Goal: Task Accomplishment & Management: Manage account settings

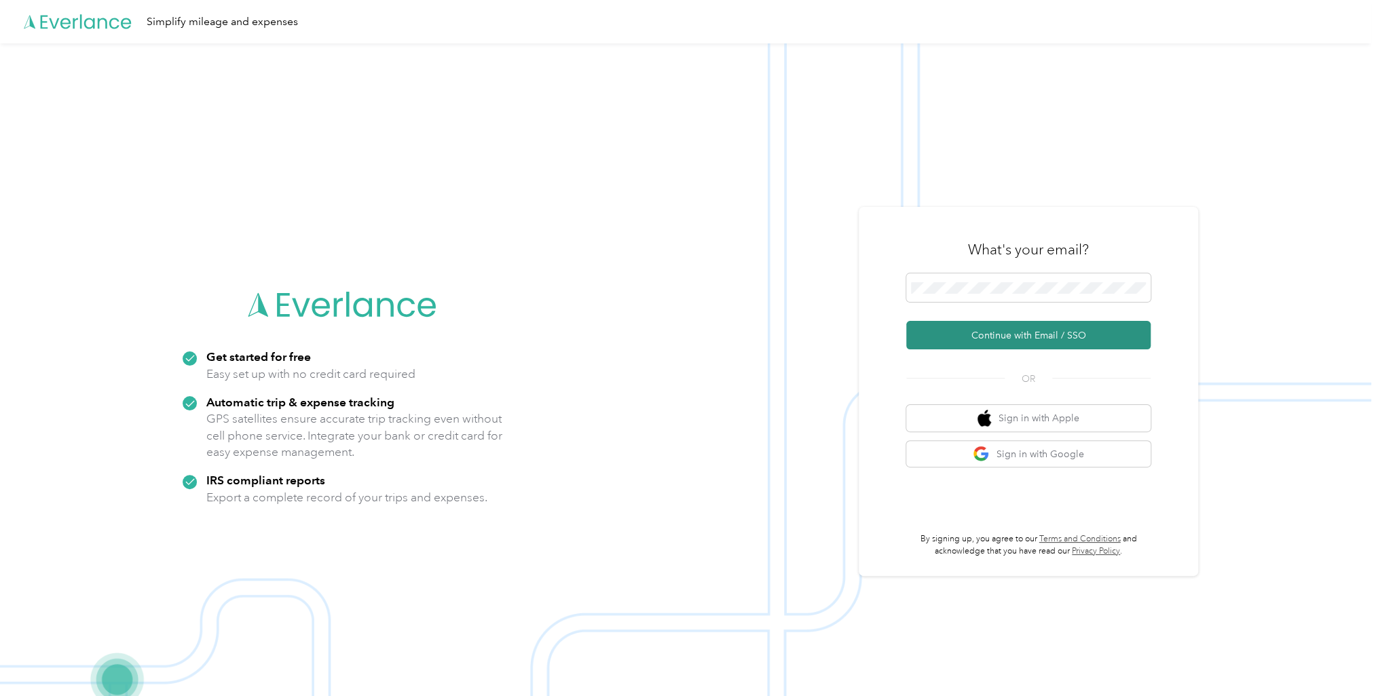
click at [1004, 341] on button "Continue with Email / SSO" at bounding box center [1028, 335] width 244 height 29
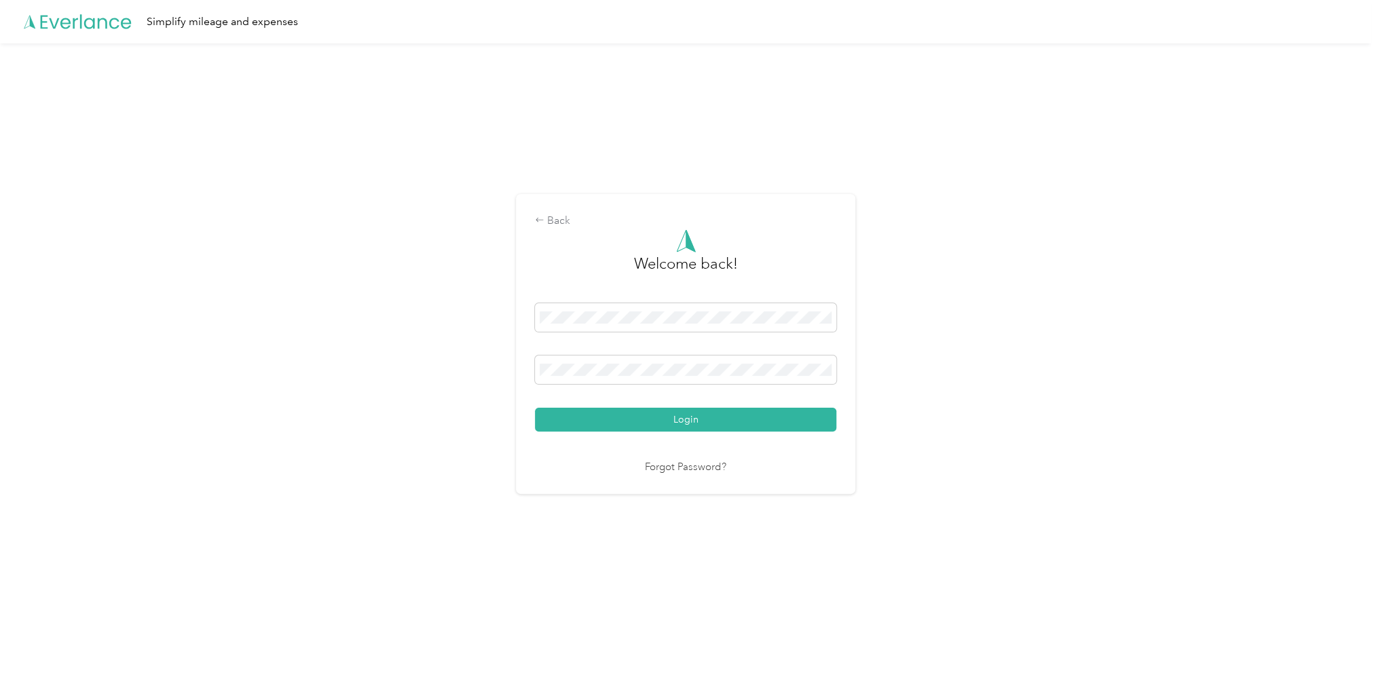
click at [535, 408] on button "Login" at bounding box center [685, 420] width 301 height 24
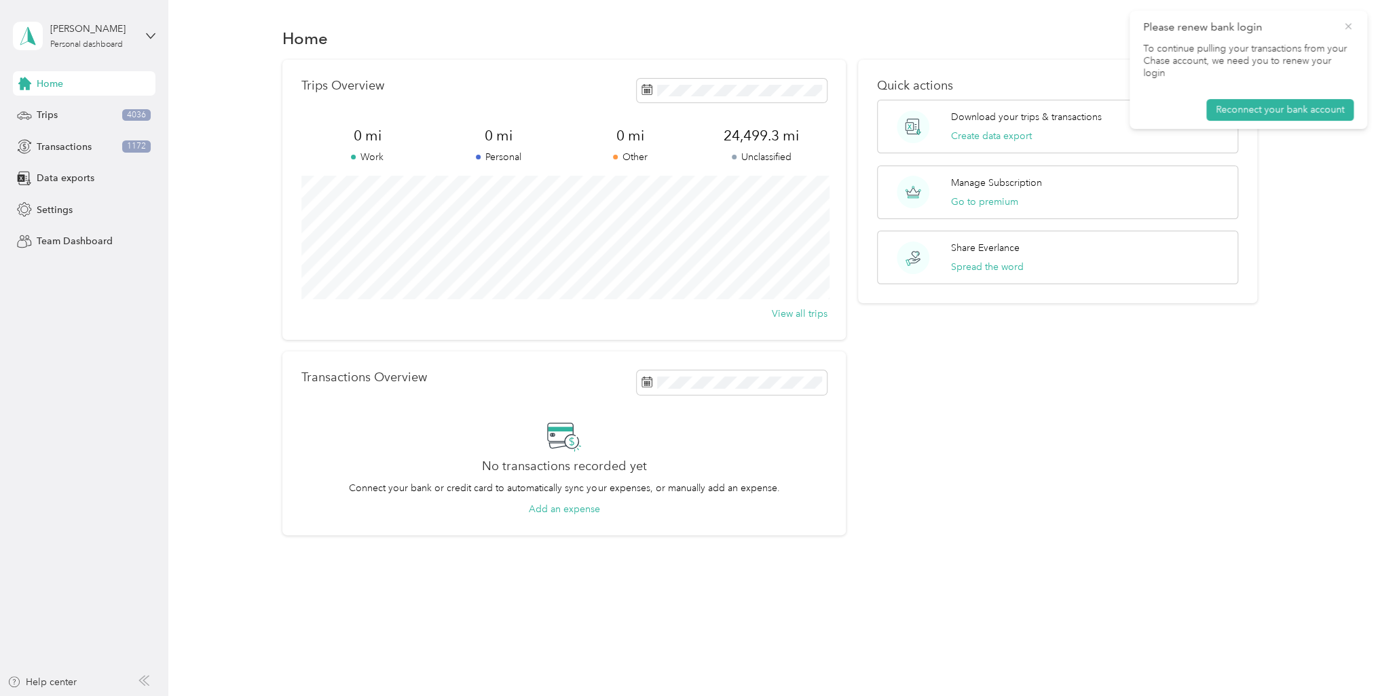
click at [1349, 26] on icon at bounding box center [1347, 26] width 11 height 12
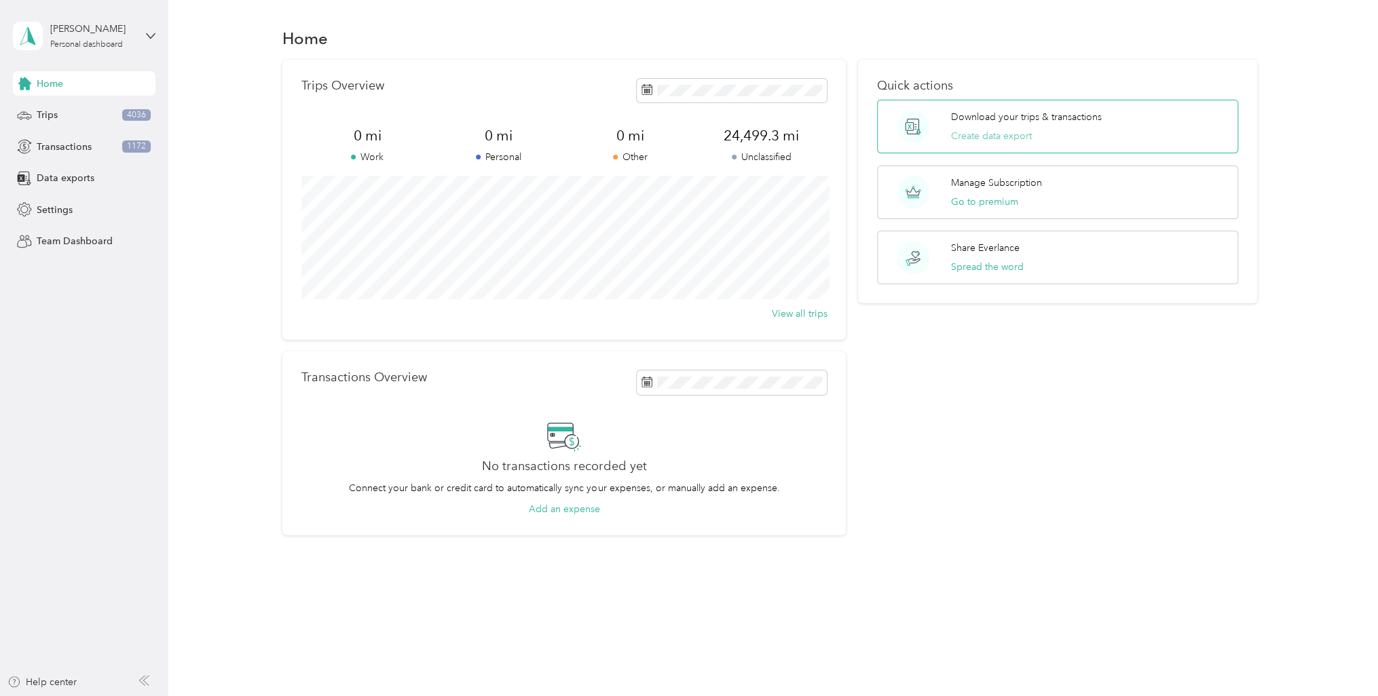
click at [1006, 141] on button "Create data export" at bounding box center [990, 136] width 81 height 14
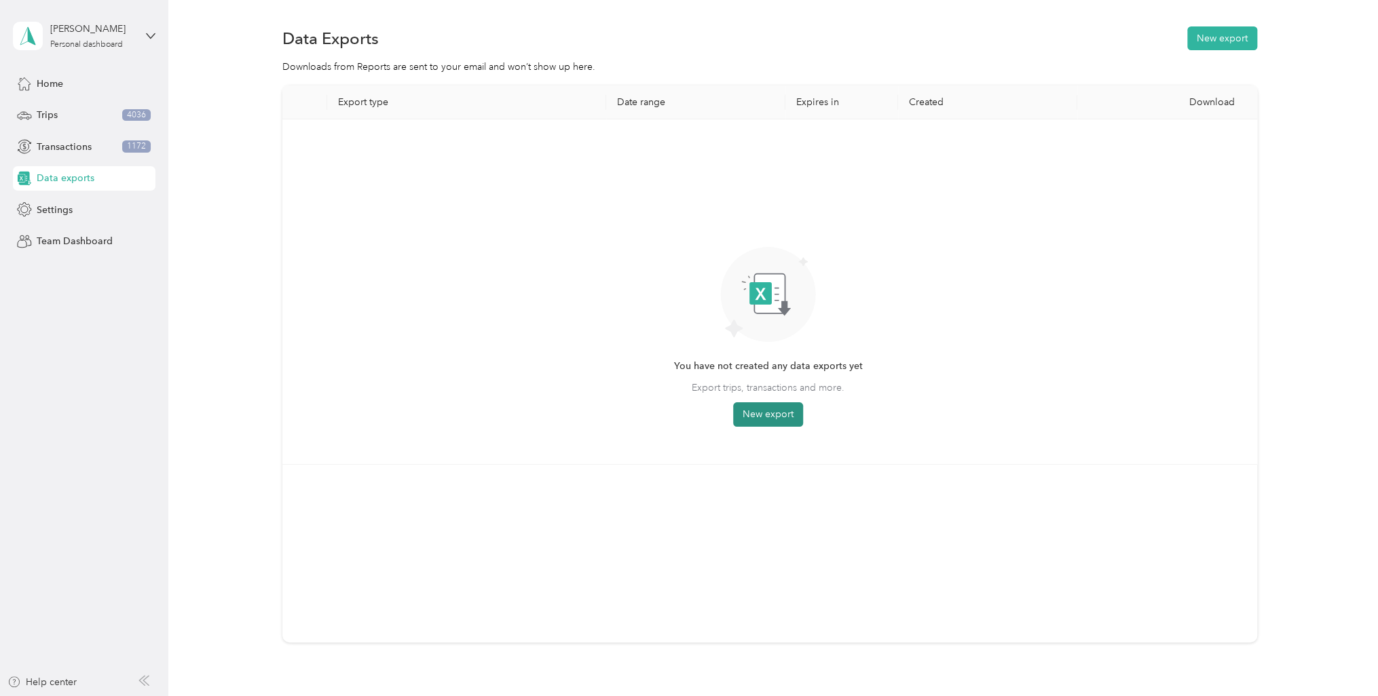
click at [749, 416] on button "New export" at bounding box center [768, 414] width 70 height 24
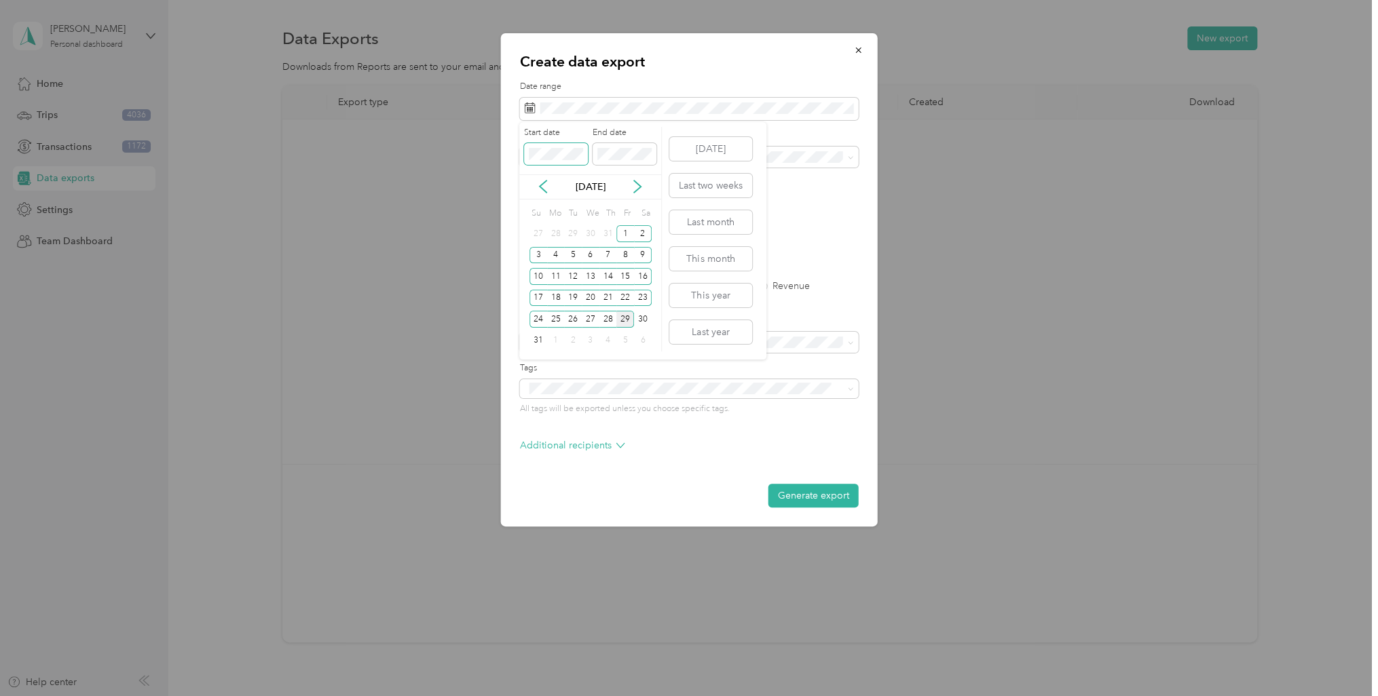
click at [576, 159] on span at bounding box center [556, 154] width 64 height 22
click at [546, 189] on icon at bounding box center [543, 187] width 14 height 14
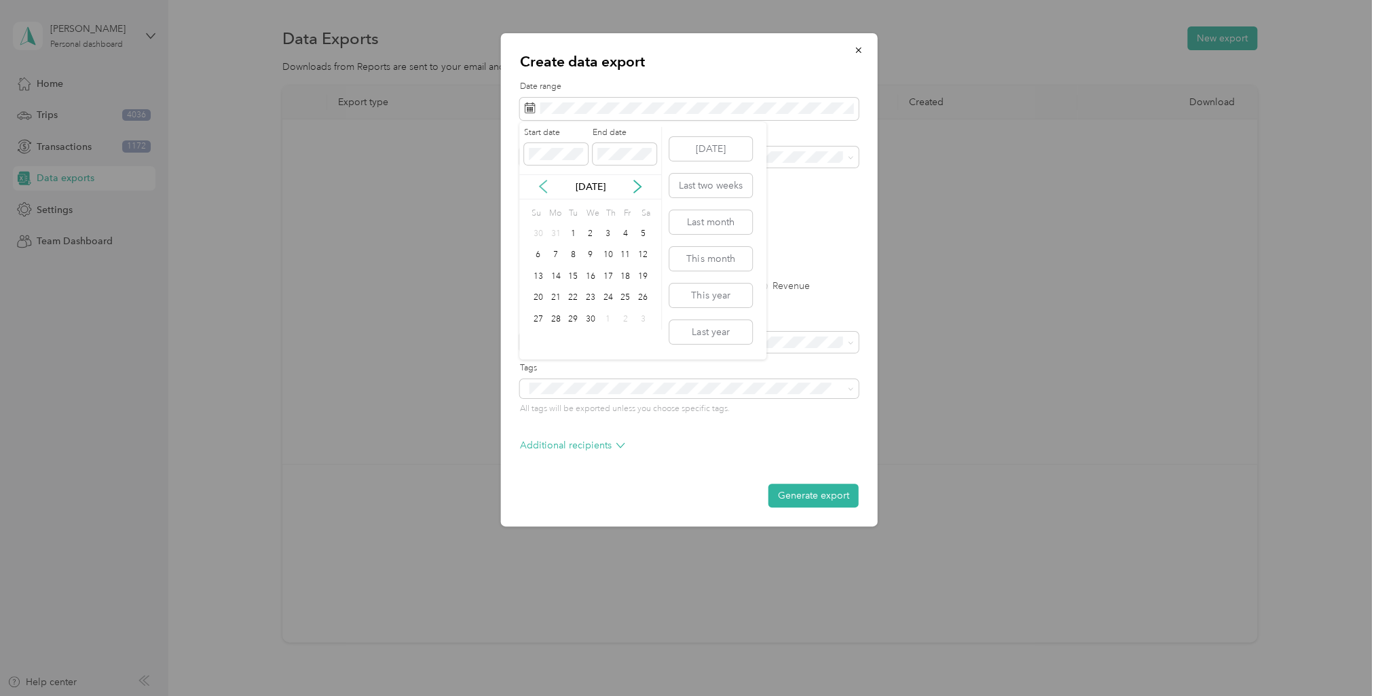
click at [546, 189] on icon at bounding box center [543, 187] width 14 height 14
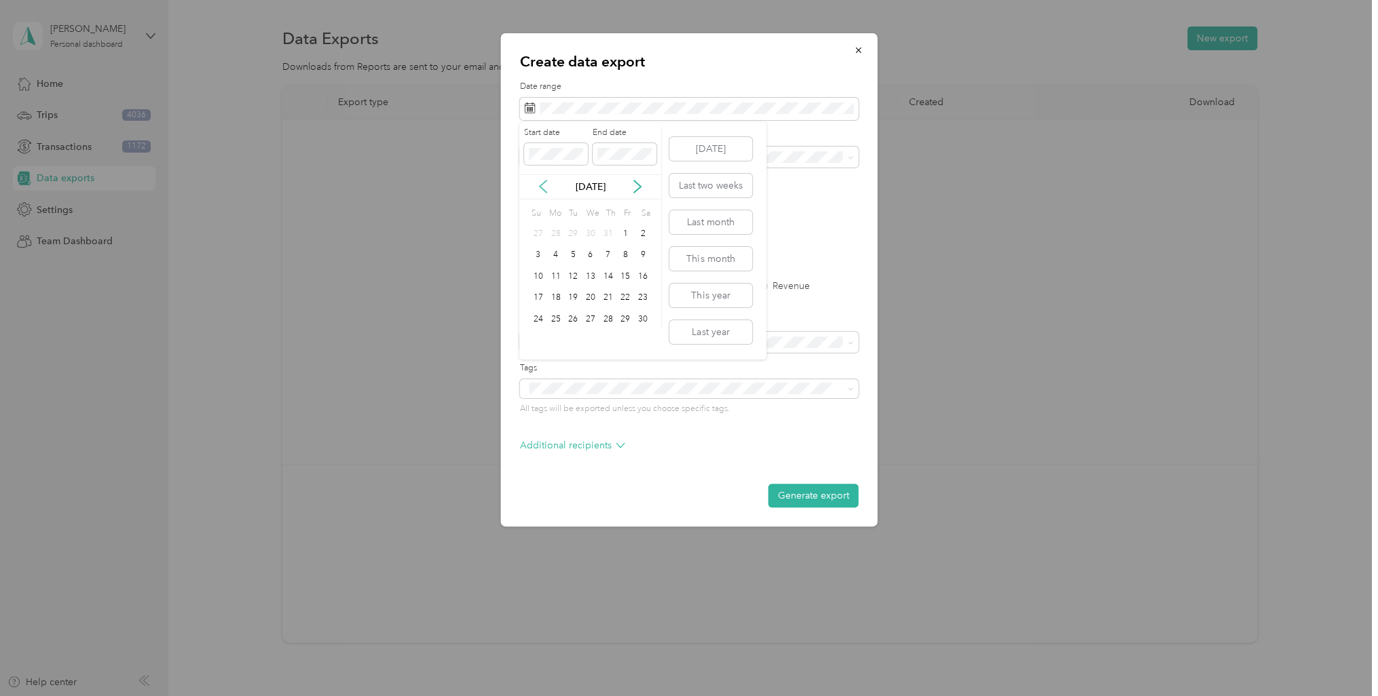
click at [546, 189] on icon at bounding box center [543, 187] width 14 height 14
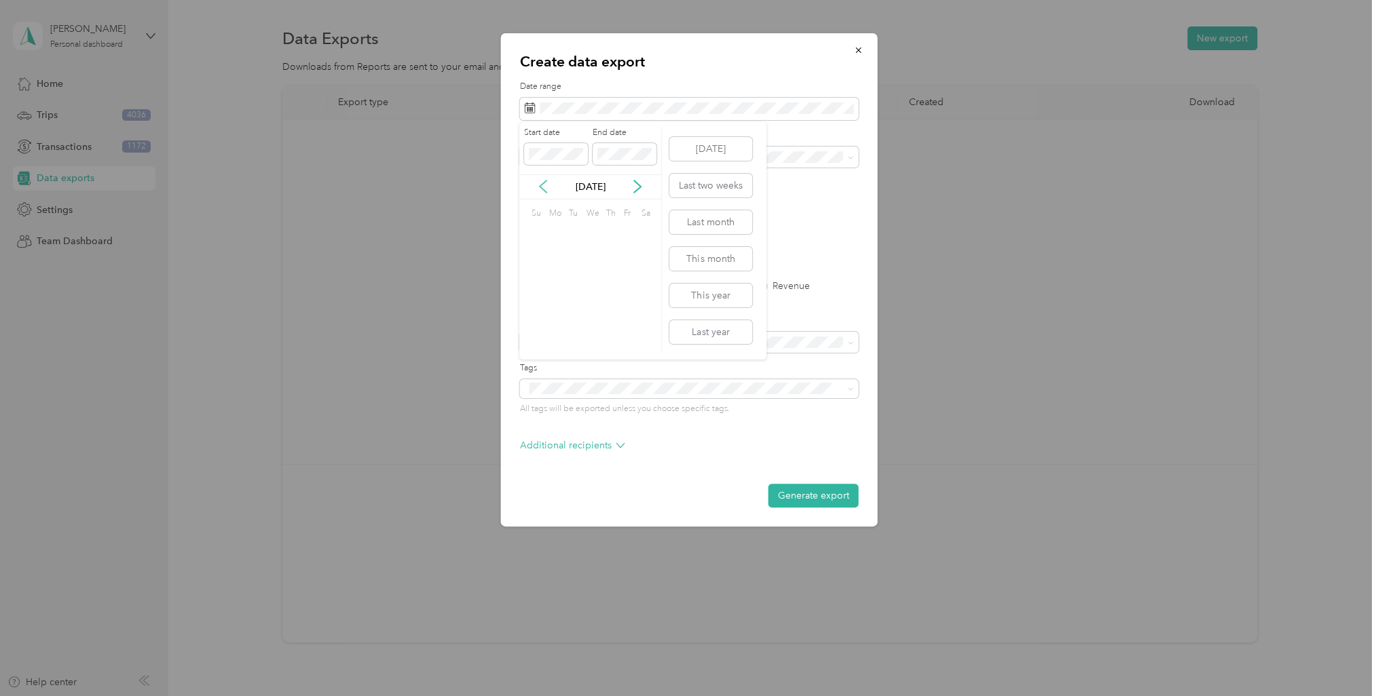
click at [546, 189] on icon at bounding box center [543, 187] width 14 height 14
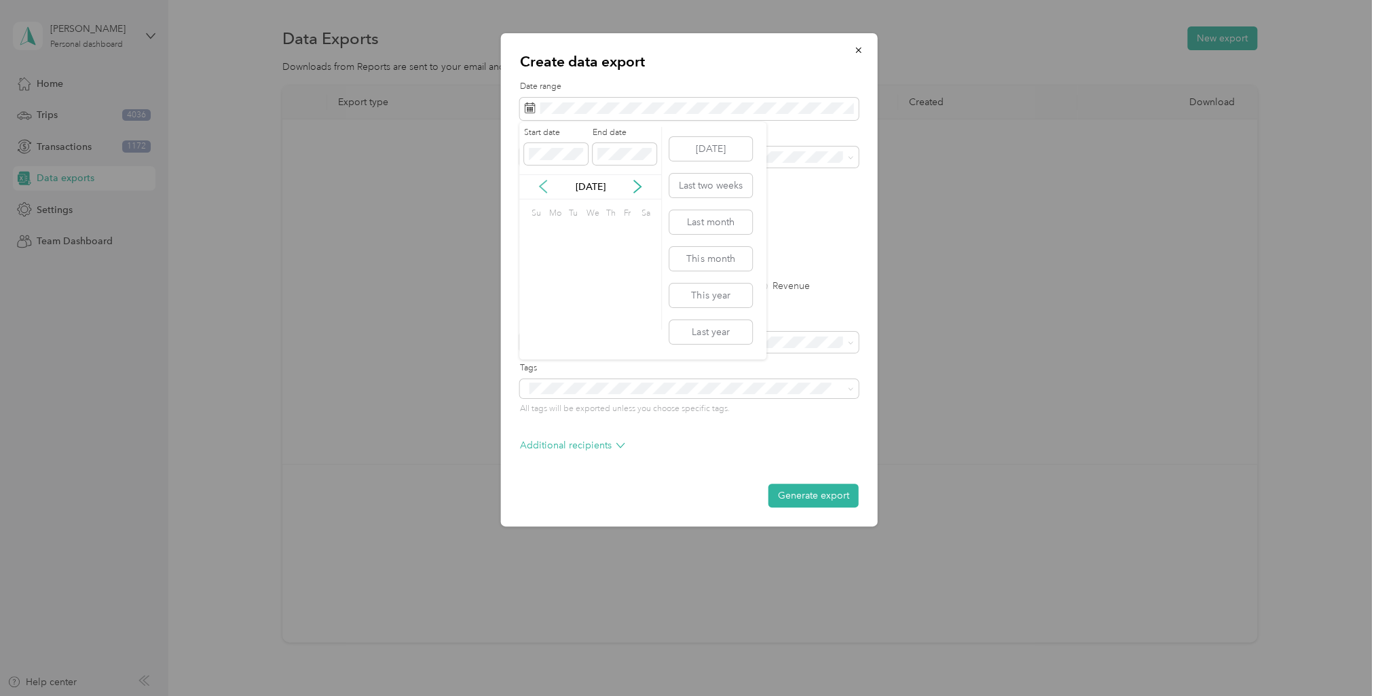
click at [546, 189] on icon at bounding box center [543, 187] width 14 height 14
click at [636, 186] on icon at bounding box center [637, 187] width 14 height 14
click at [554, 227] on div "1" at bounding box center [556, 233] width 18 height 17
click at [644, 354] on div "Start date End date [DATE] Su Mo Tu We Th Fr Sa 31 1 2 3 4 5 6 7 8 9 10 11 12 1…" at bounding box center [590, 241] width 143 height 238
click at [635, 180] on div "[DATE]" at bounding box center [590, 187] width 142 height 14
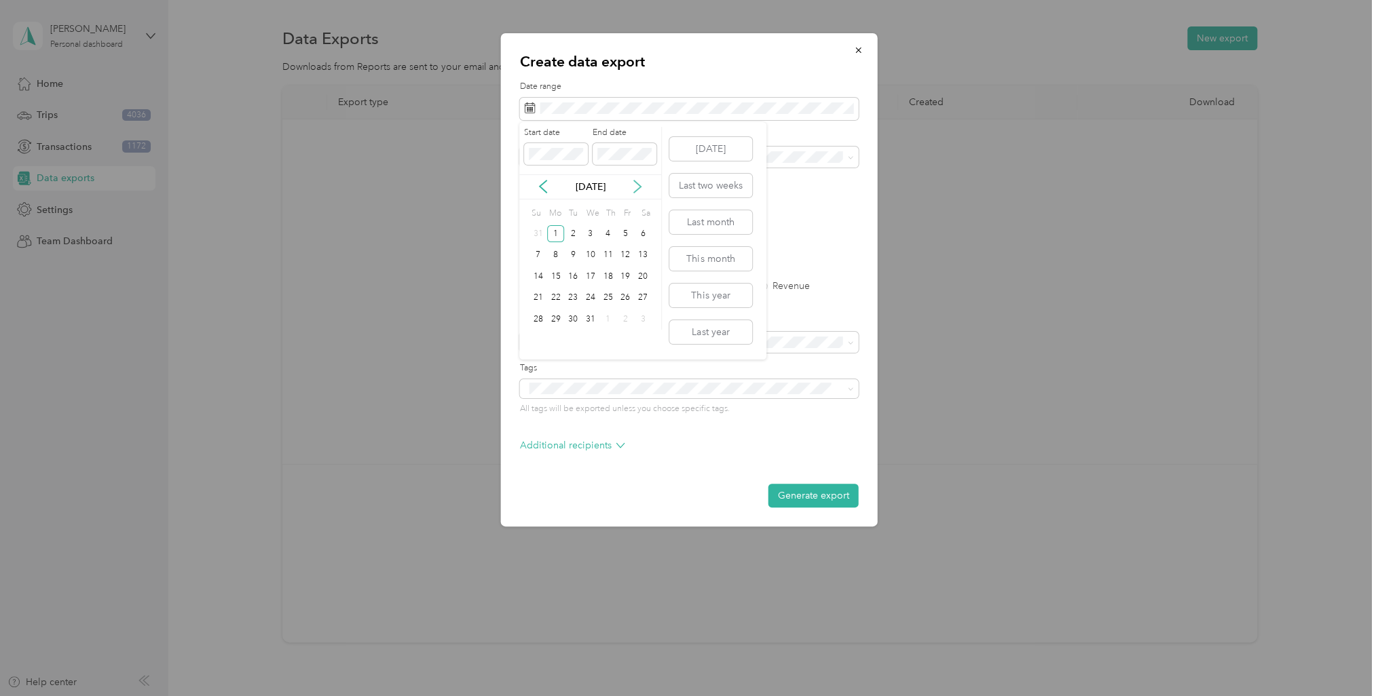
click at [635, 183] on icon at bounding box center [637, 187] width 14 height 14
click at [633, 185] on icon at bounding box center [637, 187] width 14 height 14
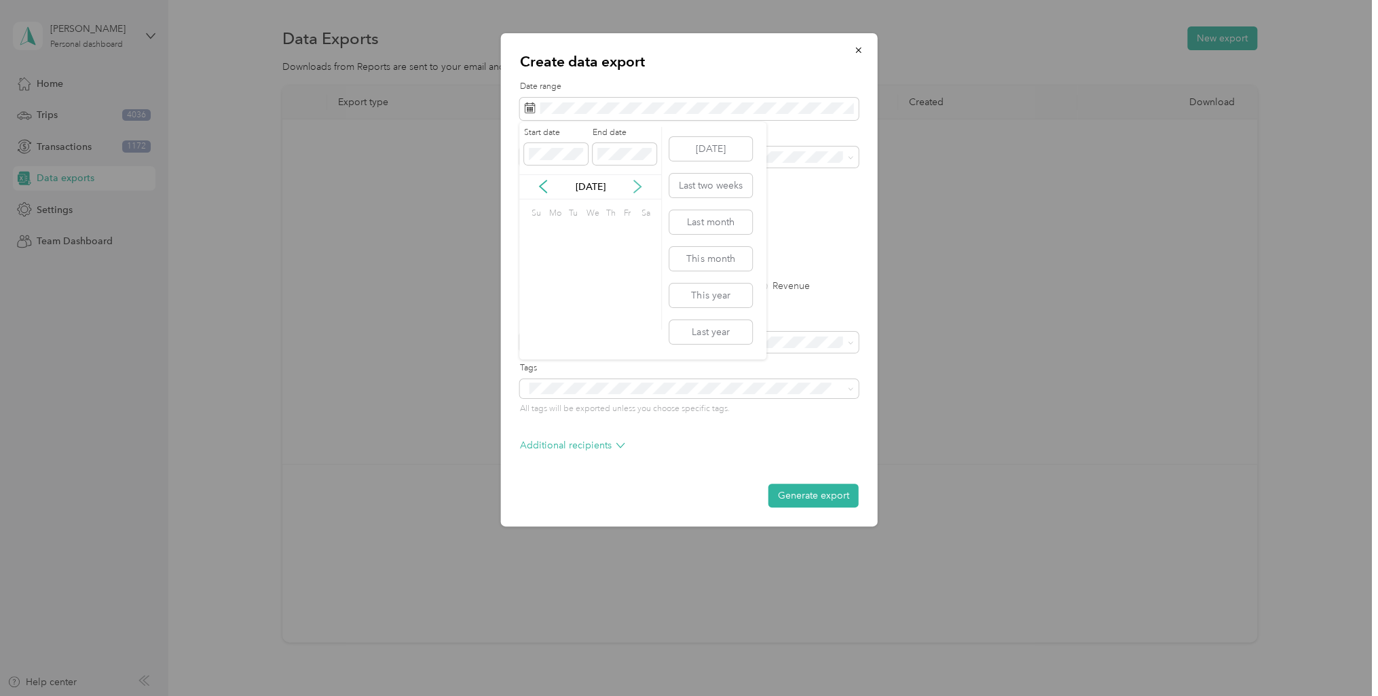
click at [633, 185] on icon at bounding box center [637, 187] width 14 height 14
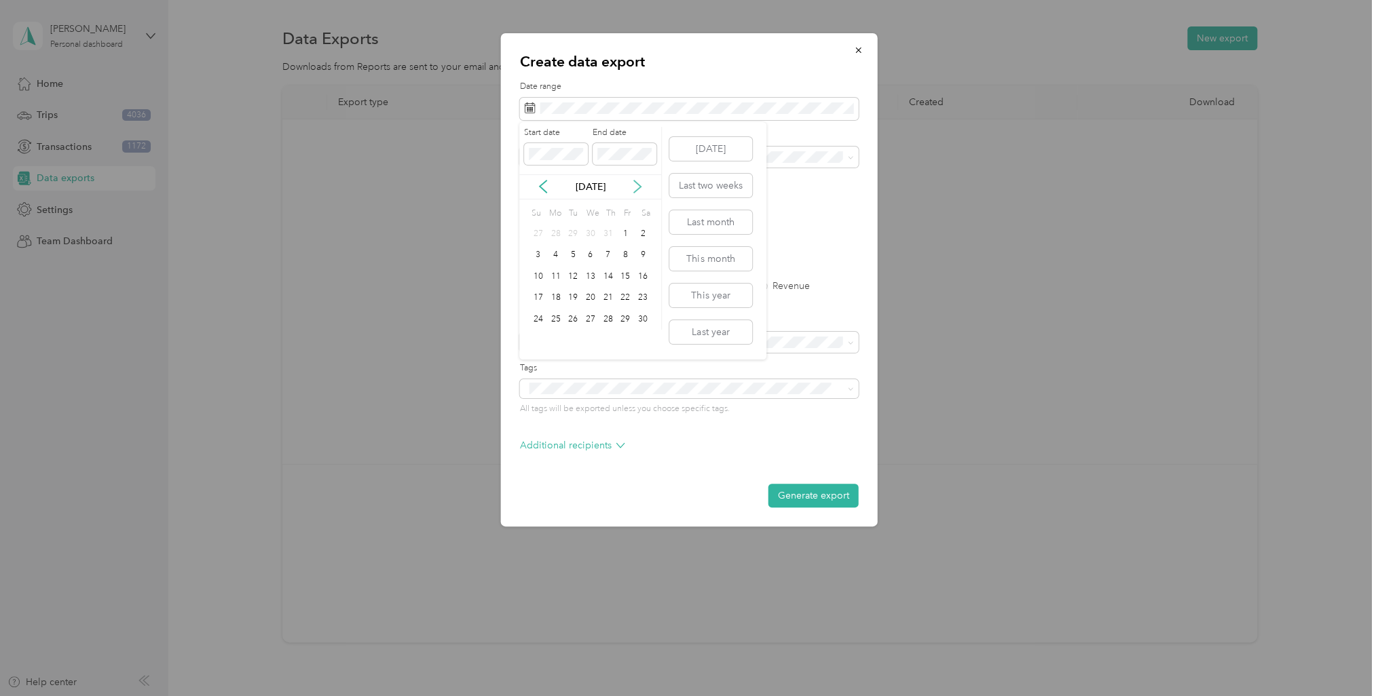
click at [633, 185] on icon at bounding box center [637, 187] width 14 height 14
click at [567, 321] on div "31" at bounding box center [573, 319] width 18 height 17
click at [594, 164] on span at bounding box center [689, 158] width 339 height 22
click at [846, 158] on span at bounding box center [848, 158] width 11 height 10
click at [642, 202] on div "Work" at bounding box center [689, 205] width 320 height 14
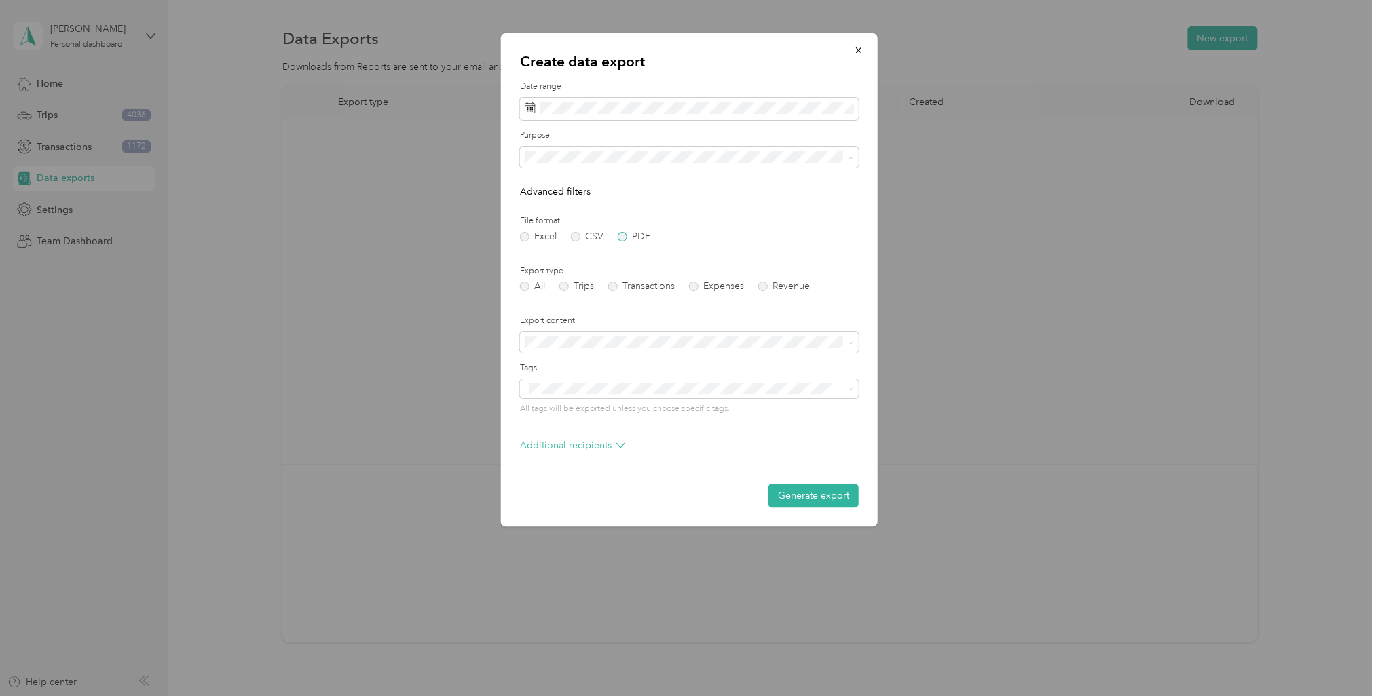
click at [624, 240] on label "PDF" at bounding box center [634, 237] width 33 height 10
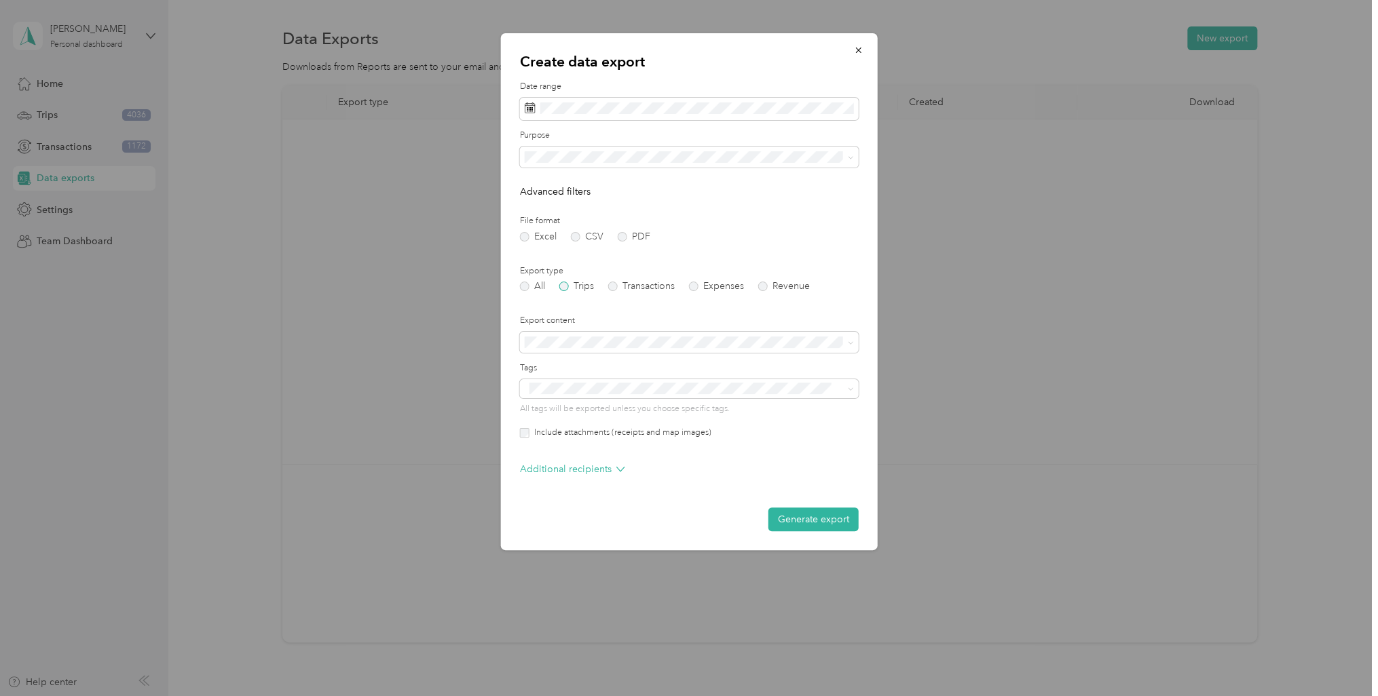
click at [561, 284] on label "Trips" at bounding box center [576, 287] width 35 height 10
click at [787, 525] on button "Generate export" at bounding box center [813, 520] width 90 height 24
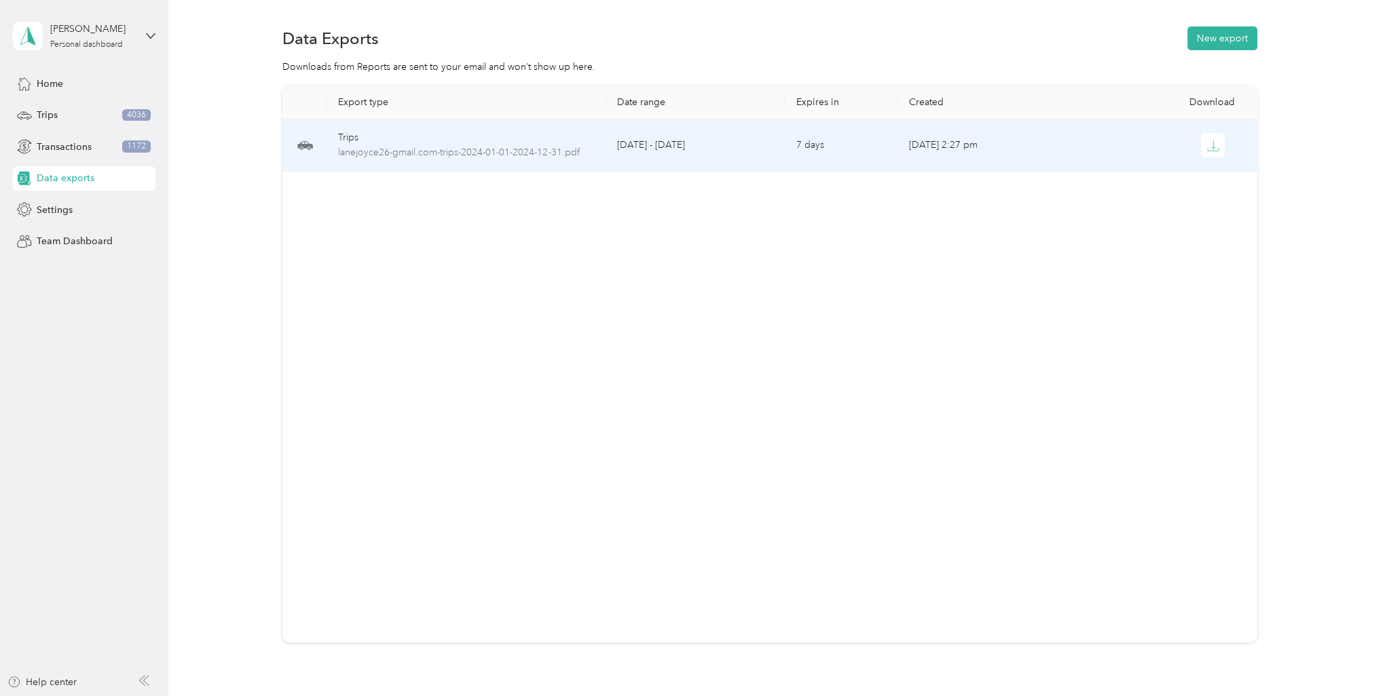
click at [606, 160] on td "[DATE] - [DATE]" at bounding box center [696, 145] width 180 height 52
click at [785, 140] on td "7 days" at bounding box center [841, 145] width 112 height 52
drag, startPoint x: 785, startPoint y: 140, endPoint x: 757, endPoint y: 143, distance: 27.3
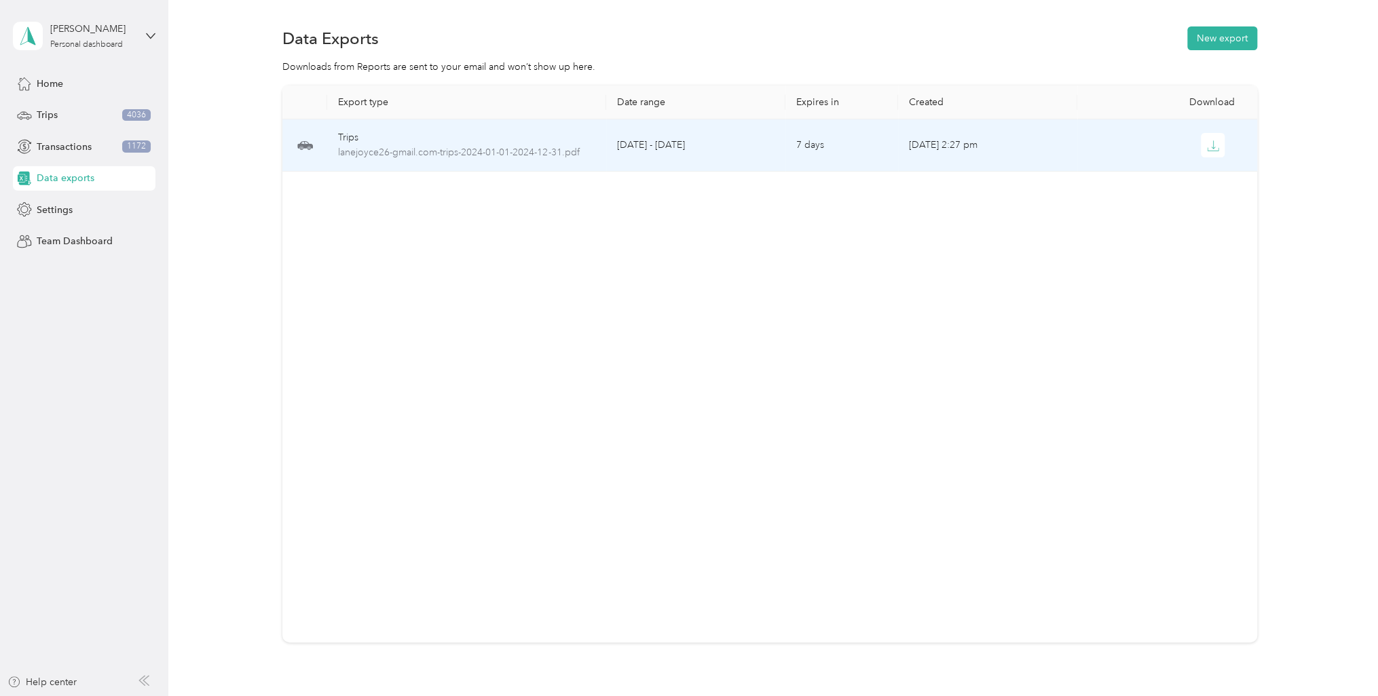
click at [757, 143] on td "[DATE] - [DATE]" at bounding box center [696, 145] width 180 height 52
click at [1209, 151] on icon "button" at bounding box center [1213, 146] width 12 height 12
click at [538, 148] on span "lanejoyce26-gmail.com-trips-2024-01-01-2024-12-31.pdf" at bounding box center [466, 152] width 257 height 15
click at [536, 150] on span "lanejoyce26-gmail.com-trips-2024-01-01-2024-12-31.pdf" at bounding box center [466, 152] width 257 height 15
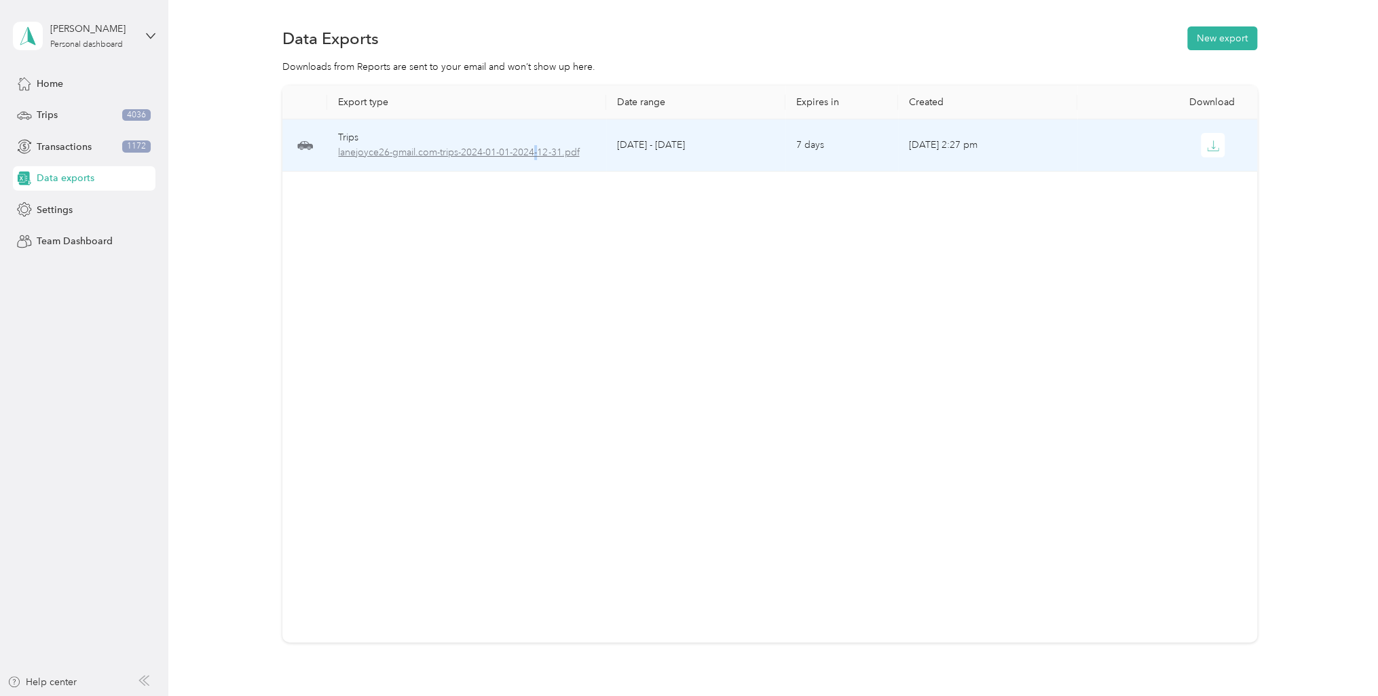
click at [536, 150] on span "lanejoyce26-gmail.com-trips-2024-01-01-2024-12-31.pdf" at bounding box center [466, 152] width 257 height 15
click at [535, 153] on span "lanejoyce26-gmail.com-trips-2024-01-01-2024-12-31.pdf" at bounding box center [466, 152] width 257 height 15
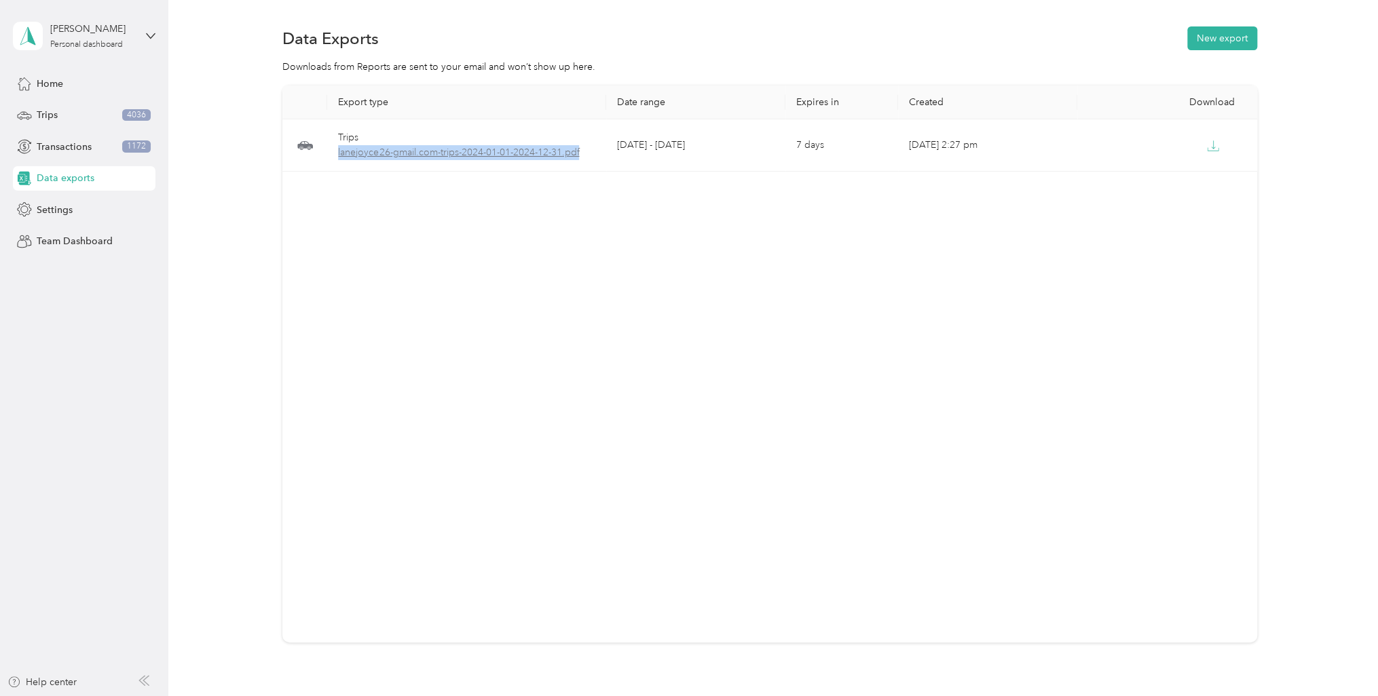
click at [535, 153] on span "lanejoyce26-gmail.com-trips-2024-01-01-2024-12-31.pdf" at bounding box center [466, 152] width 257 height 15
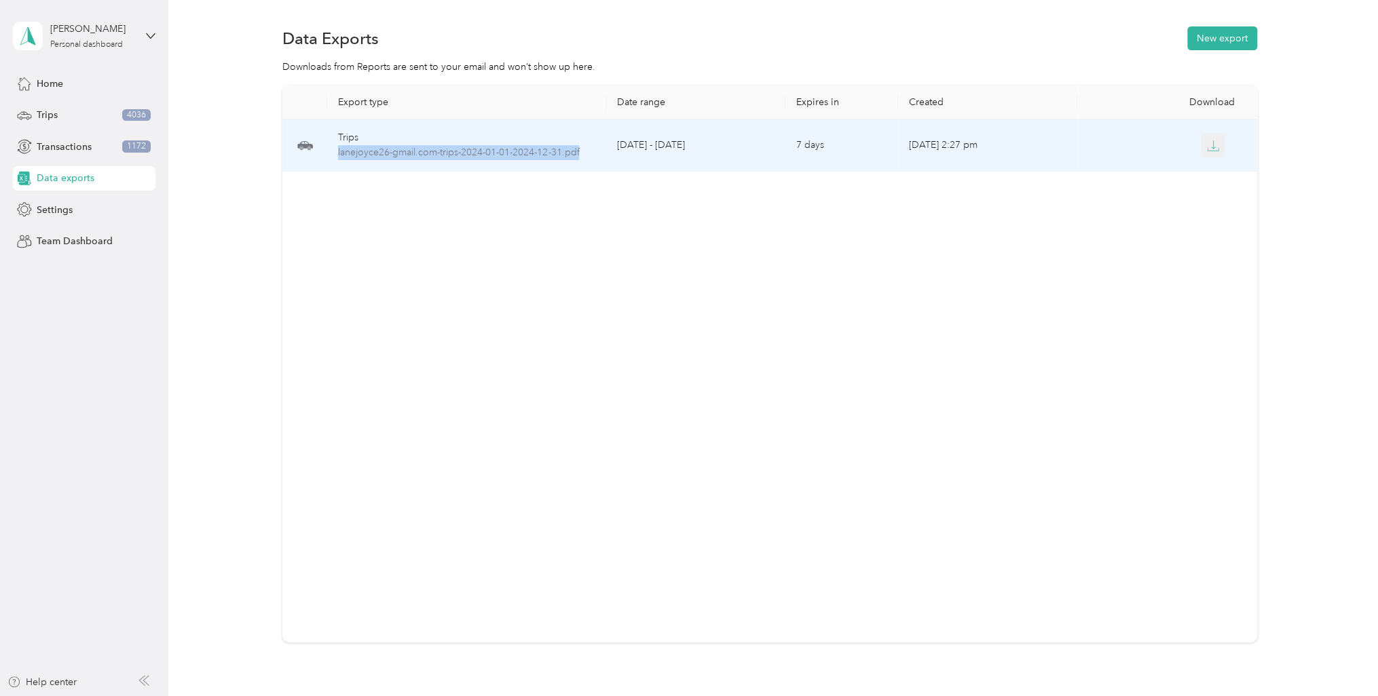
click at [1213, 143] on icon "button" at bounding box center [1213, 146] width 12 height 12
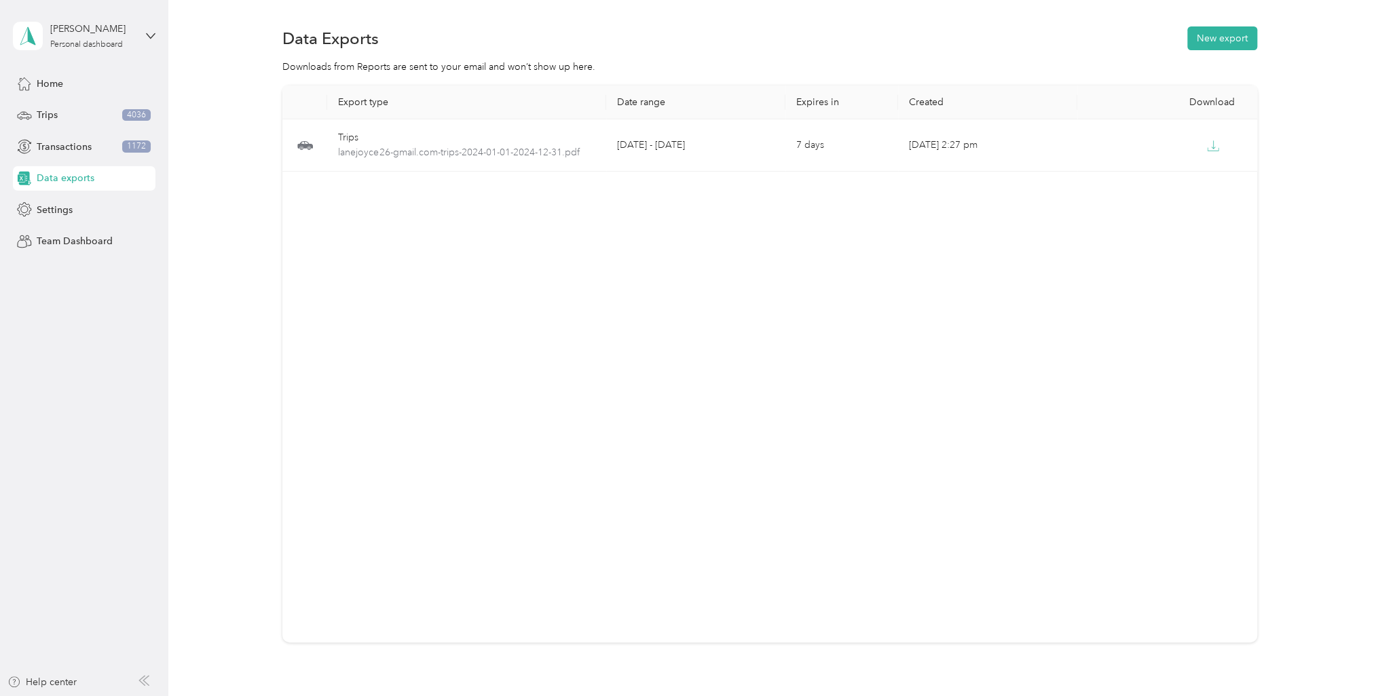
click at [820, 262] on div "Export type Date range Expires in Created Download Trips lanejoyce26-gmail.com-…" at bounding box center [769, 364] width 975 height 557
click at [102, 181] on div "Data exports" at bounding box center [84, 178] width 143 height 24
click at [52, 121] on span "Trips" at bounding box center [47, 115] width 21 height 14
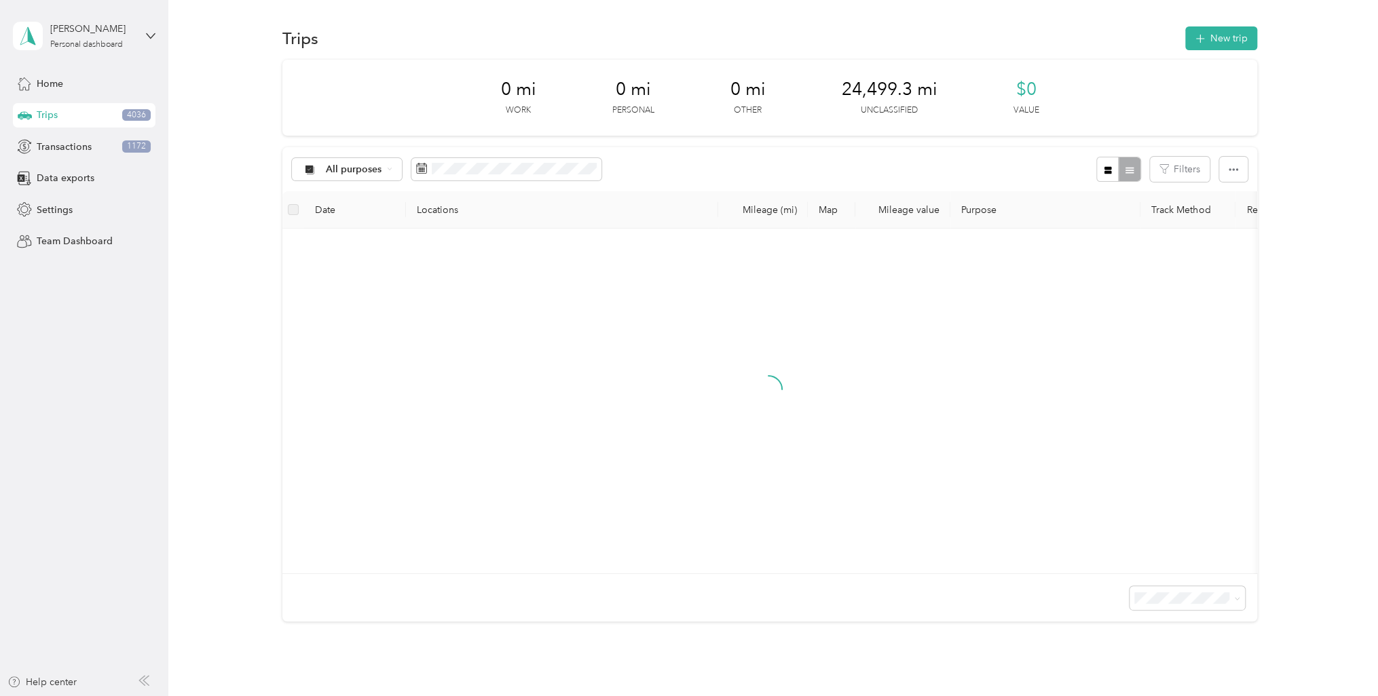
click at [52, 121] on span "Trips" at bounding box center [47, 115] width 21 height 14
click at [69, 180] on span "Data exports" at bounding box center [66, 178] width 58 height 14
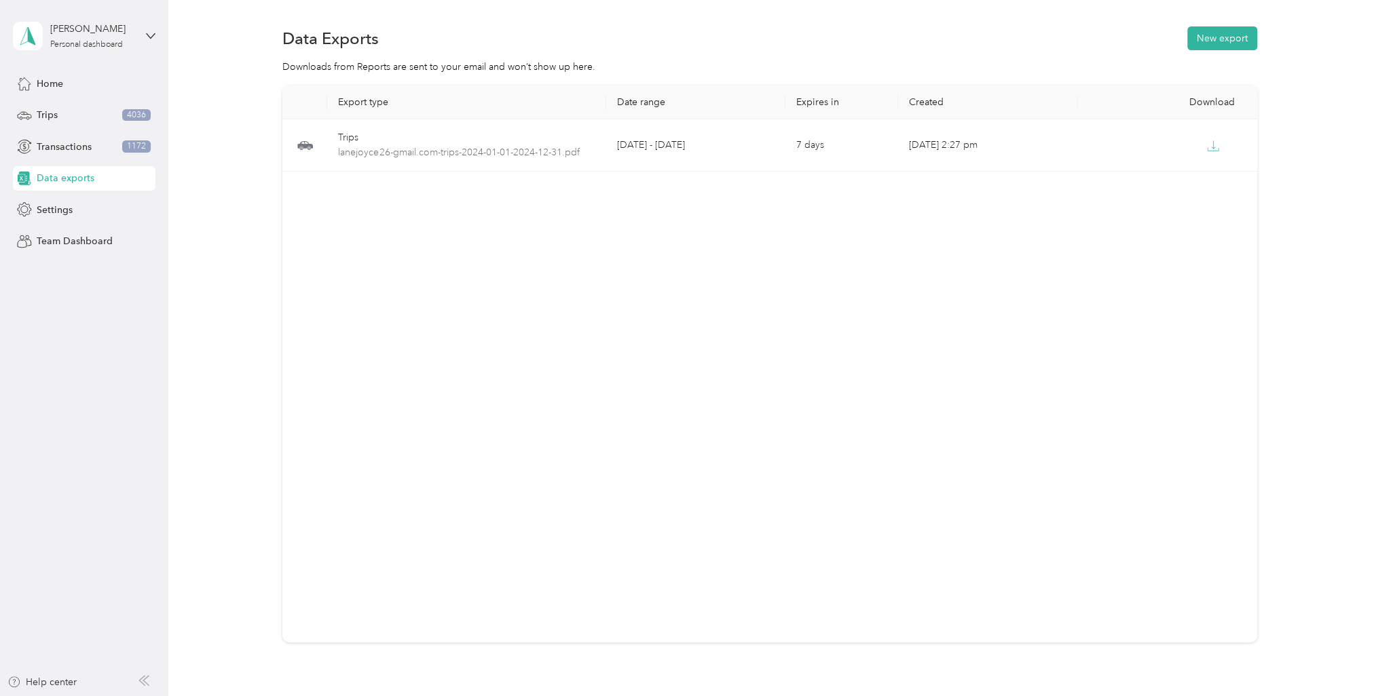
click at [639, 105] on th "Date range" at bounding box center [696, 103] width 180 height 34
click at [1197, 33] on button "New export" at bounding box center [1222, 38] width 70 height 24
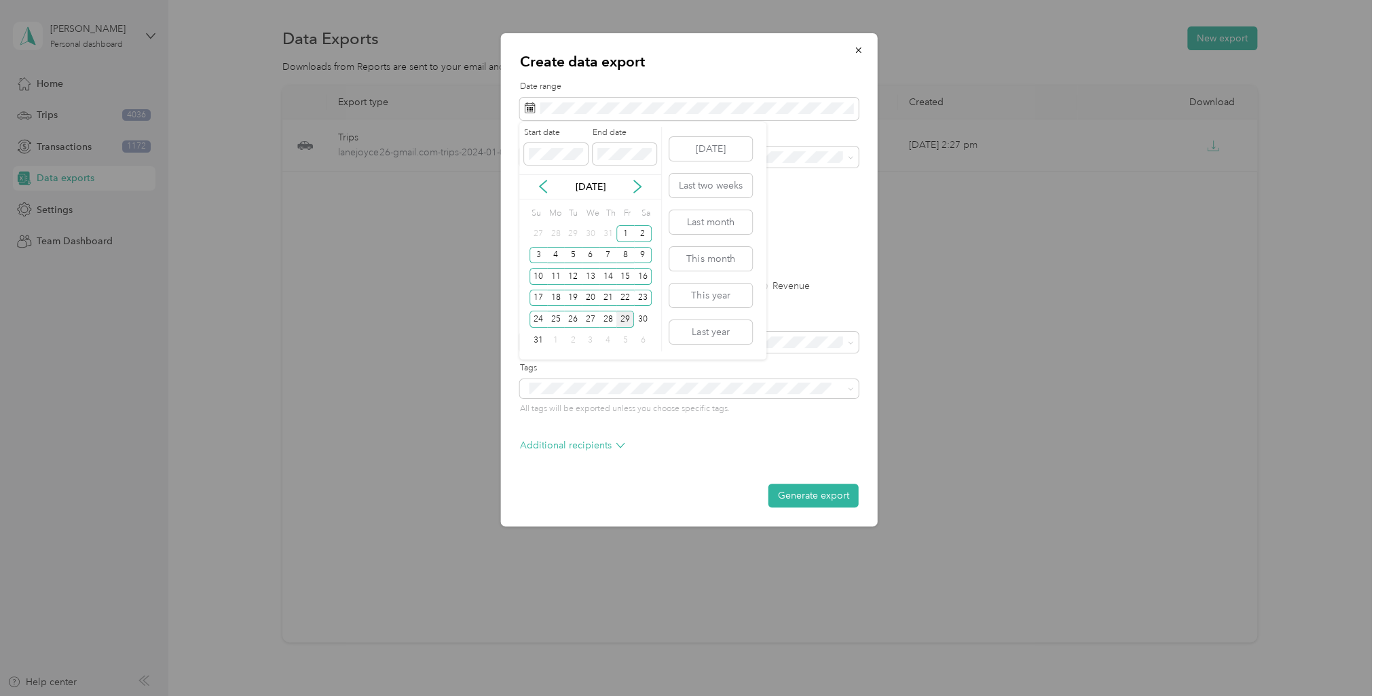
click at [548, 193] on div "[DATE]" at bounding box center [590, 187] width 142 height 14
click at [545, 191] on icon at bounding box center [543, 187] width 7 height 12
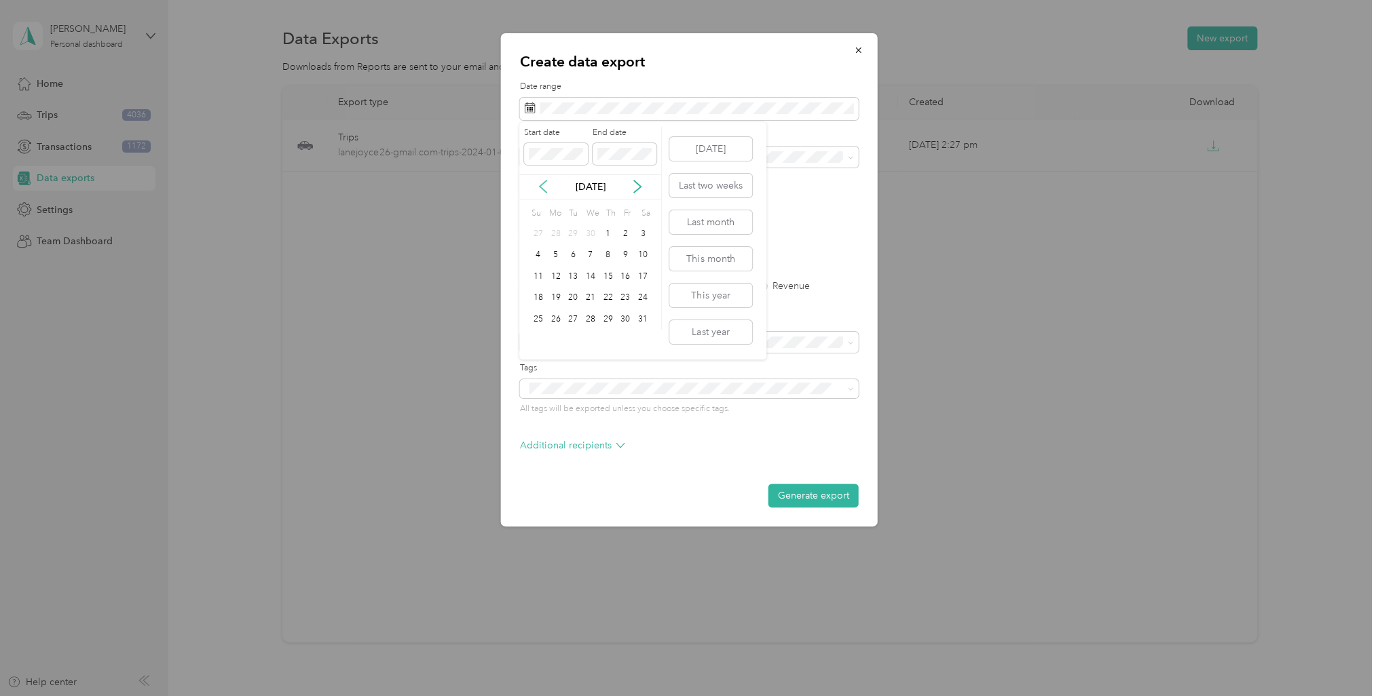
click at [545, 191] on icon at bounding box center [543, 187] width 7 height 12
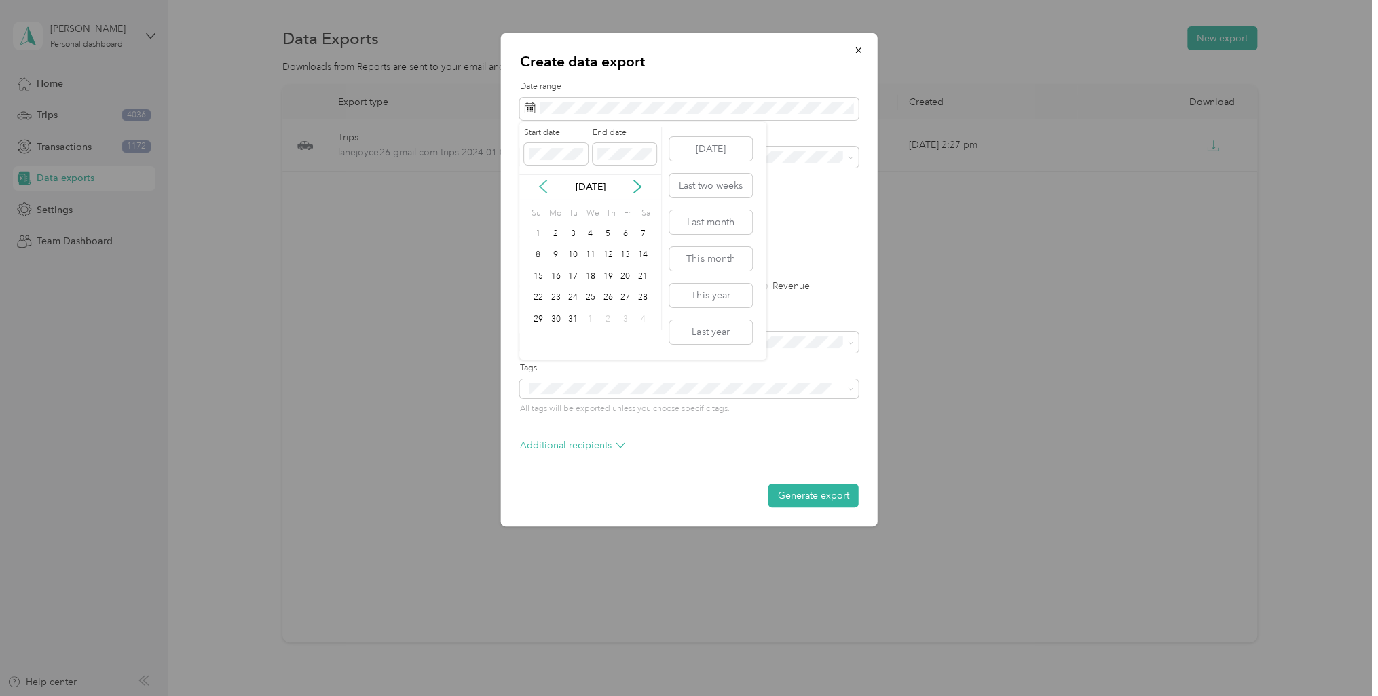
click at [545, 191] on icon at bounding box center [543, 187] width 7 height 12
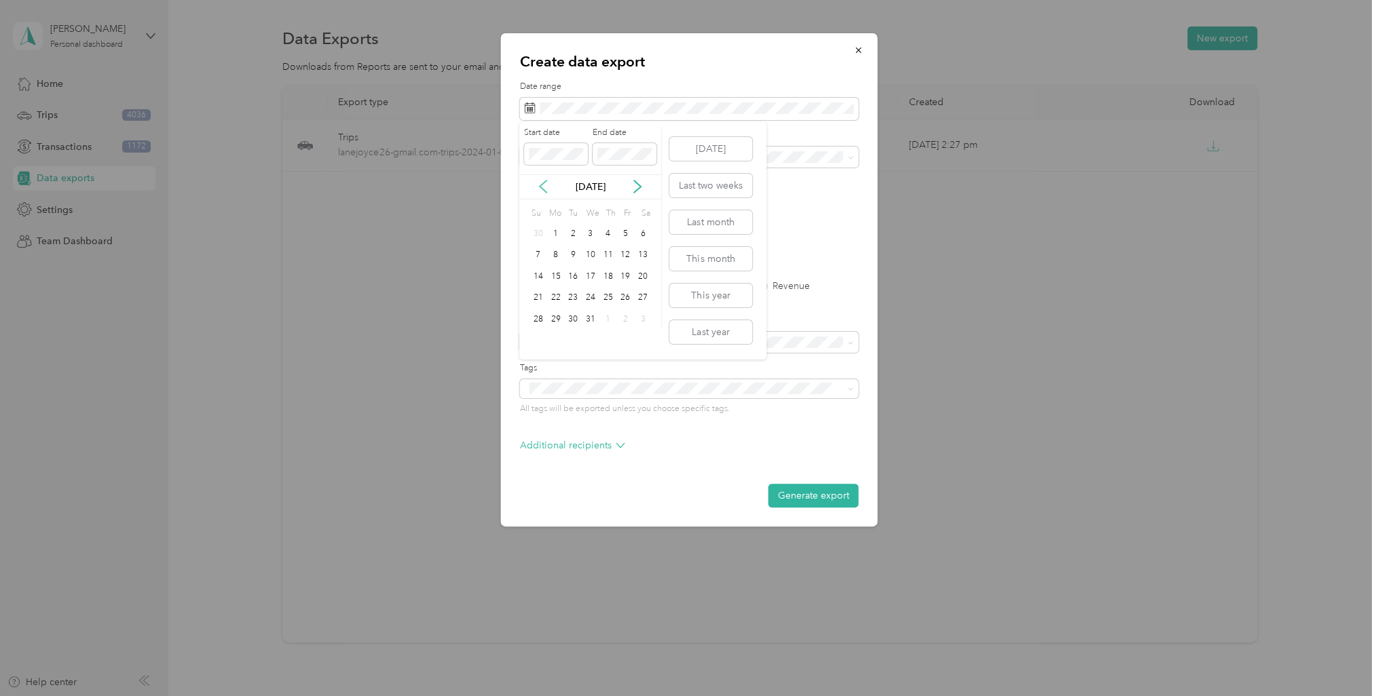
click at [545, 191] on icon at bounding box center [543, 187] width 7 height 12
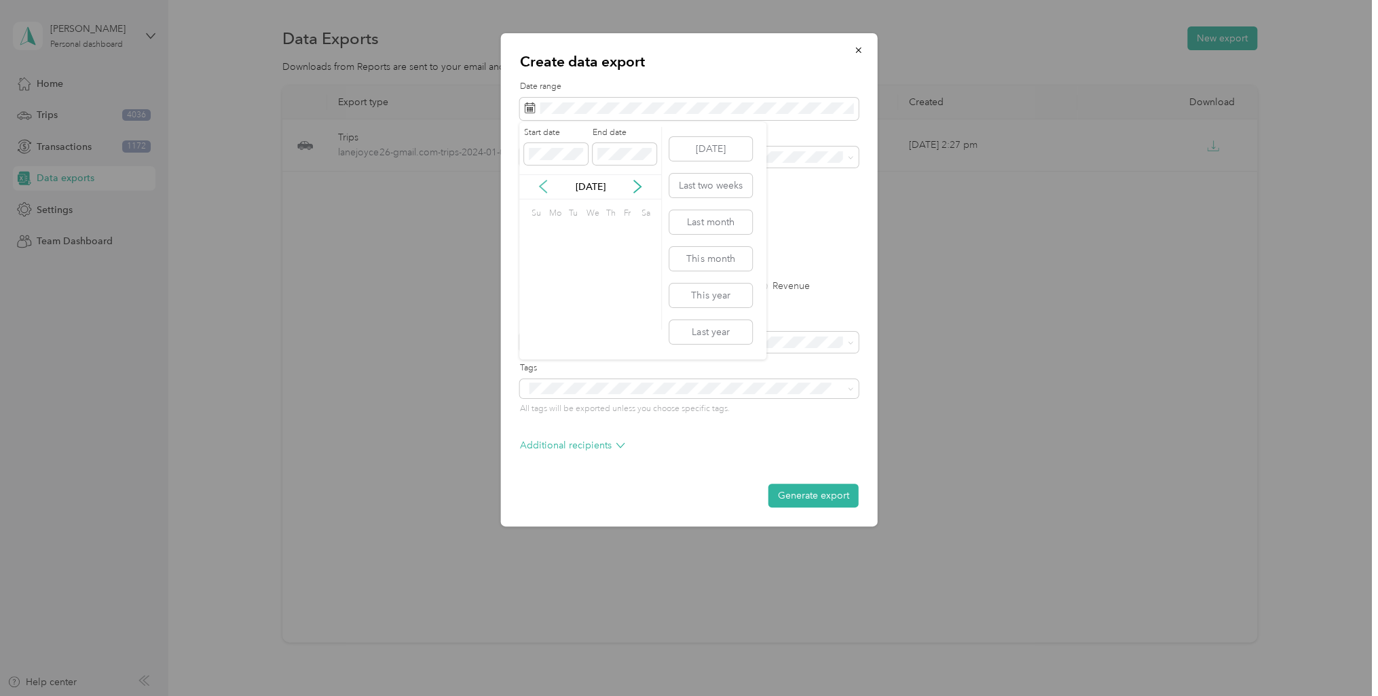
click at [545, 191] on icon at bounding box center [543, 187] width 7 height 12
click at [559, 230] on div "1" at bounding box center [556, 233] width 18 height 17
click at [637, 187] on icon at bounding box center [637, 187] width 14 height 14
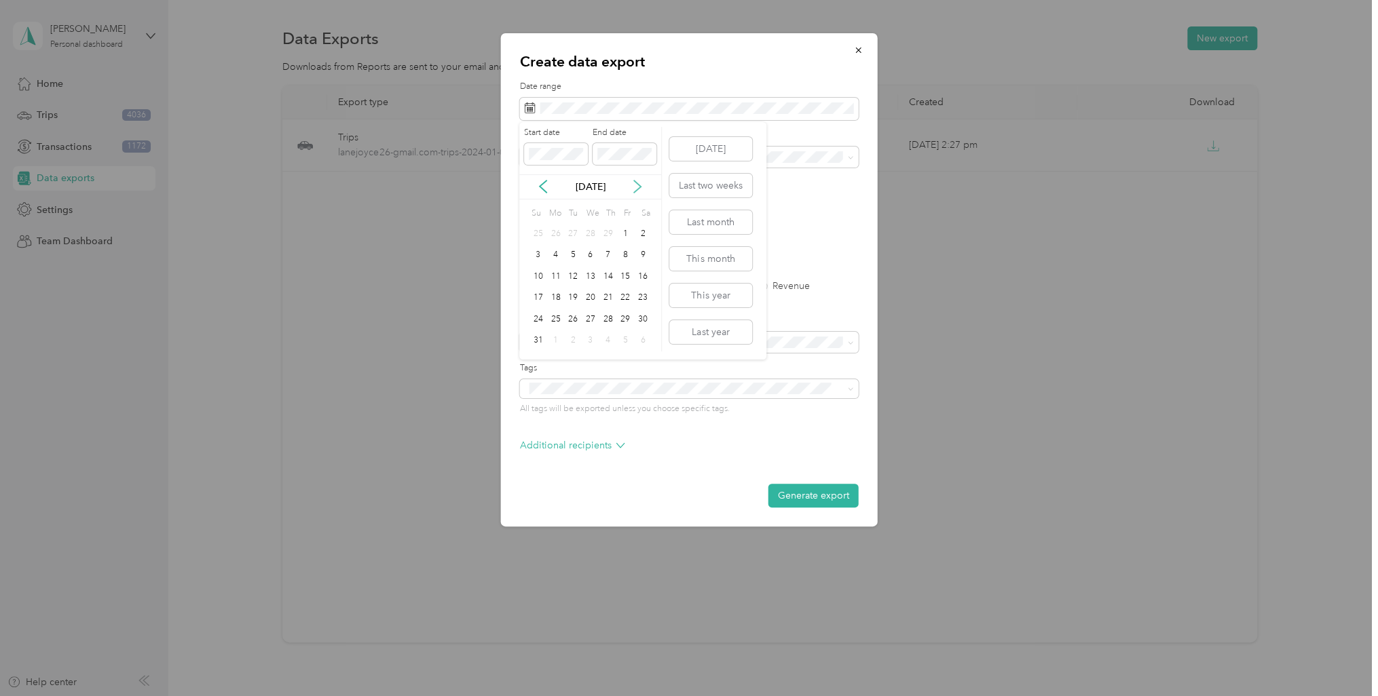
click at [637, 187] on icon at bounding box center [637, 187] width 14 height 14
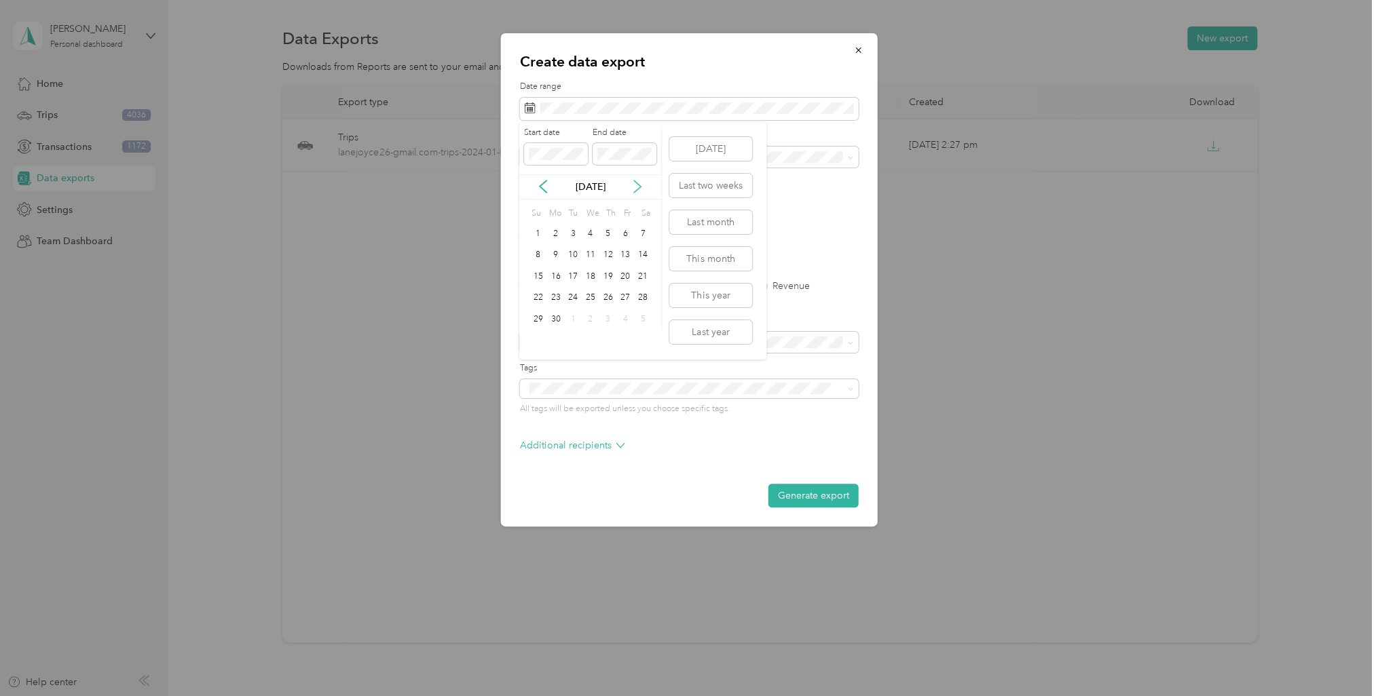
click at [637, 187] on icon at bounding box center [637, 187] width 14 height 14
click at [579, 319] on div "31" at bounding box center [573, 319] width 18 height 17
click at [779, 487] on button "Generate export" at bounding box center [813, 496] width 90 height 24
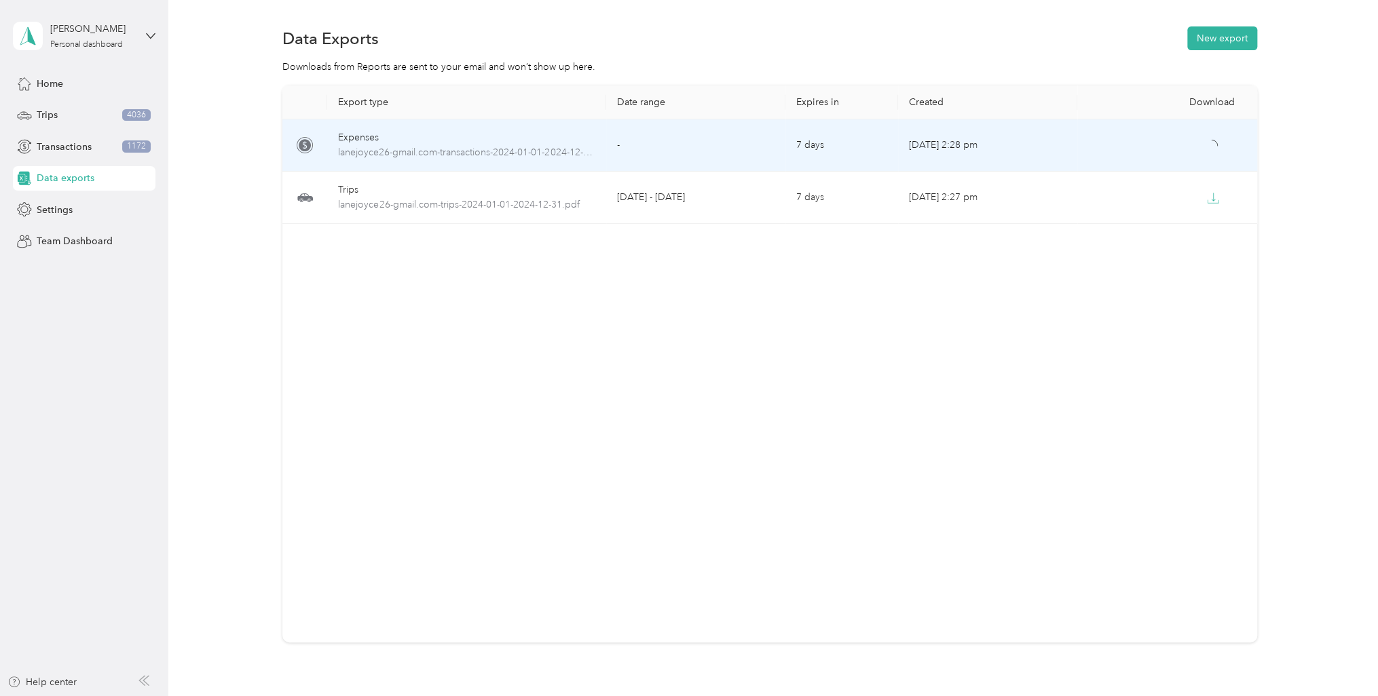
click at [548, 166] on td "Expenses lanejoyce26-gmail.com-transactions-2024-01-01-2024-12-31.xlsx" at bounding box center [466, 145] width 278 height 52
drag, startPoint x: 548, startPoint y: 166, endPoint x: 616, endPoint y: 164, distance: 67.2
click at [616, 164] on td "-" at bounding box center [696, 145] width 180 height 52
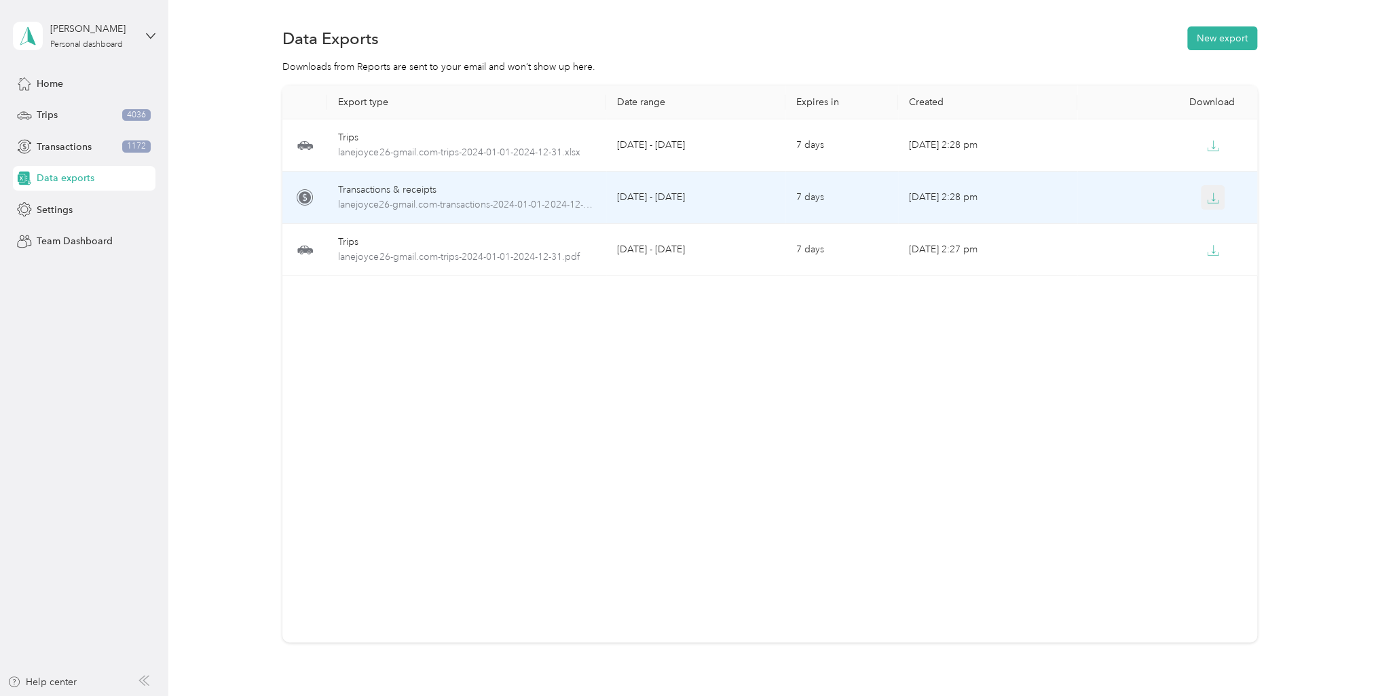
click at [1201, 193] on button "button" at bounding box center [1213, 197] width 24 height 24
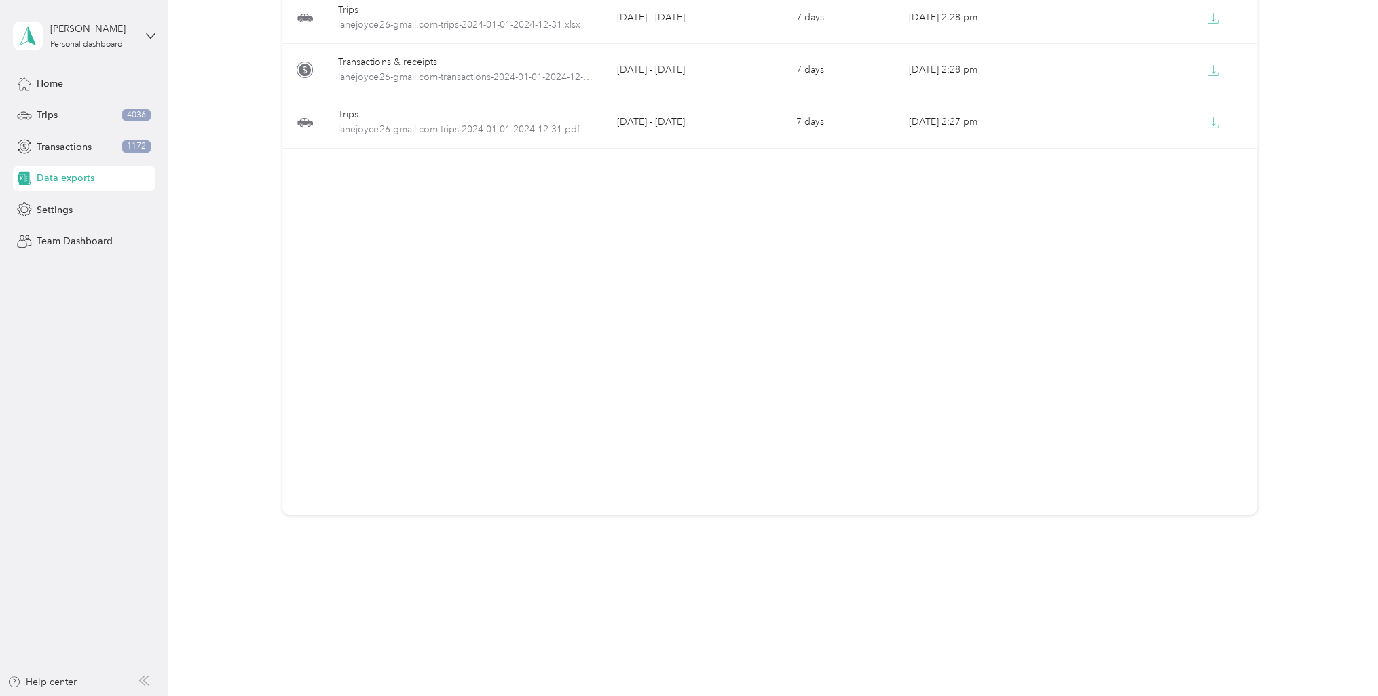
scroll to position [134, 0]
click at [901, 299] on div "Export type Date range Expires in Created Download Trips lanejoyce26-gmail.com-…" at bounding box center [769, 230] width 975 height 557
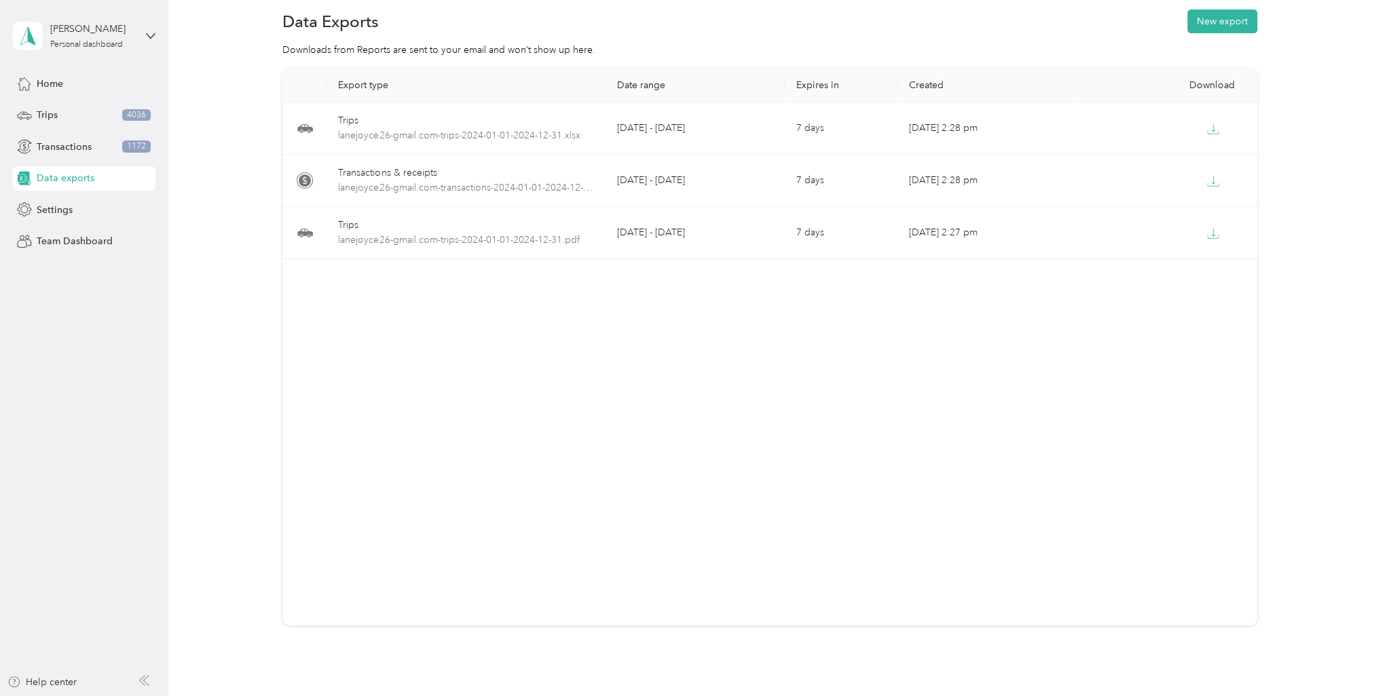
scroll to position [0, 0]
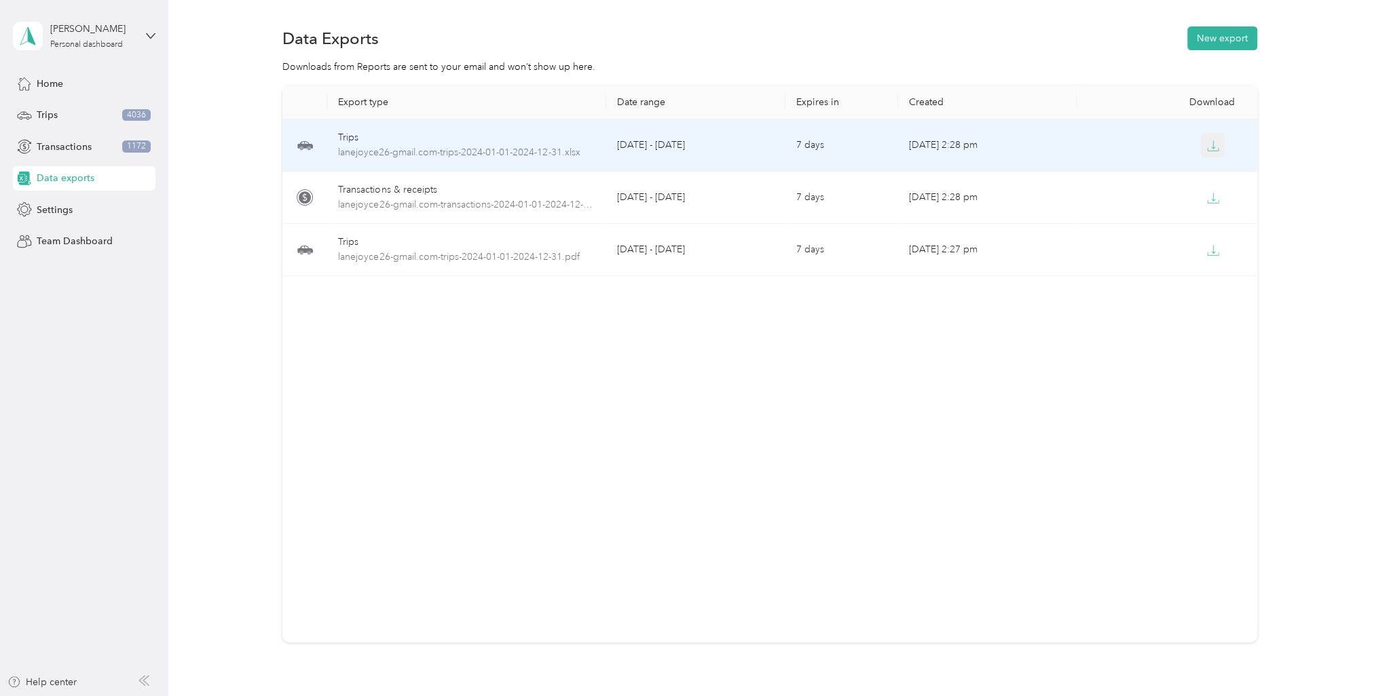
click at [1213, 139] on span "button" at bounding box center [1213, 145] width 12 height 12
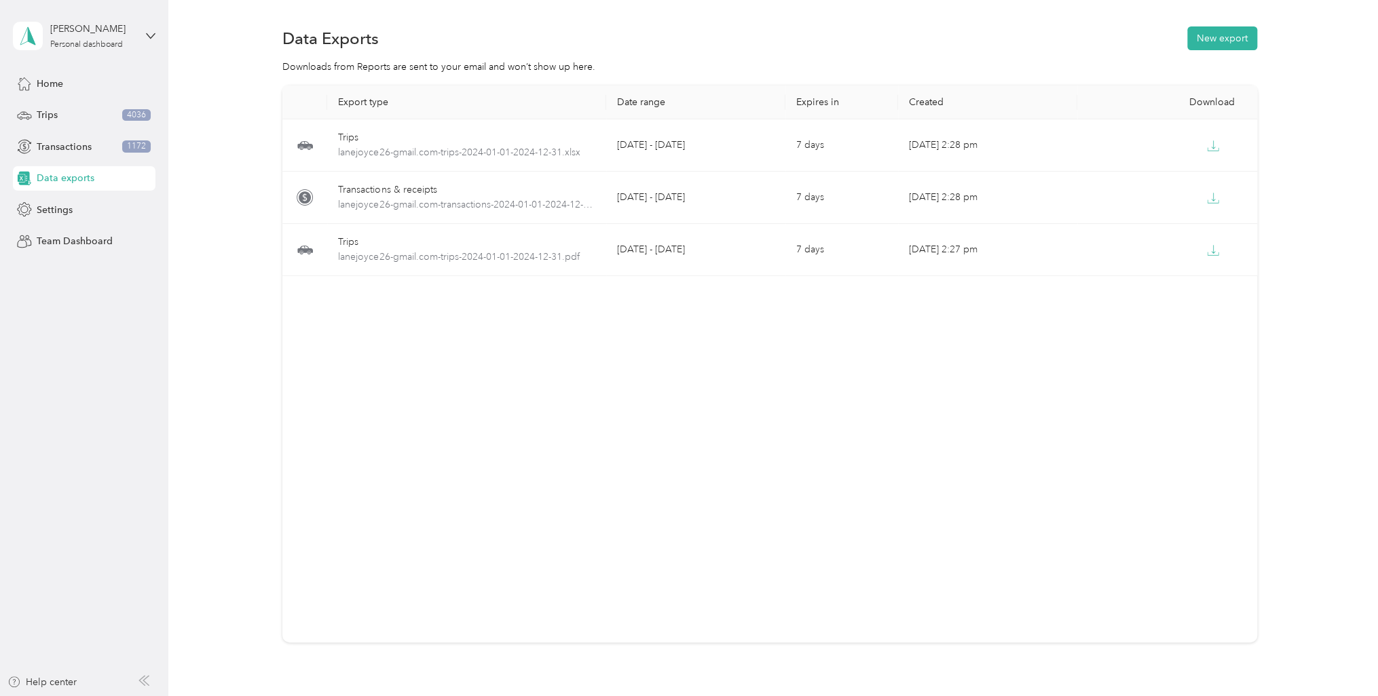
click at [124, 392] on aside "[PERSON_NAME] Personal dashboard Home Trips 4036 Transactions 1172 Data exports…" at bounding box center [84, 348] width 168 height 696
click at [77, 121] on div "Trips 4036" at bounding box center [84, 115] width 143 height 24
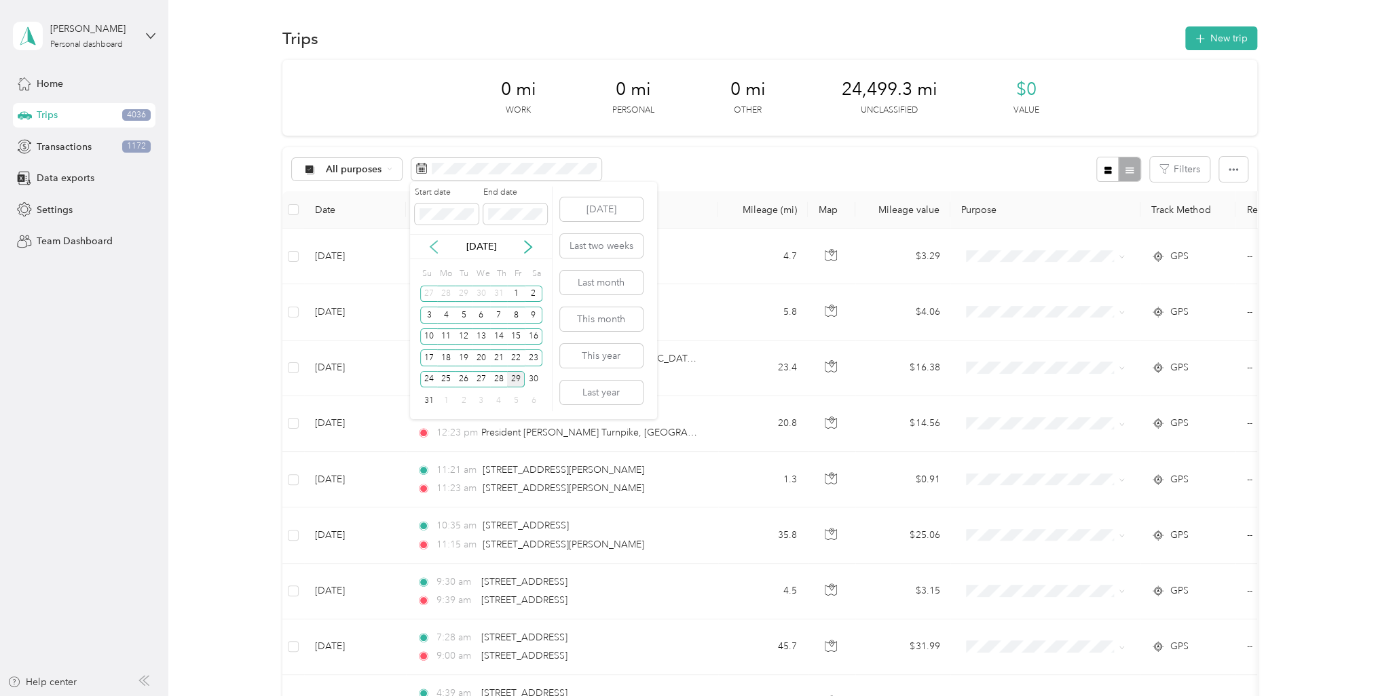
click at [440, 246] on icon at bounding box center [434, 247] width 14 height 14
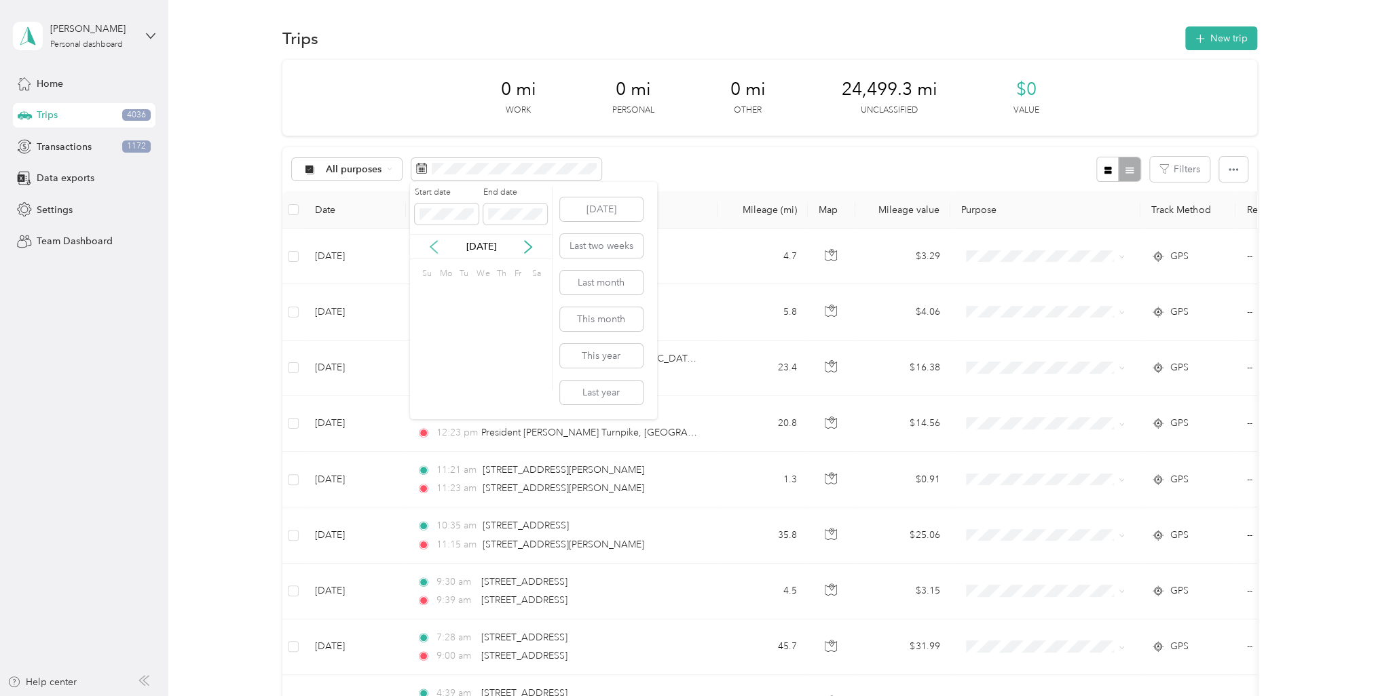
click at [440, 246] on icon at bounding box center [434, 247] width 14 height 14
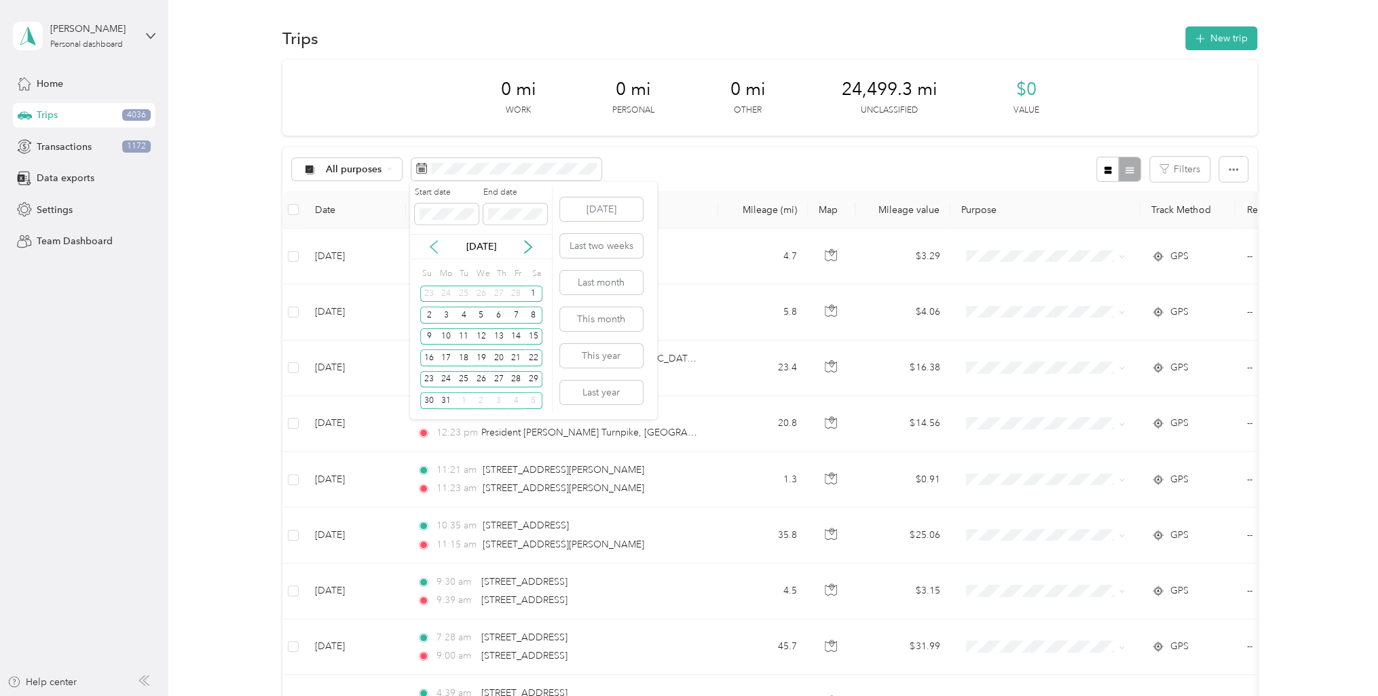
click at [440, 246] on icon at bounding box center [434, 247] width 14 height 14
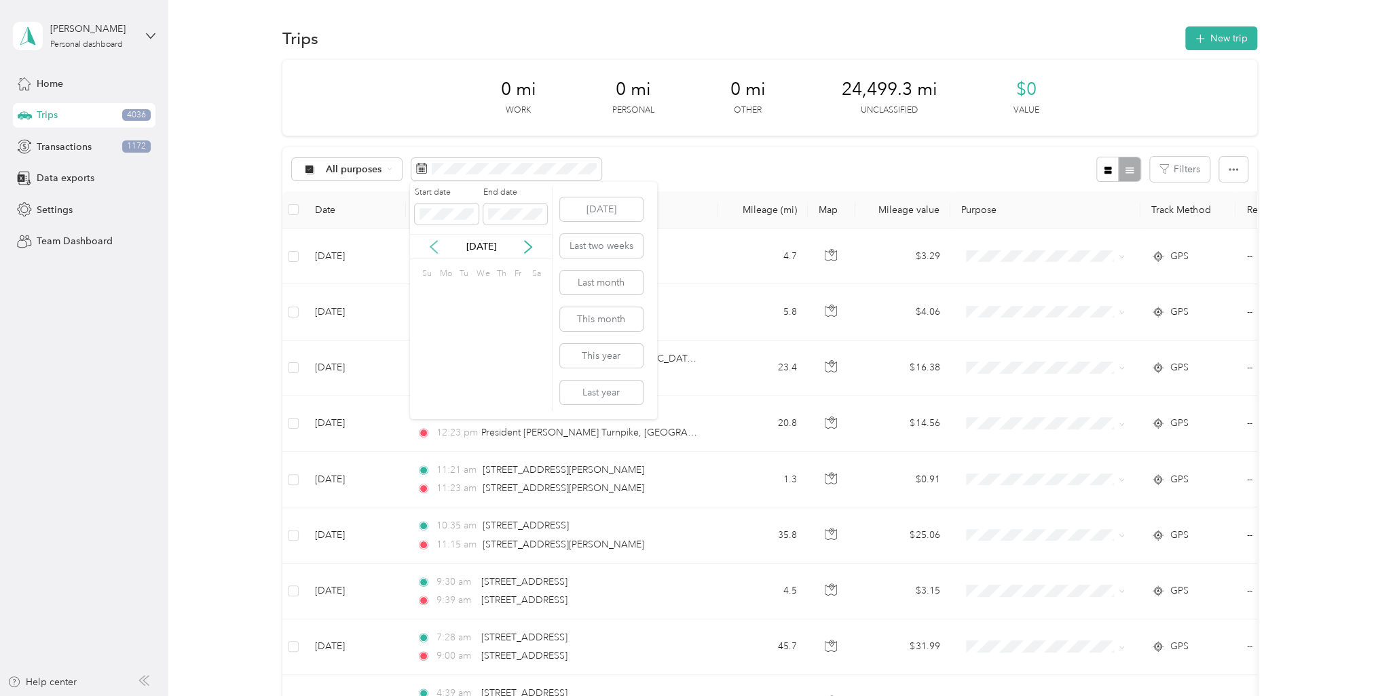
click at [440, 246] on icon at bounding box center [434, 247] width 14 height 14
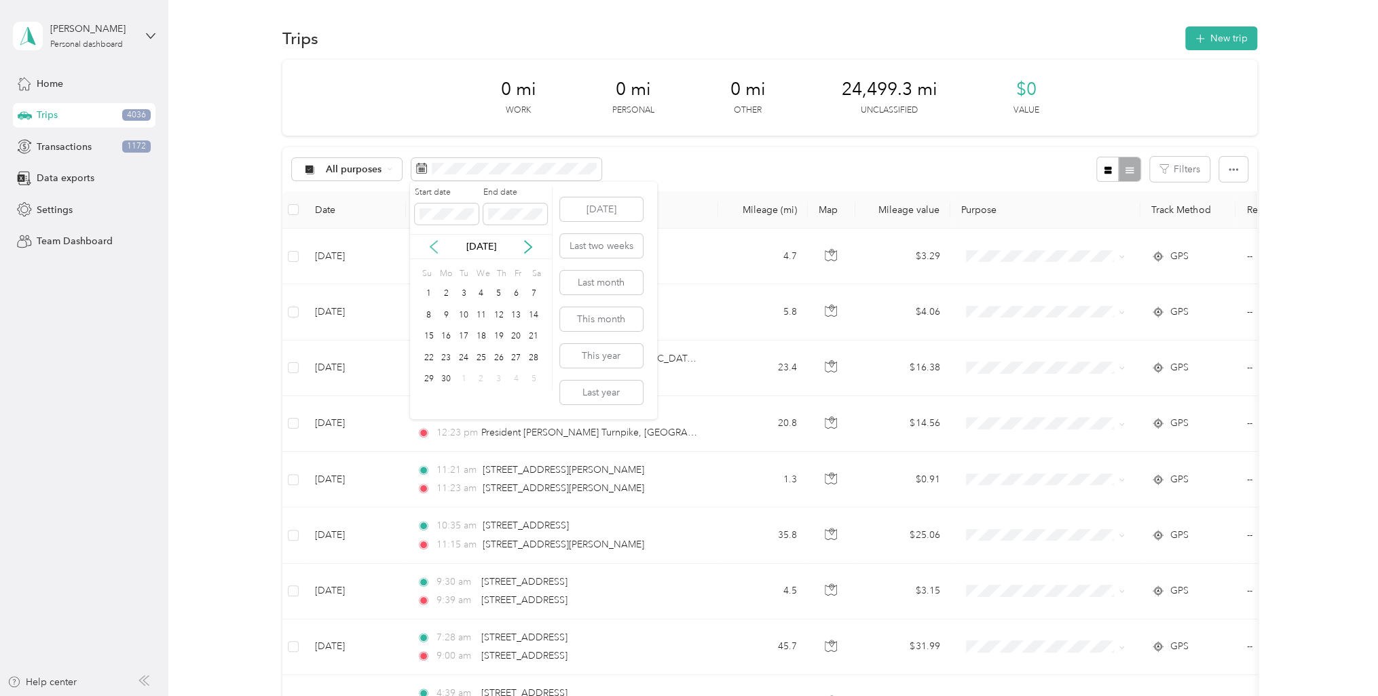
click at [440, 246] on icon at bounding box center [434, 247] width 14 height 14
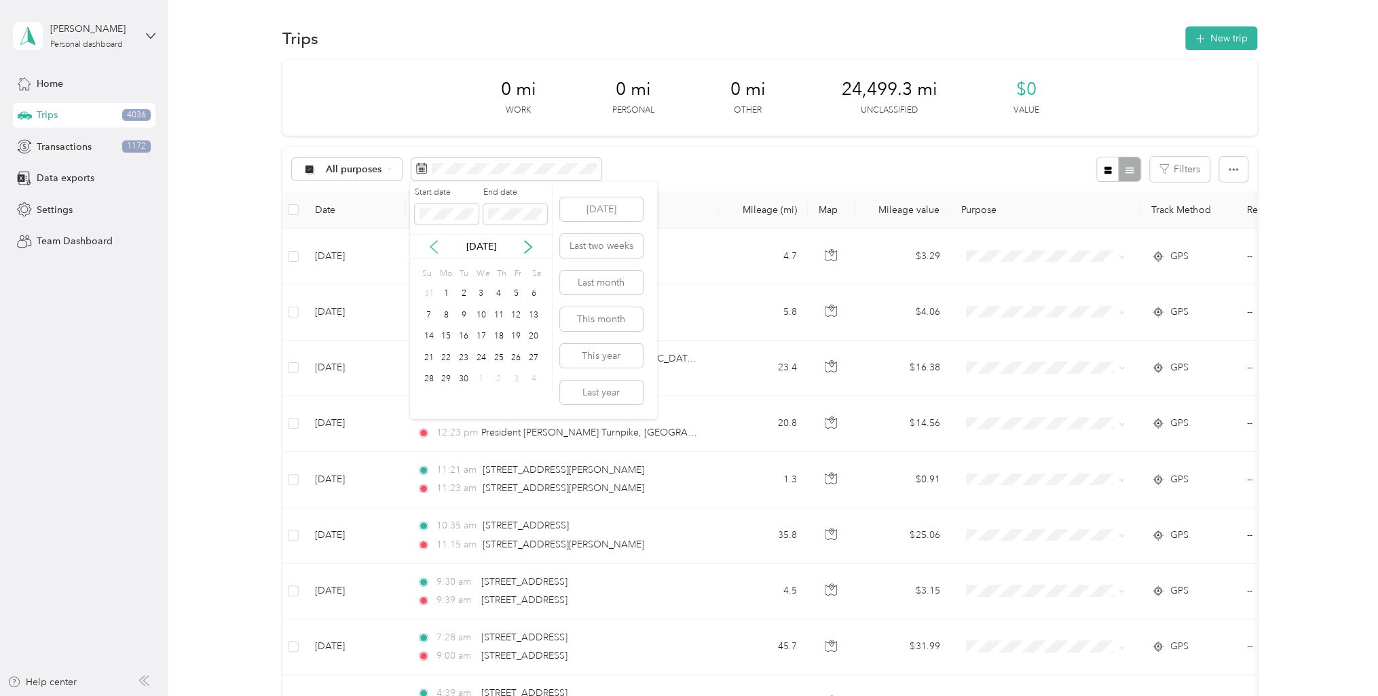
click at [440, 246] on icon at bounding box center [434, 247] width 14 height 14
click at [445, 290] on div "1" at bounding box center [446, 294] width 18 height 17
click at [529, 222] on span at bounding box center [515, 215] width 64 height 22
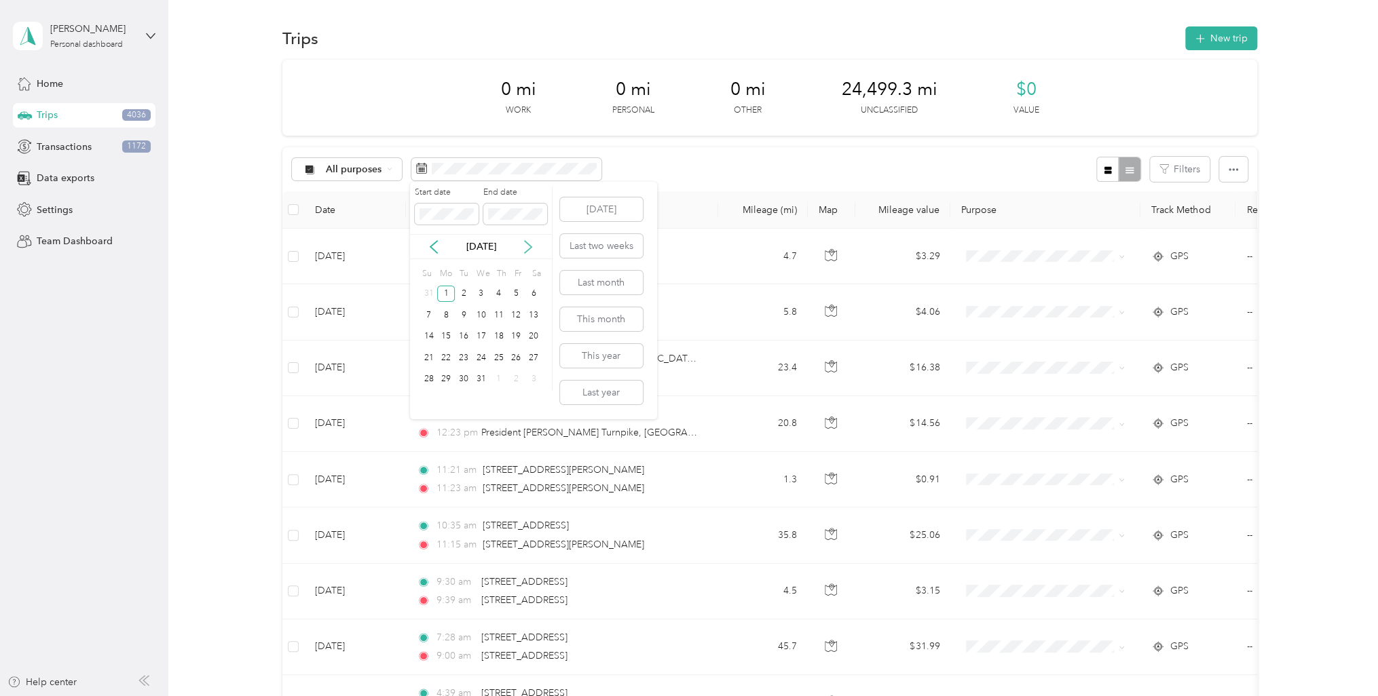
click at [529, 248] on icon at bounding box center [528, 247] width 7 height 12
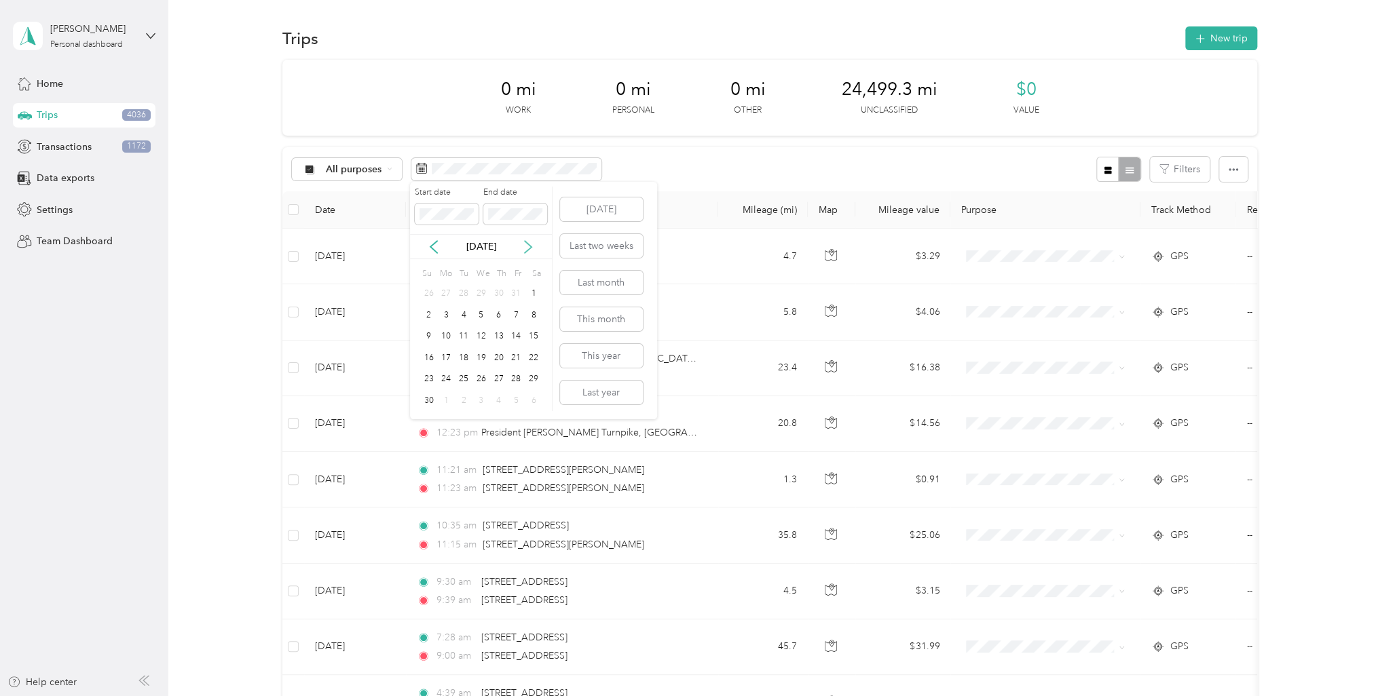
click at [528, 248] on icon at bounding box center [528, 247] width 14 height 14
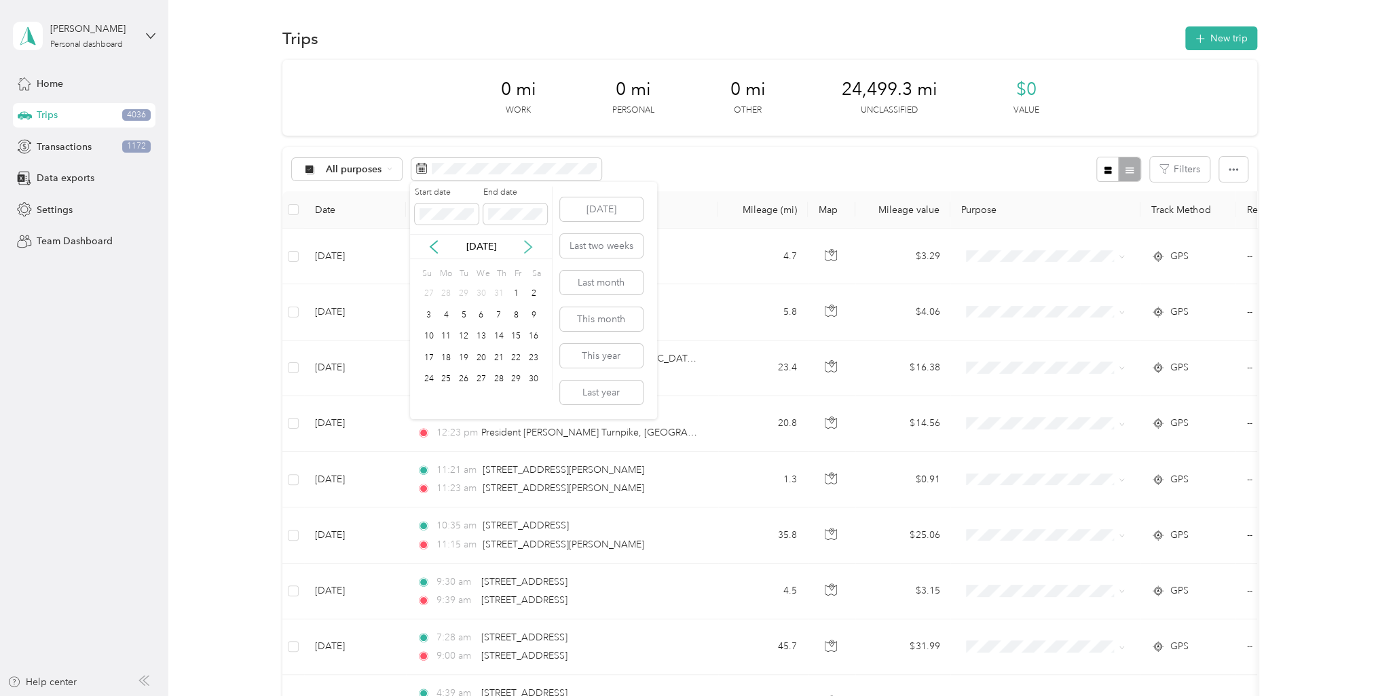
click at [528, 248] on icon at bounding box center [528, 247] width 14 height 14
click at [466, 380] on div "31" at bounding box center [464, 379] width 18 height 17
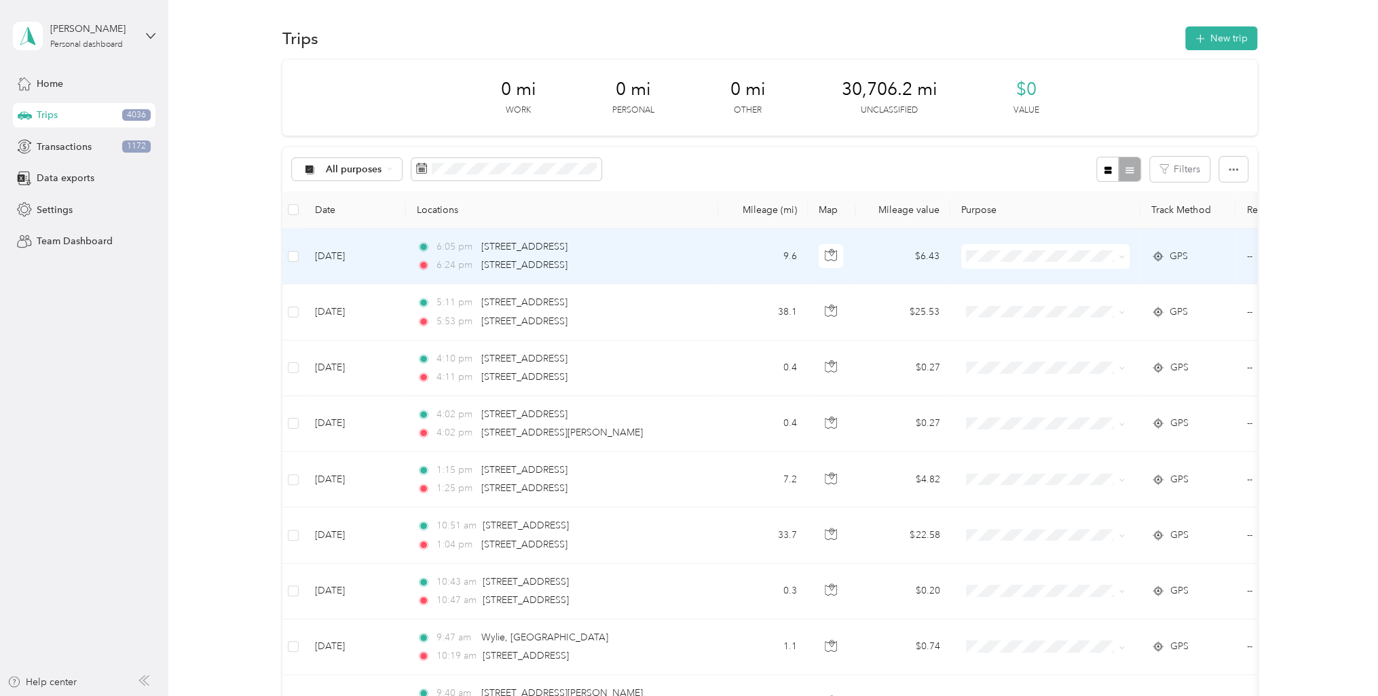
click at [1055, 284] on li "Work" at bounding box center [1045, 277] width 168 height 24
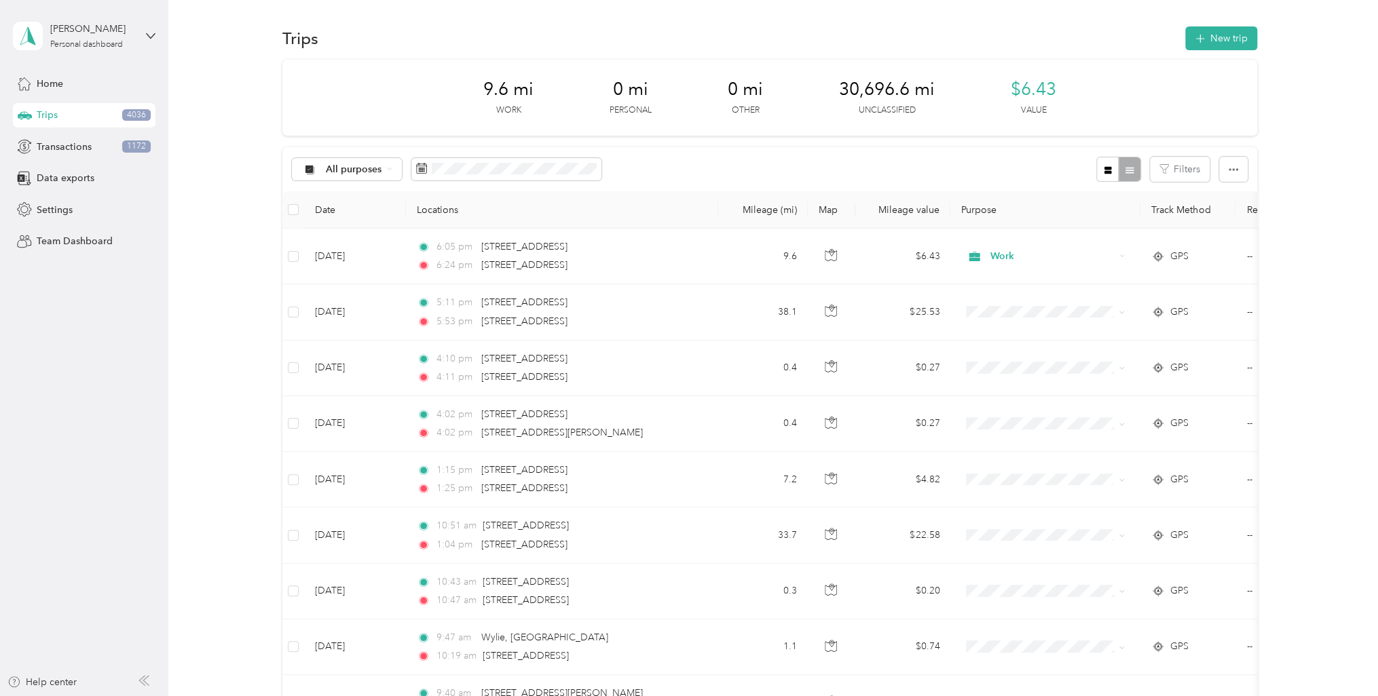
click at [970, 204] on th "Purpose" at bounding box center [1045, 209] width 190 height 37
click at [971, 208] on th "Purpose" at bounding box center [1045, 209] width 190 height 37
click at [1224, 166] on button "button" at bounding box center [1233, 169] width 29 height 25
click at [1213, 194] on span "Select all" at bounding box center [1215, 195] width 37 height 12
click at [964, 210] on th "Purpose" at bounding box center [1045, 207] width 190 height 34
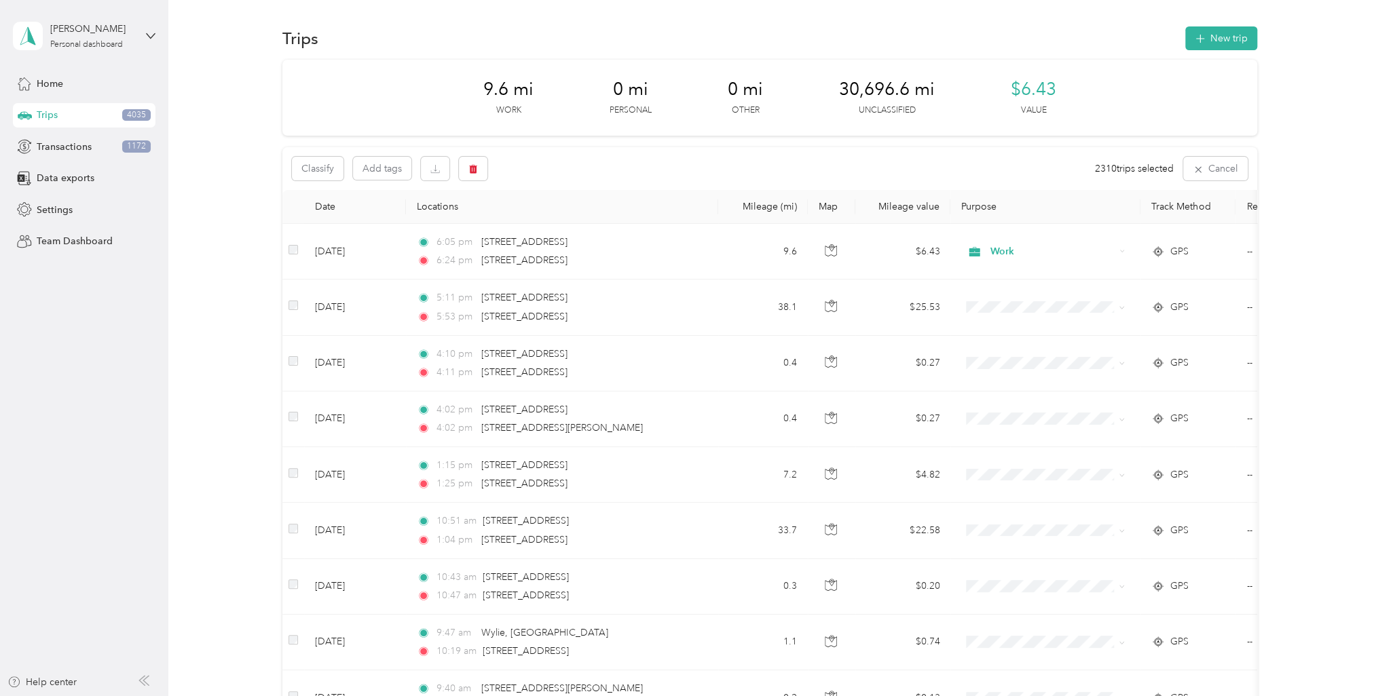
click at [1005, 212] on th "Purpose" at bounding box center [1045, 207] width 190 height 34
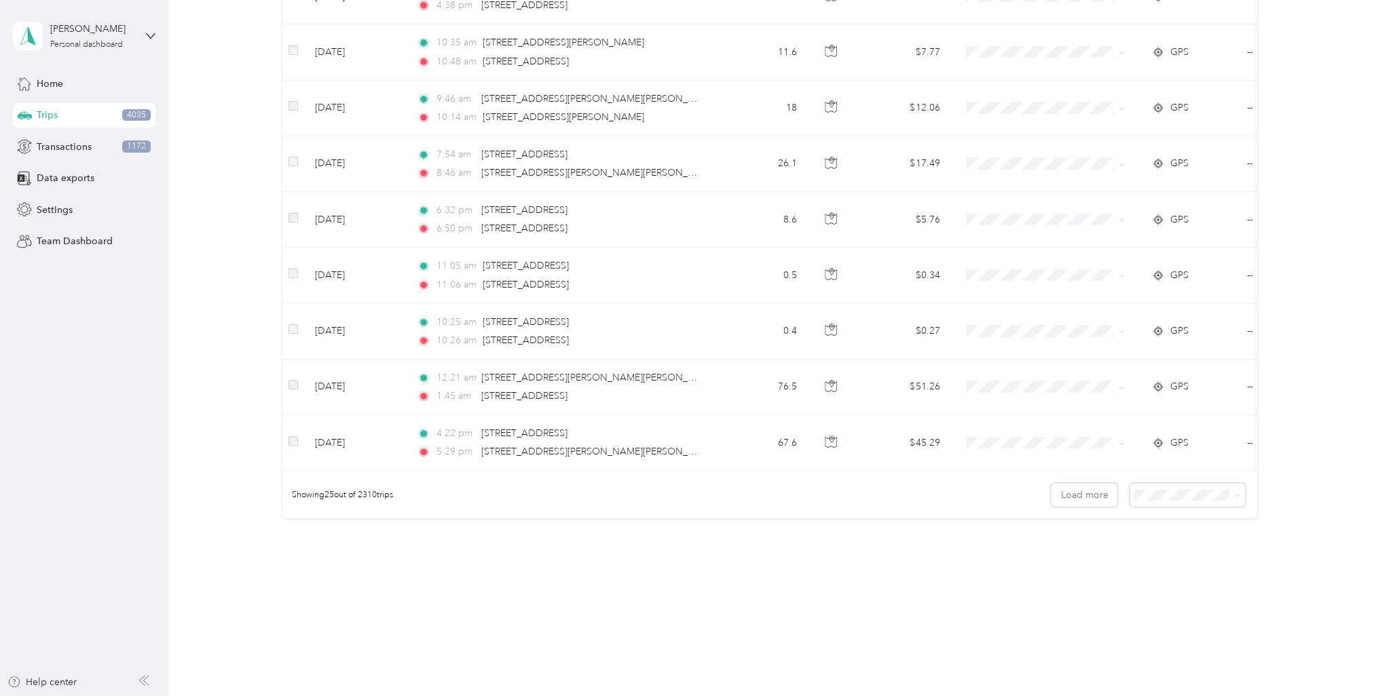
scroll to position [1165, 0]
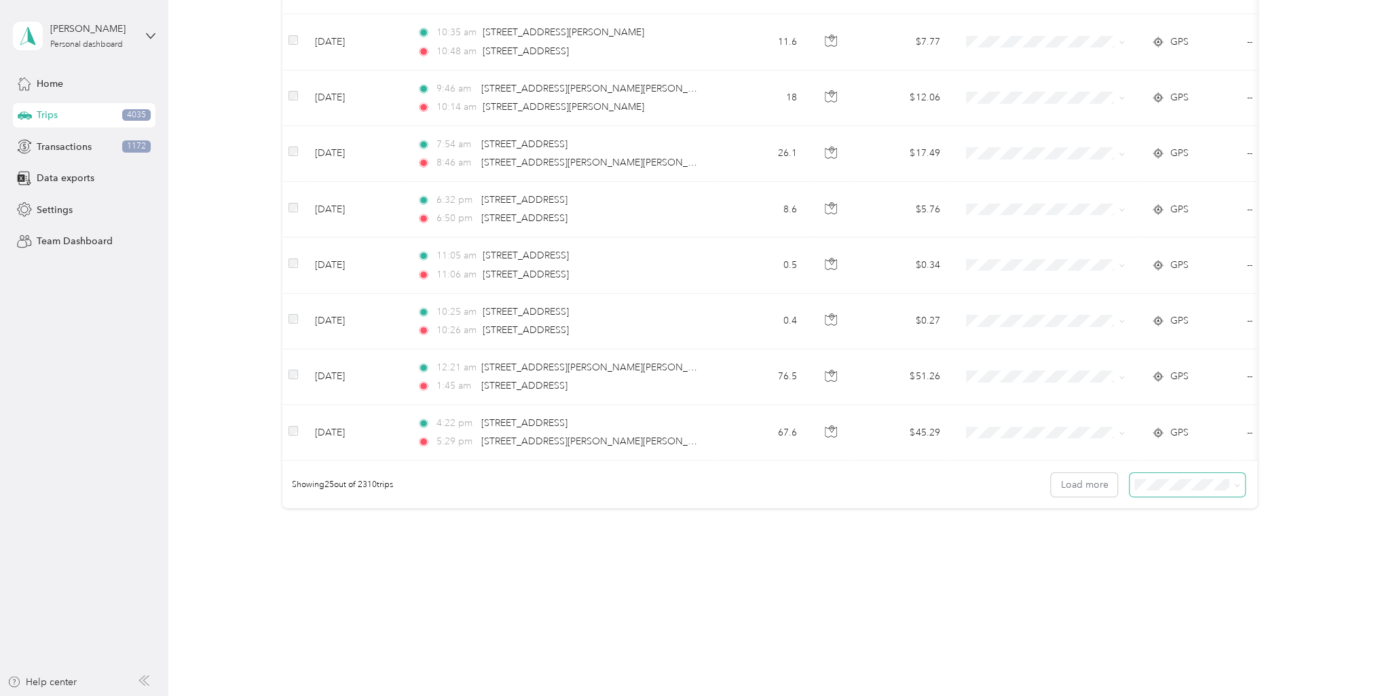
click at [1181, 493] on span at bounding box center [1187, 485] width 116 height 24
drag, startPoint x: 1243, startPoint y: 493, endPoint x: 1232, endPoint y: 488, distance: 12.1
click at [1237, 490] on div "Showing 25 out of 2310 trips Load more" at bounding box center [769, 485] width 975 height 48
click at [1234, 486] on icon at bounding box center [1237, 486] width 6 height 6
click at [1165, 550] on div "100 per load" at bounding box center [1183, 551] width 97 height 14
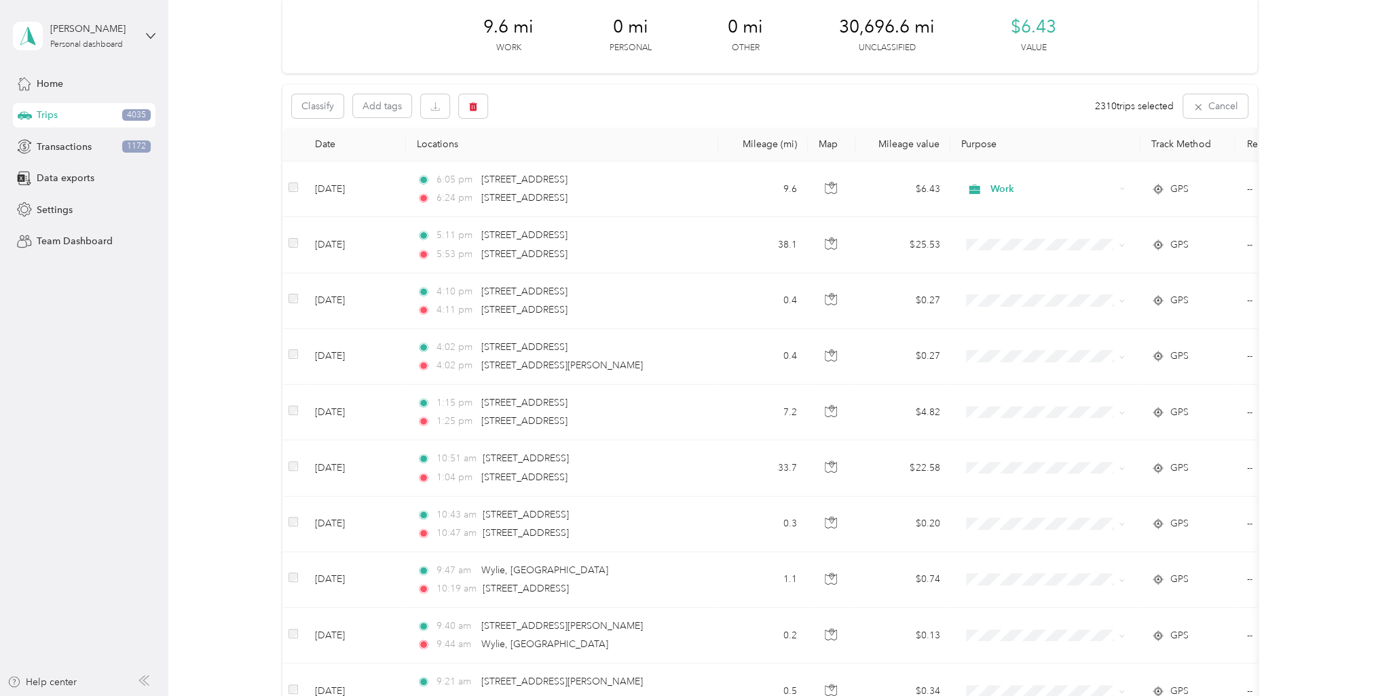
scroll to position [68, 0]
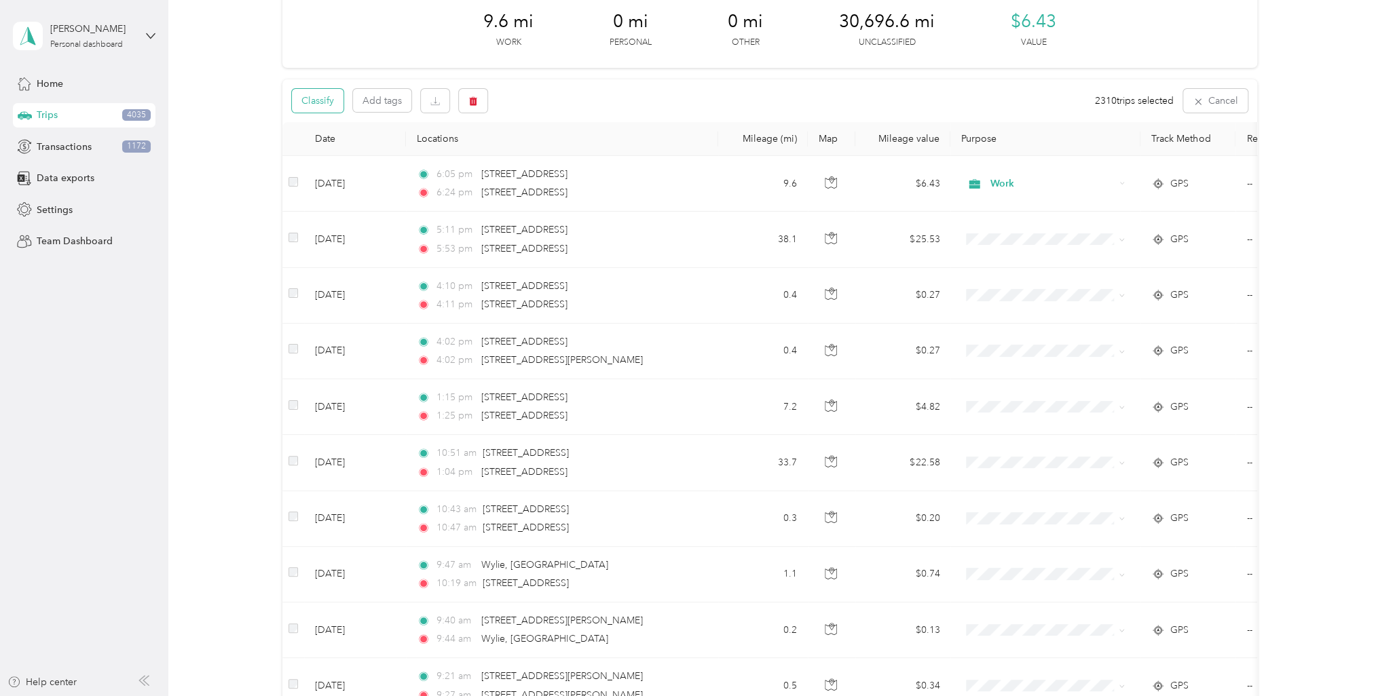
click at [309, 101] on button "Classify" at bounding box center [318, 101] width 52 height 24
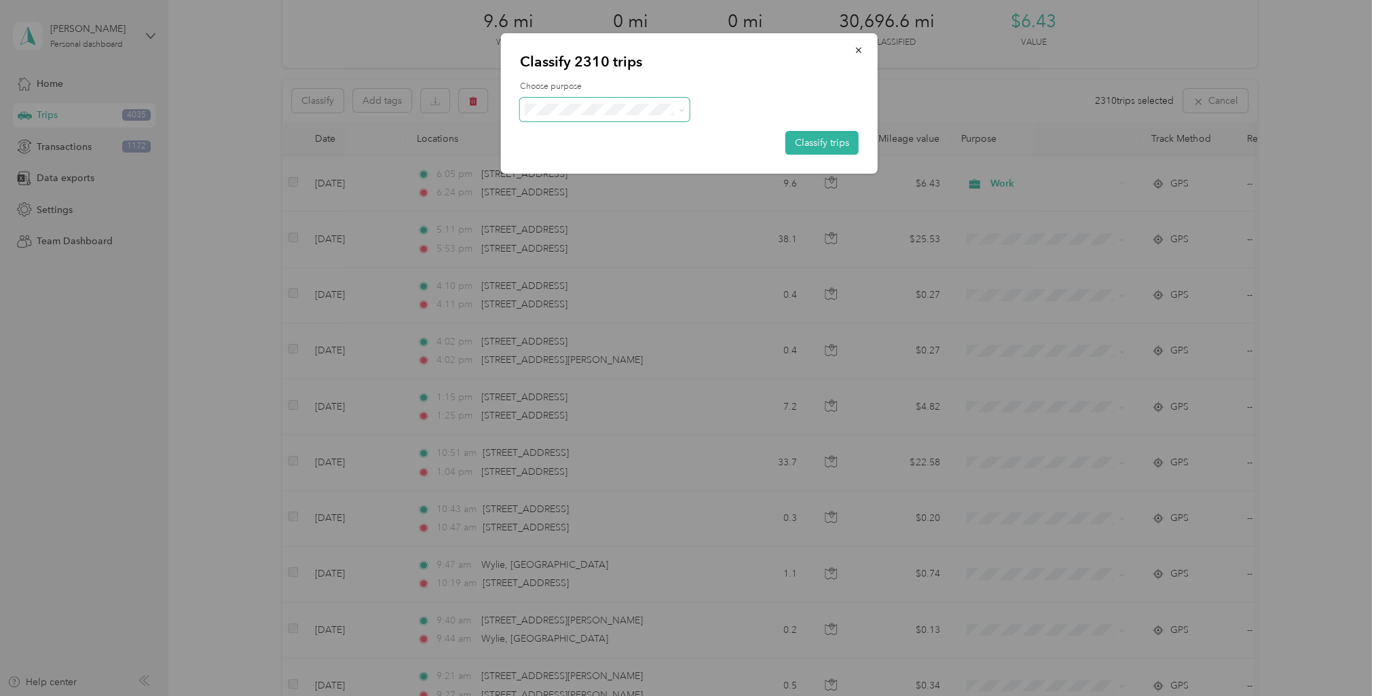
click at [589, 115] on span at bounding box center [605, 110] width 170 height 24
click at [597, 139] on li "Work" at bounding box center [604, 133] width 170 height 24
click at [806, 147] on button "Classify trips" at bounding box center [821, 143] width 73 height 24
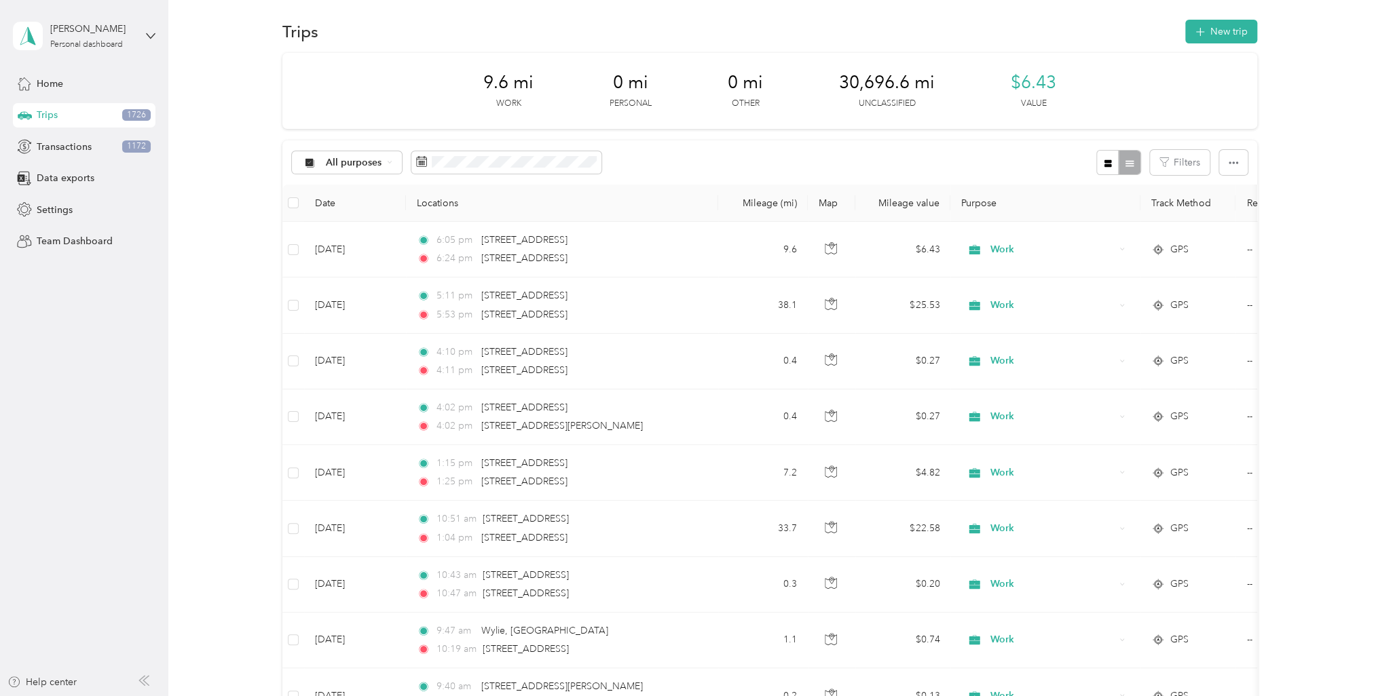
scroll to position [0, 0]
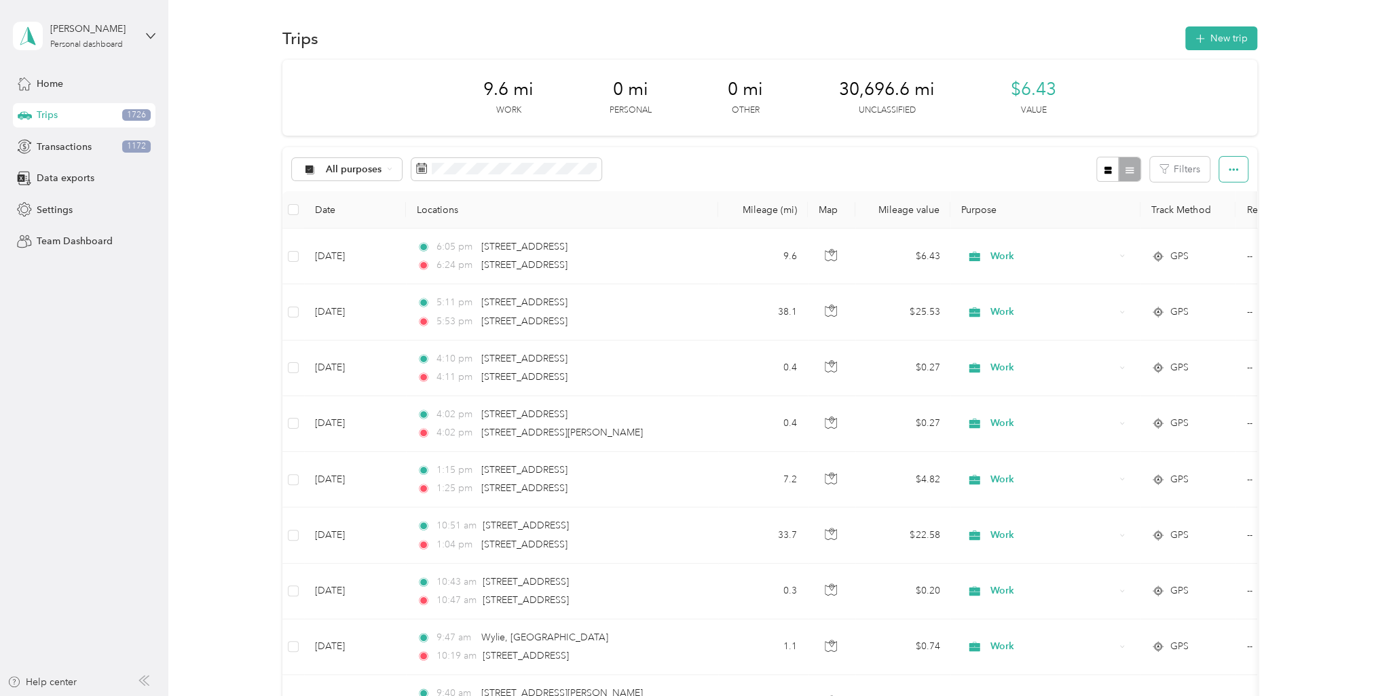
click at [1238, 172] on button "button" at bounding box center [1233, 169] width 29 height 25
click at [1217, 215] on span "Export" at bounding box center [1211, 219] width 29 height 12
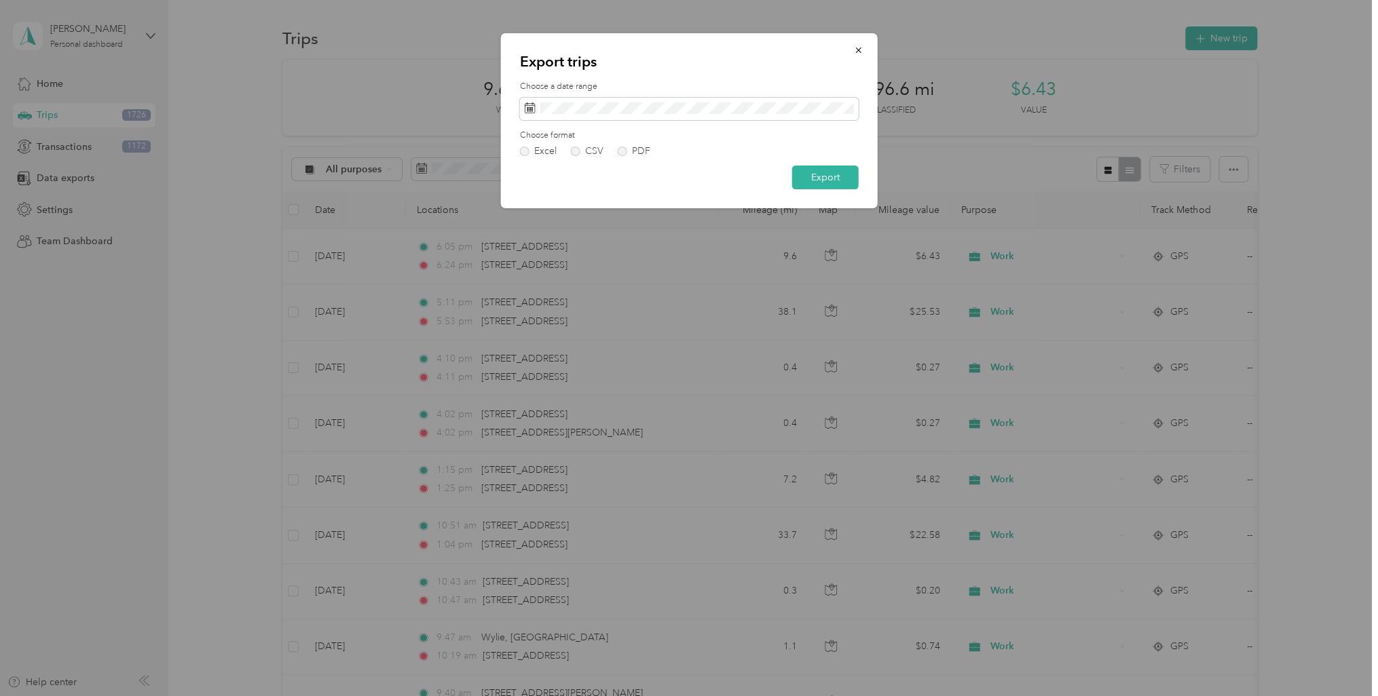
click at [614, 151] on div "Excel CSV PDF" at bounding box center [689, 152] width 339 height 10
click at [622, 151] on label "PDF" at bounding box center [634, 152] width 33 height 10
click at [842, 183] on button "Export" at bounding box center [825, 178] width 67 height 24
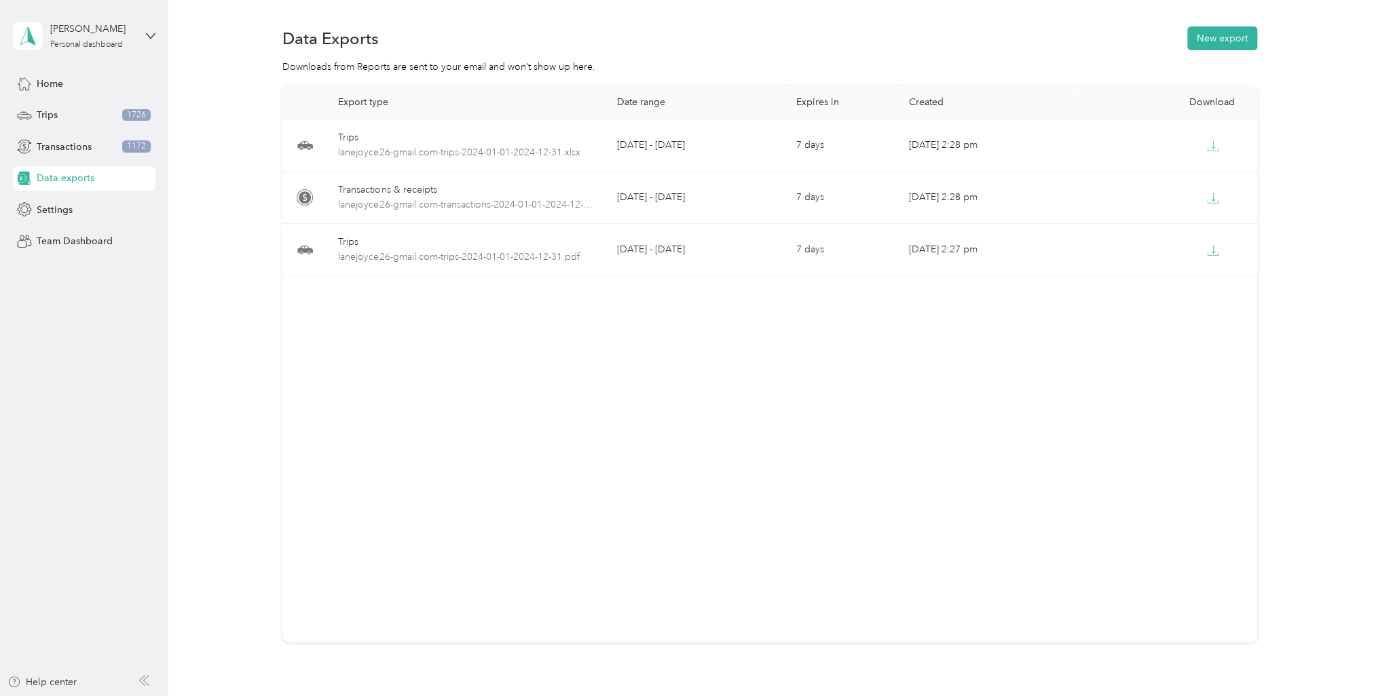
drag, startPoint x: 1205, startPoint y: 1, endPoint x: 895, endPoint y: 337, distance: 457.7
click at [895, 337] on div "Export type Date range Expires in Created Download Trips lanejoyce26-gmail.com-…" at bounding box center [769, 364] width 975 height 557
click at [57, 88] on span "Home" at bounding box center [50, 84] width 26 height 14
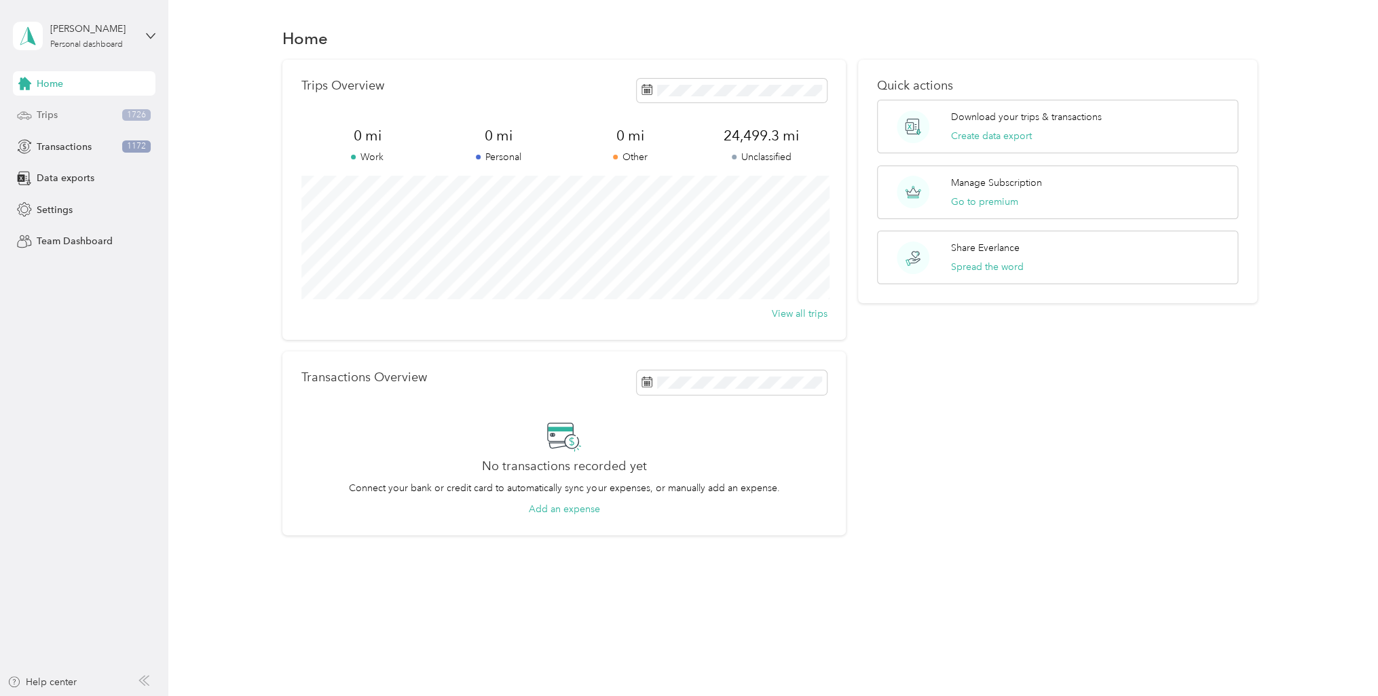
click at [49, 123] on div "Trips 1726" at bounding box center [84, 115] width 143 height 24
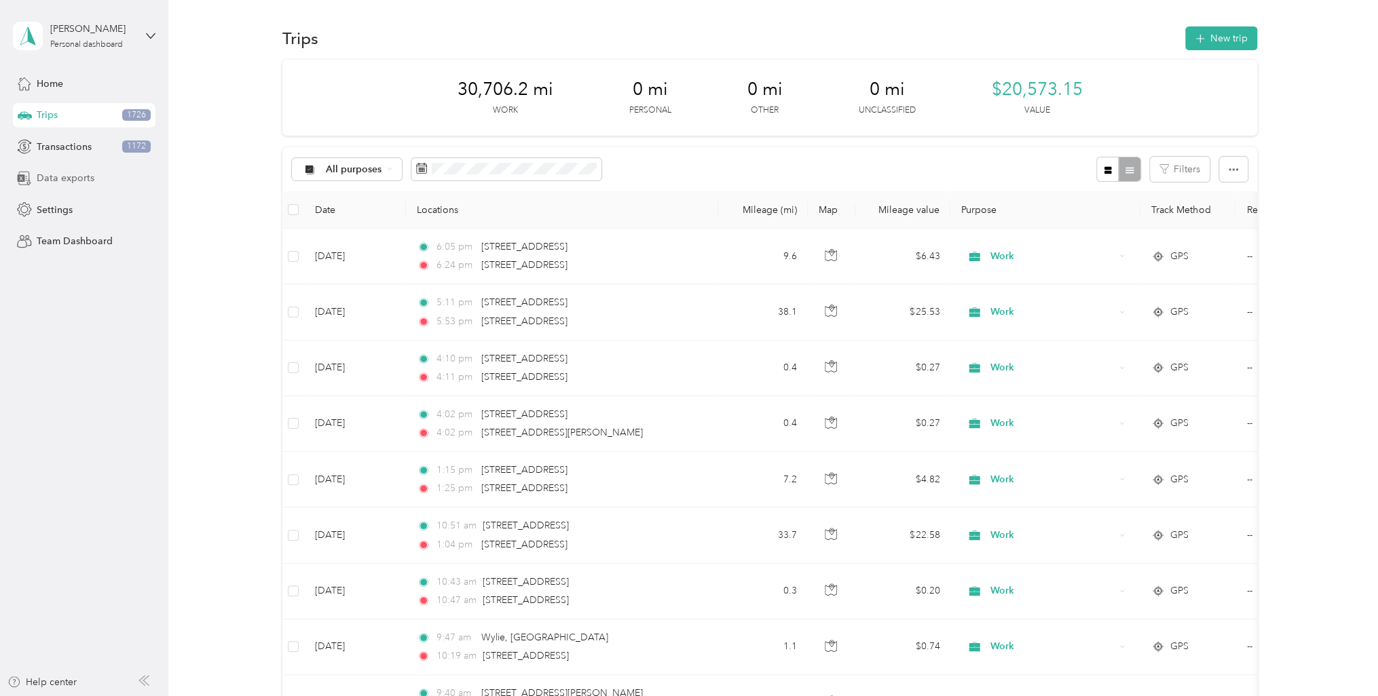
click at [63, 178] on span "Data exports" at bounding box center [66, 178] width 58 height 14
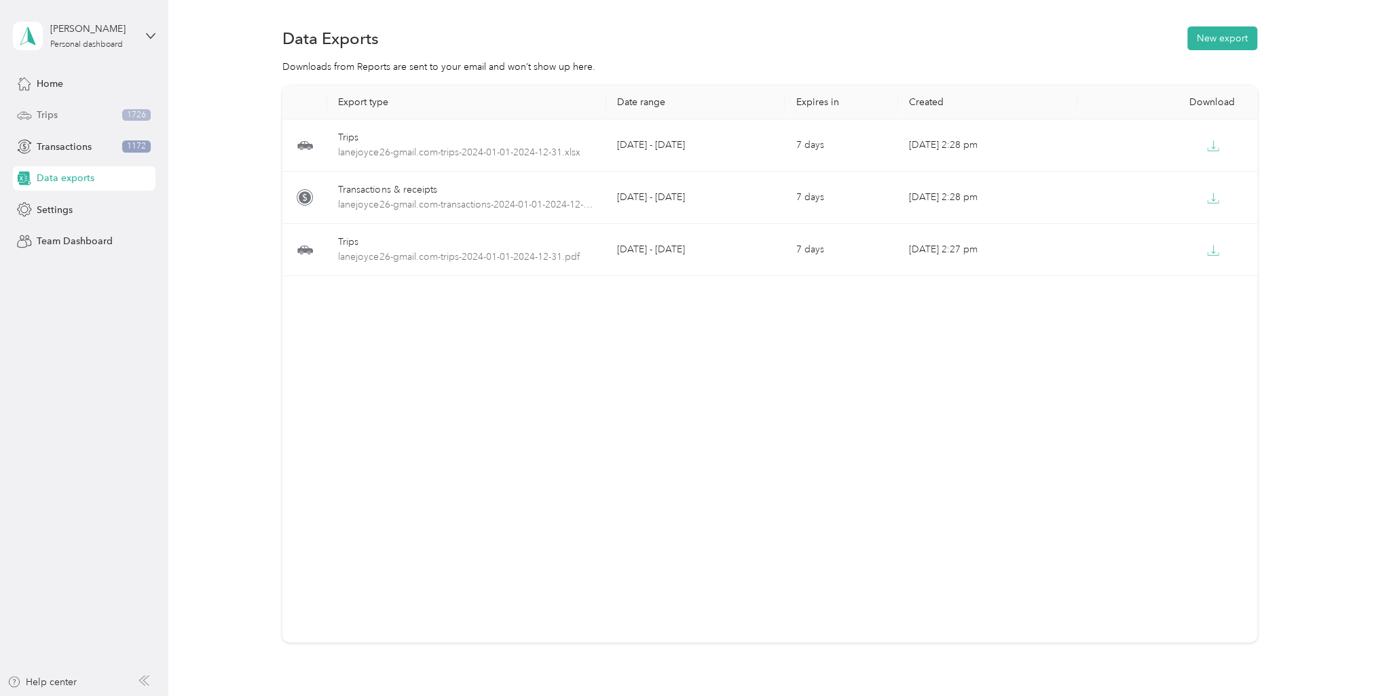
click at [75, 119] on div "Trips 1726" at bounding box center [84, 115] width 143 height 24
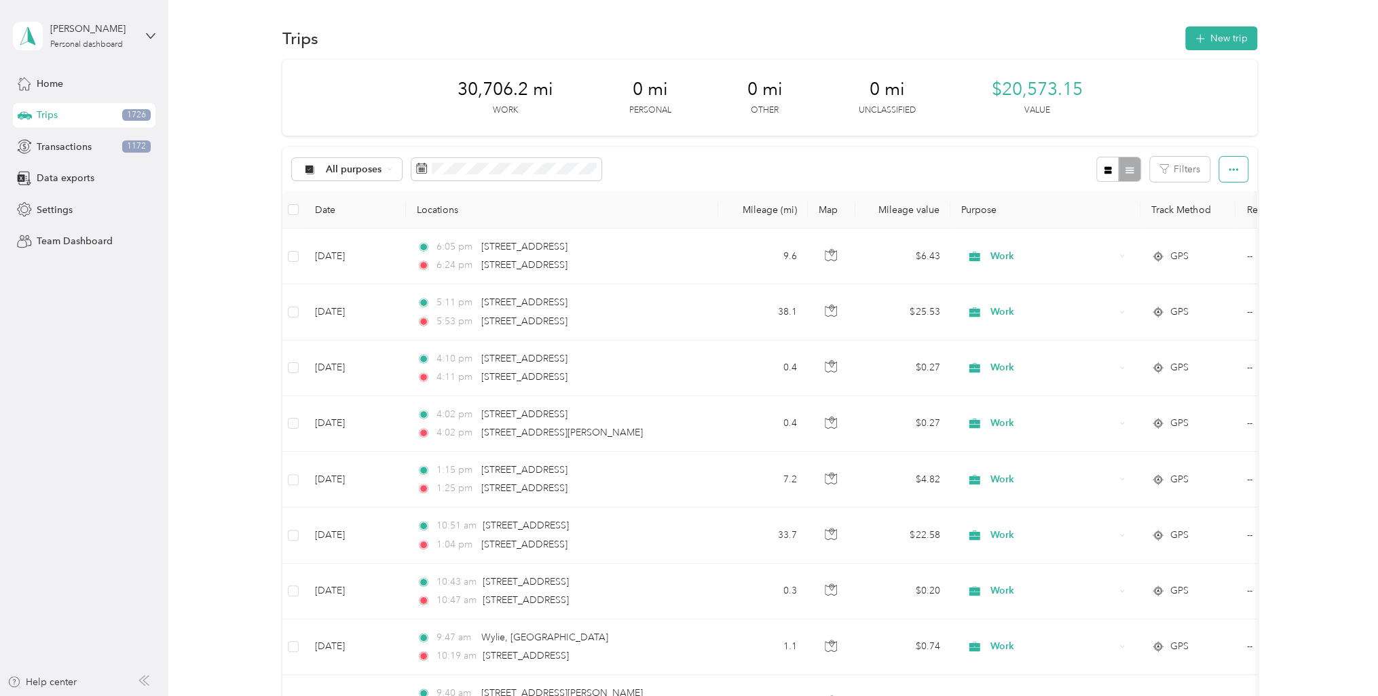
click at [1234, 164] on span "button" at bounding box center [1233, 170] width 10 height 12
click at [1208, 222] on span "Export" at bounding box center [1211, 219] width 29 height 12
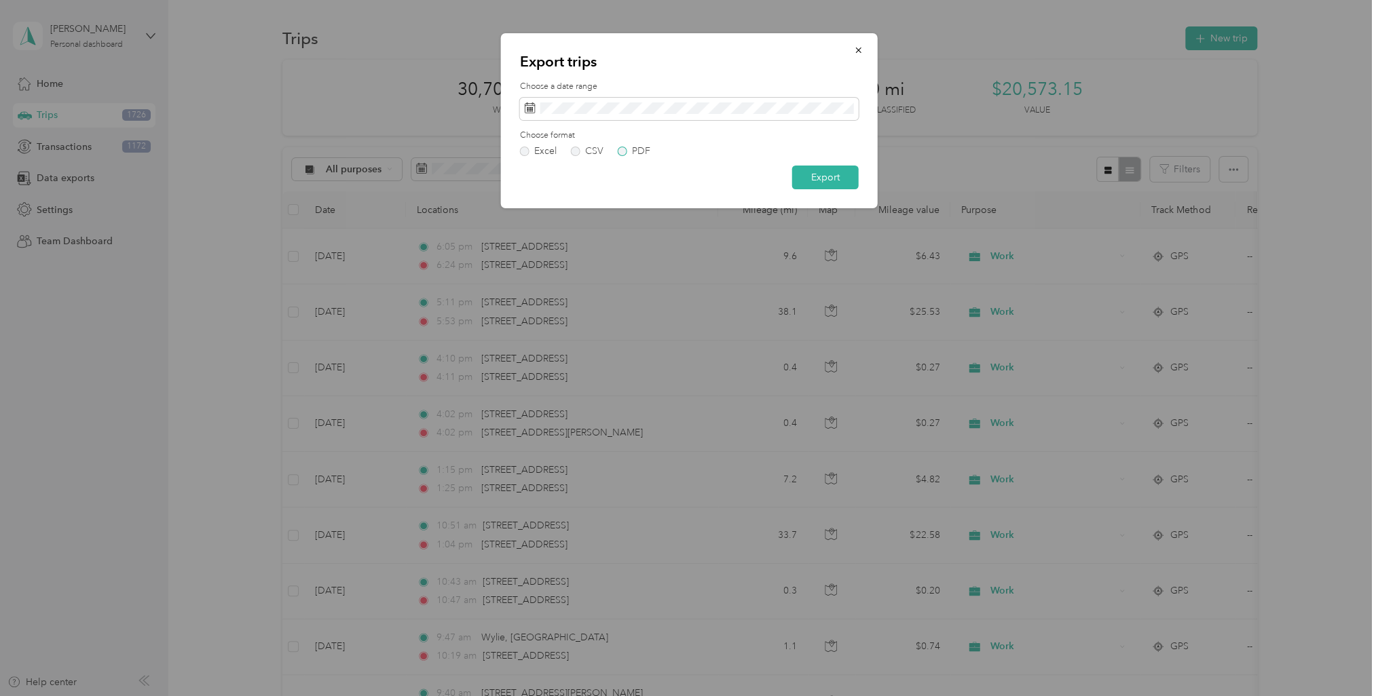
click at [625, 149] on label "PDF" at bounding box center [634, 152] width 33 height 10
click at [827, 179] on button "Export" at bounding box center [825, 178] width 67 height 24
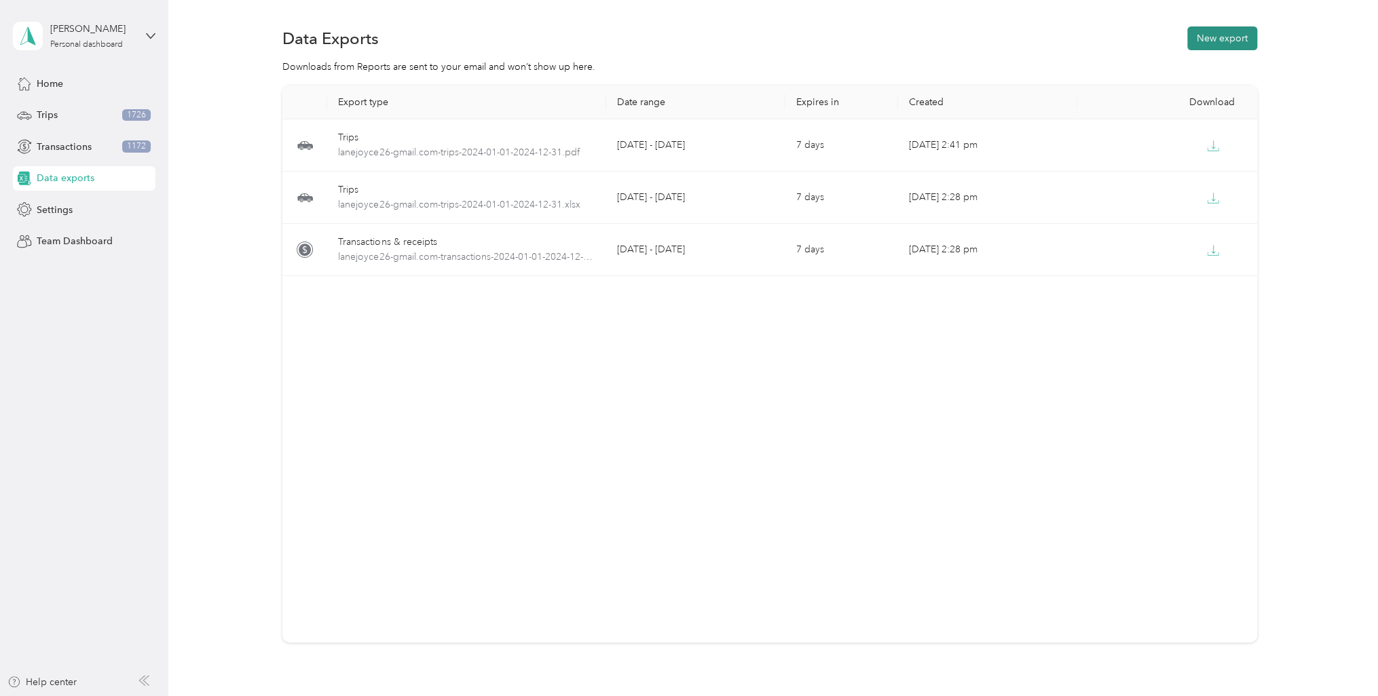
click at [1207, 49] on button "New export" at bounding box center [1222, 38] width 70 height 24
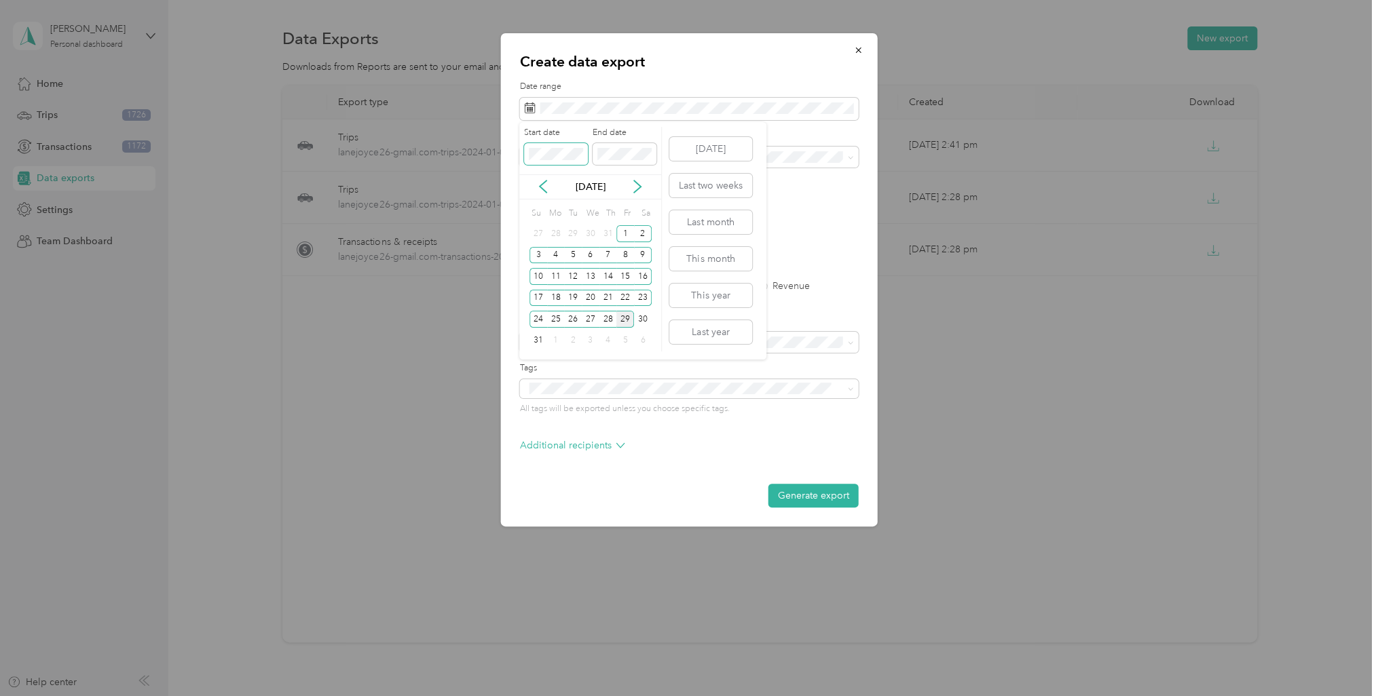
click at [563, 162] on span at bounding box center [556, 154] width 64 height 22
click at [548, 188] on icon at bounding box center [543, 187] width 14 height 14
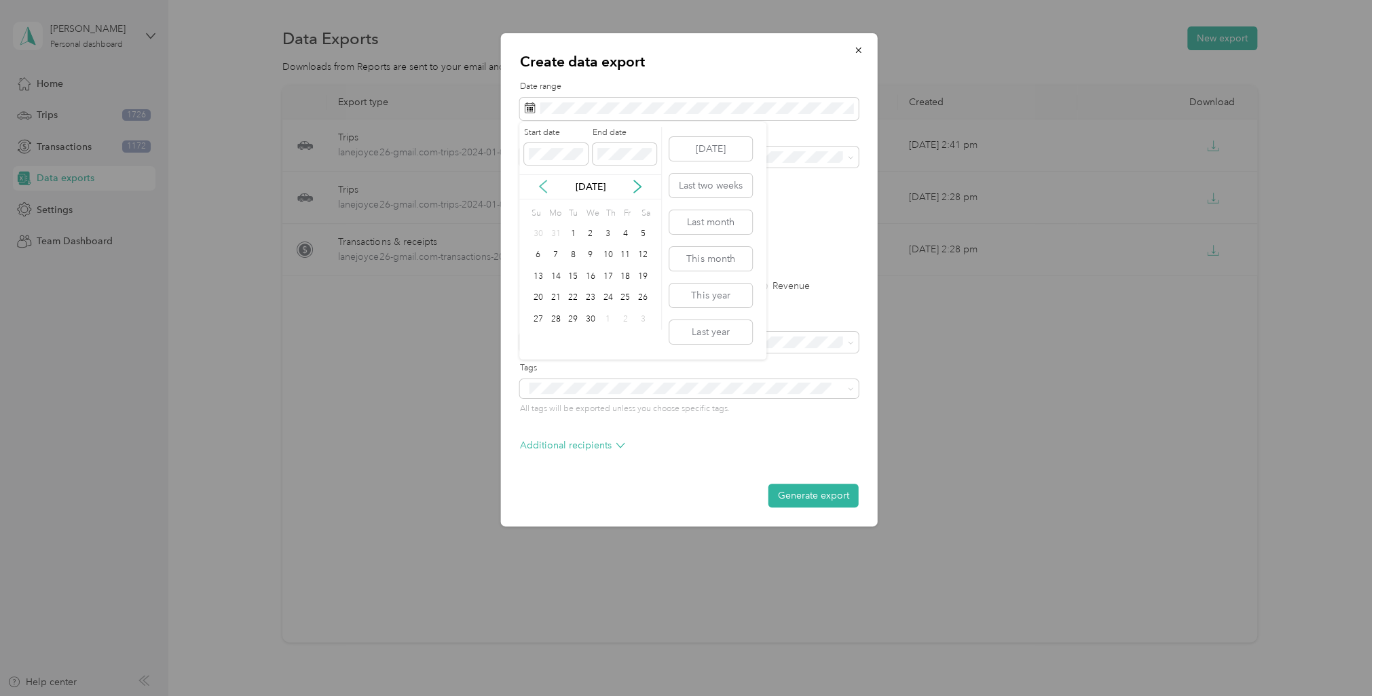
click at [548, 188] on icon at bounding box center [543, 187] width 14 height 14
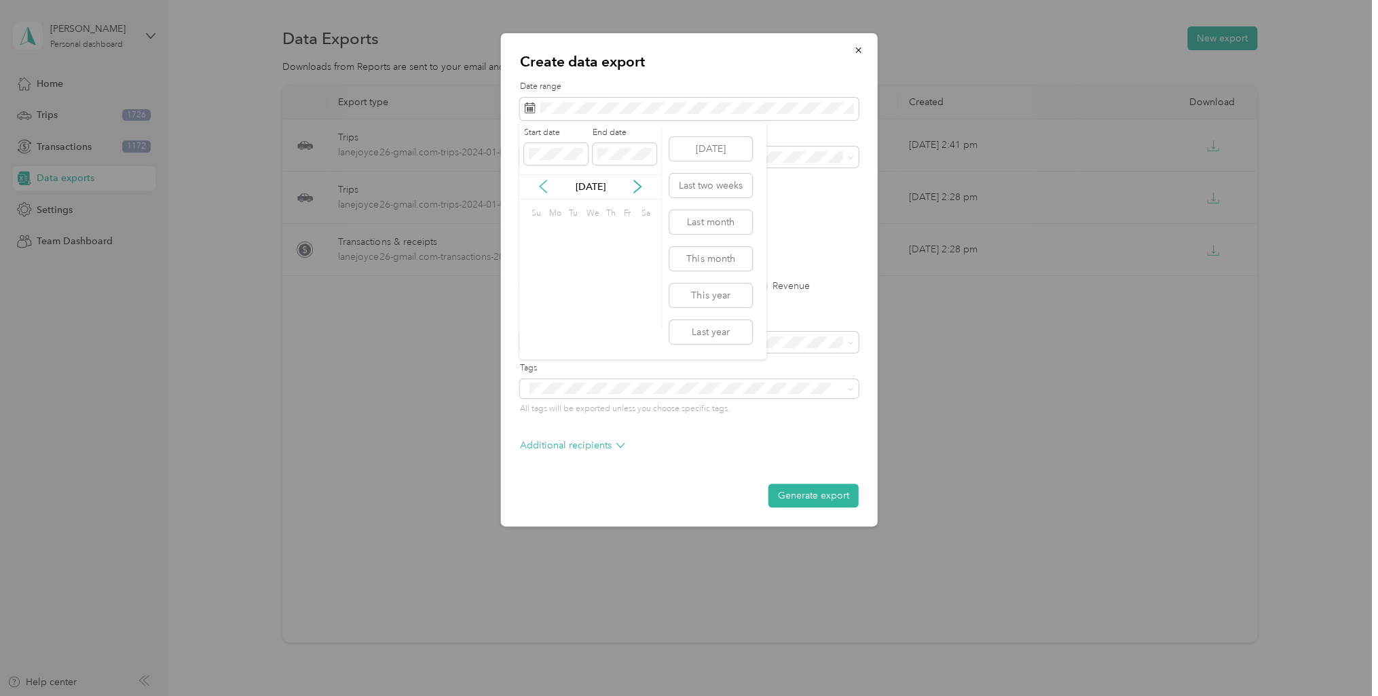
click at [548, 188] on icon at bounding box center [543, 187] width 14 height 14
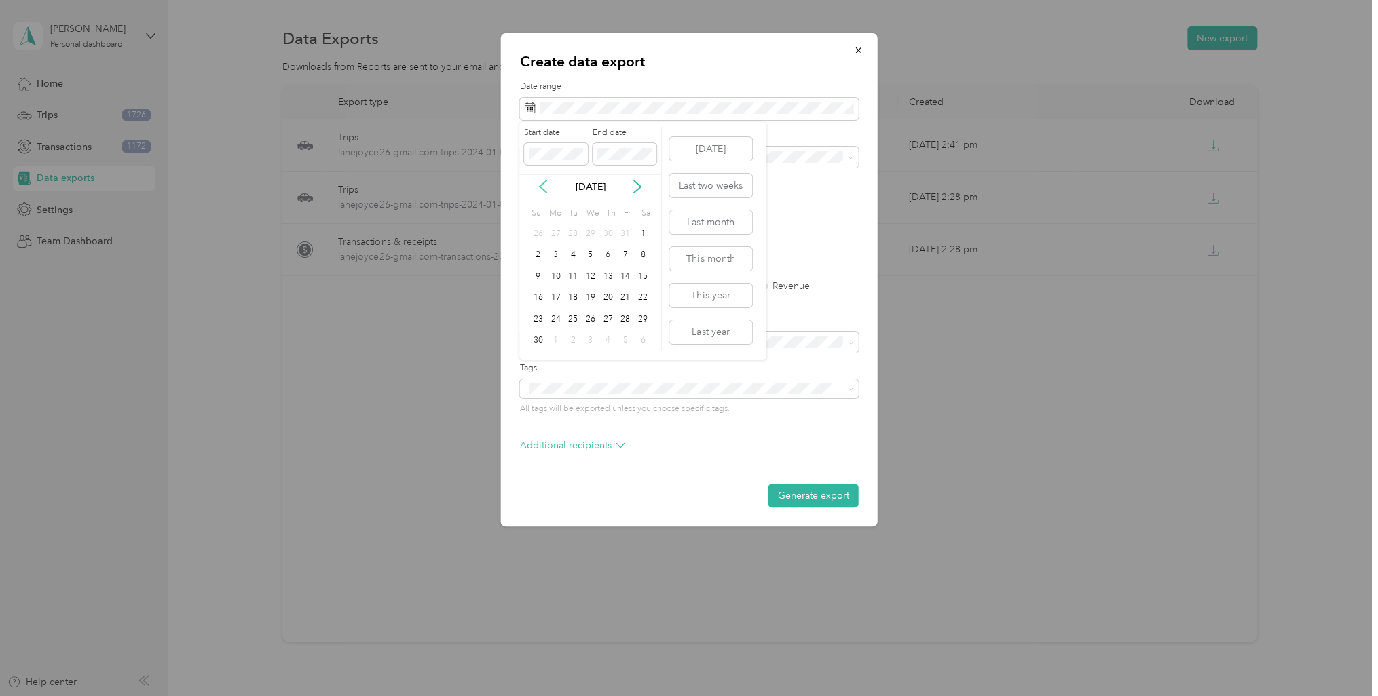
click at [548, 188] on icon at bounding box center [543, 187] width 14 height 14
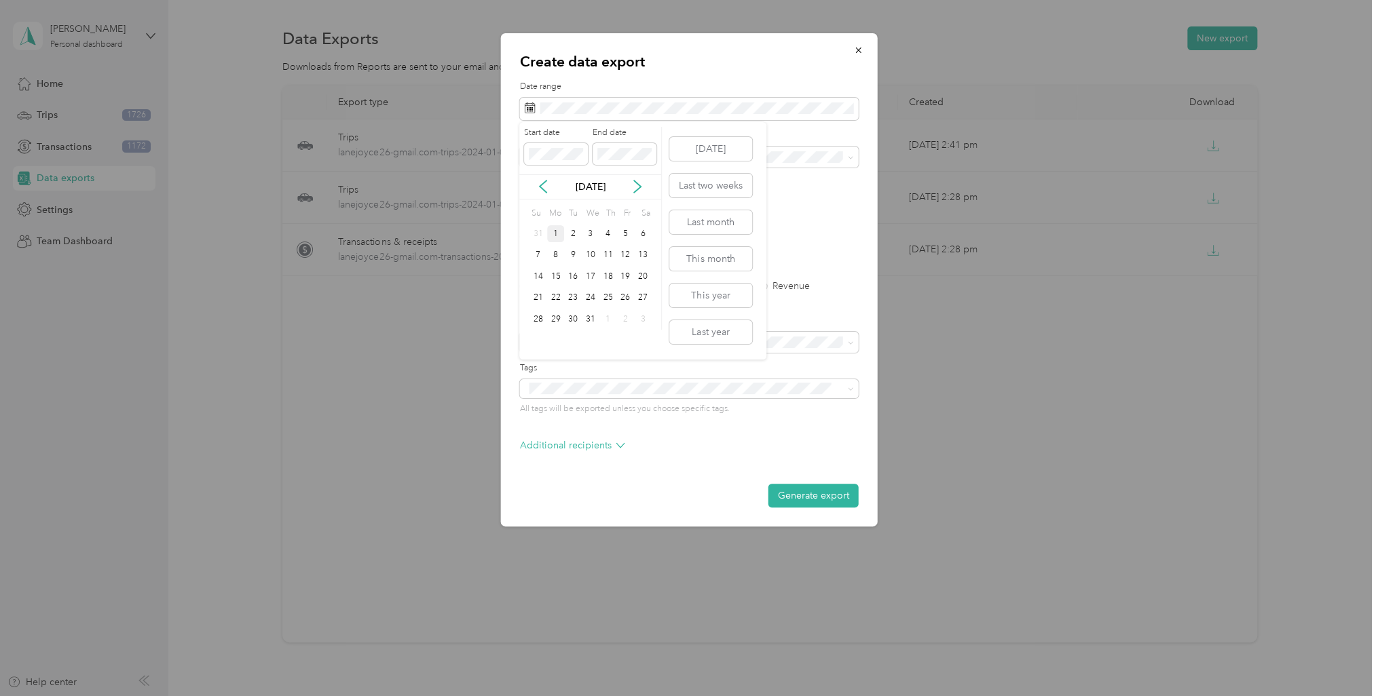
click at [560, 232] on div "1" at bounding box center [556, 233] width 18 height 17
click at [633, 185] on icon at bounding box center [637, 187] width 14 height 14
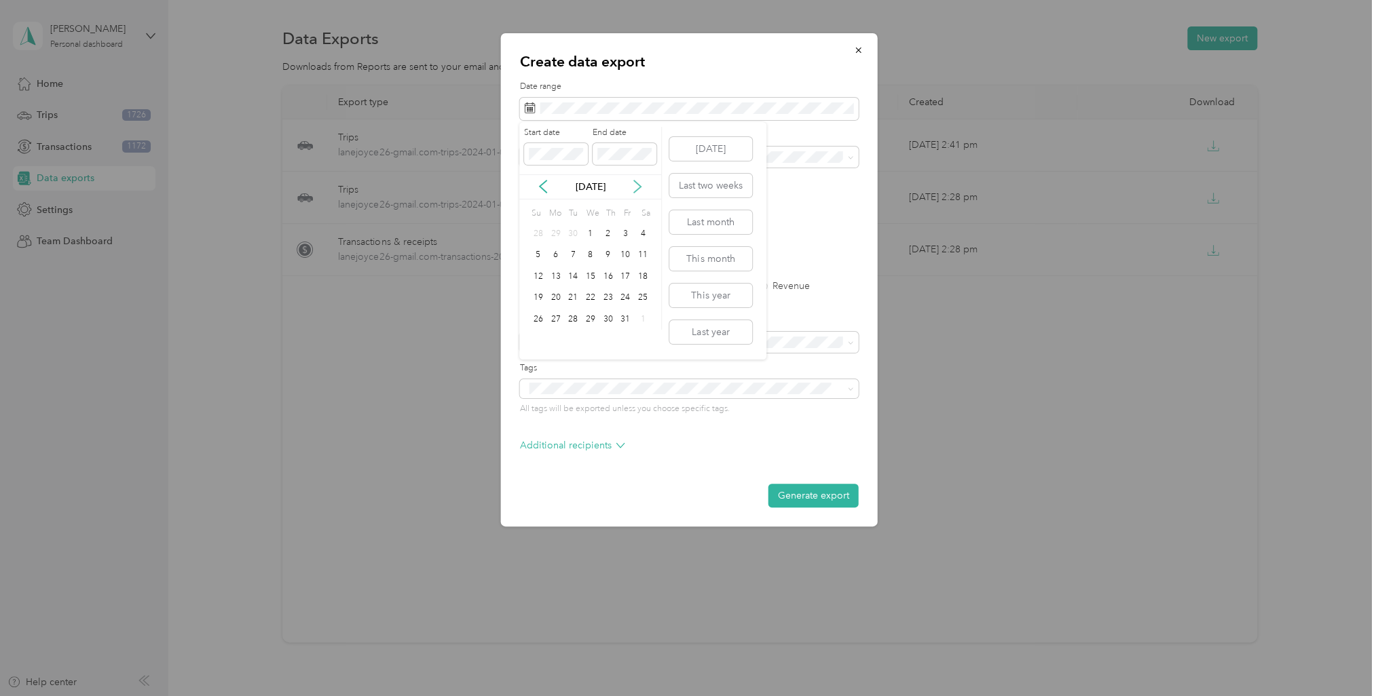
click at [633, 185] on icon at bounding box center [637, 187] width 14 height 14
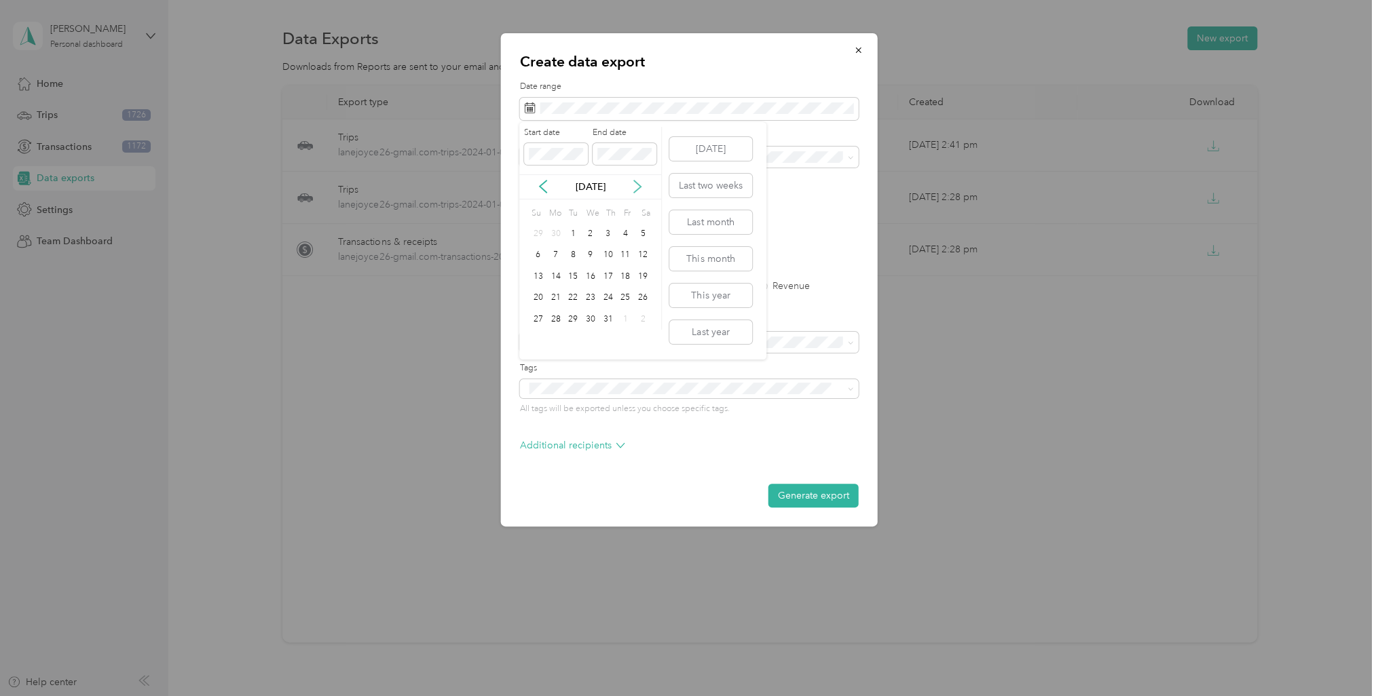
click at [633, 185] on icon at bounding box center [637, 187] width 14 height 14
click at [578, 314] on div "31" at bounding box center [573, 319] width 18 height 17
click at [625, 239] on label "PDF" at bounding box center [634, 237] width 33 height 10
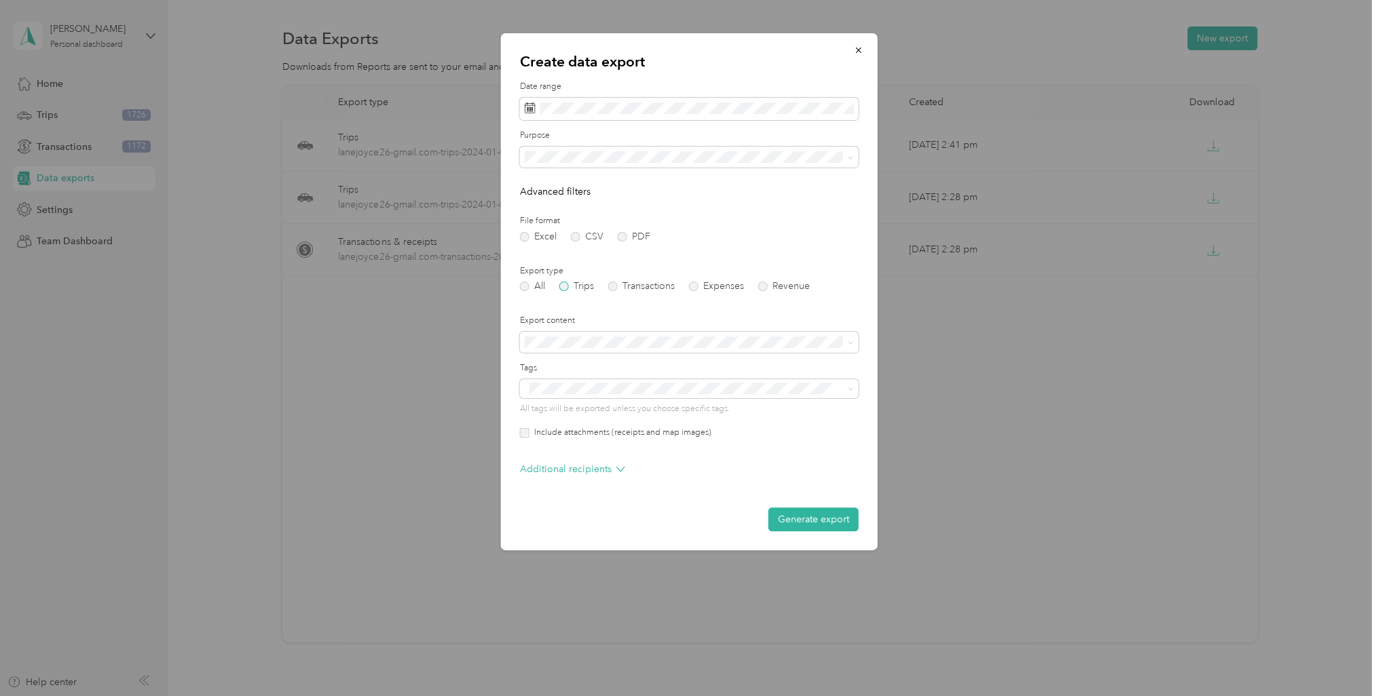
click at [569, 286] on label "Trips" at bounding box center [576, 287] width 35 height 10
click at [621, 470] on icon at bounding box center [620, 469] width 9 height 9
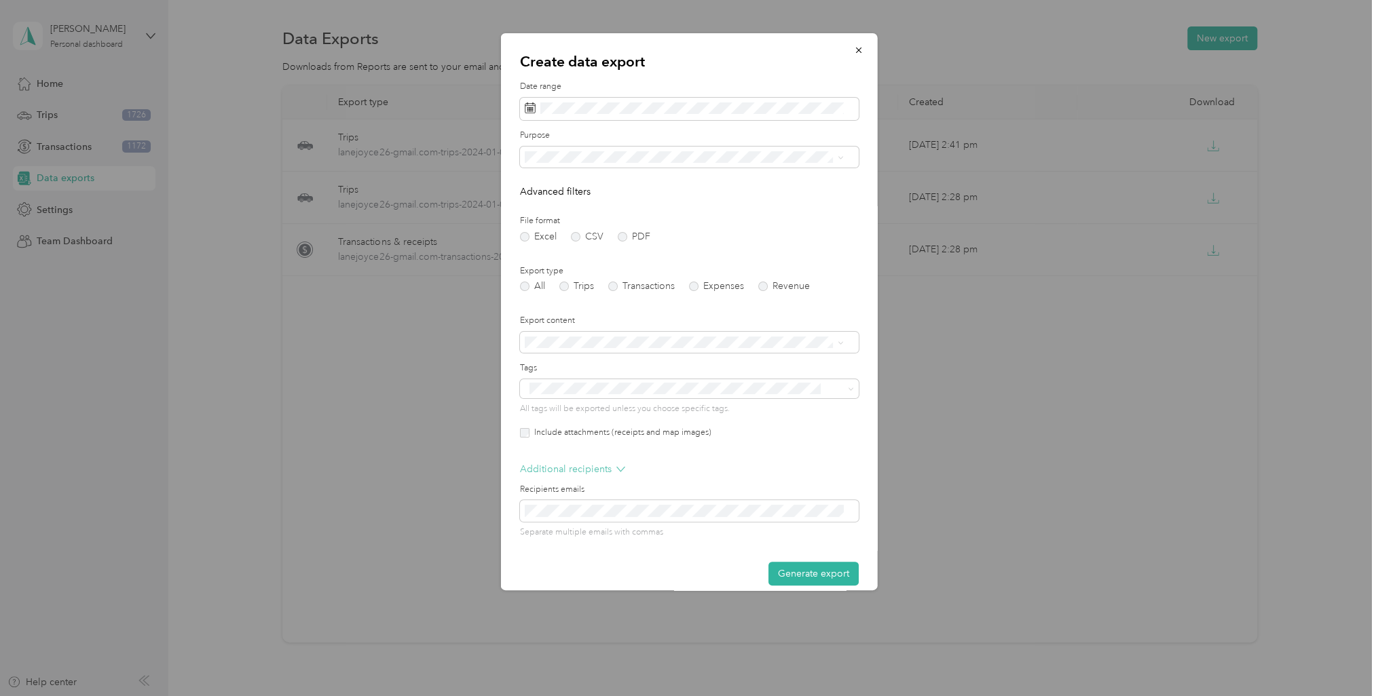
click at [621, 470] on icon at bounding box center [620, 469] width 9 height 9
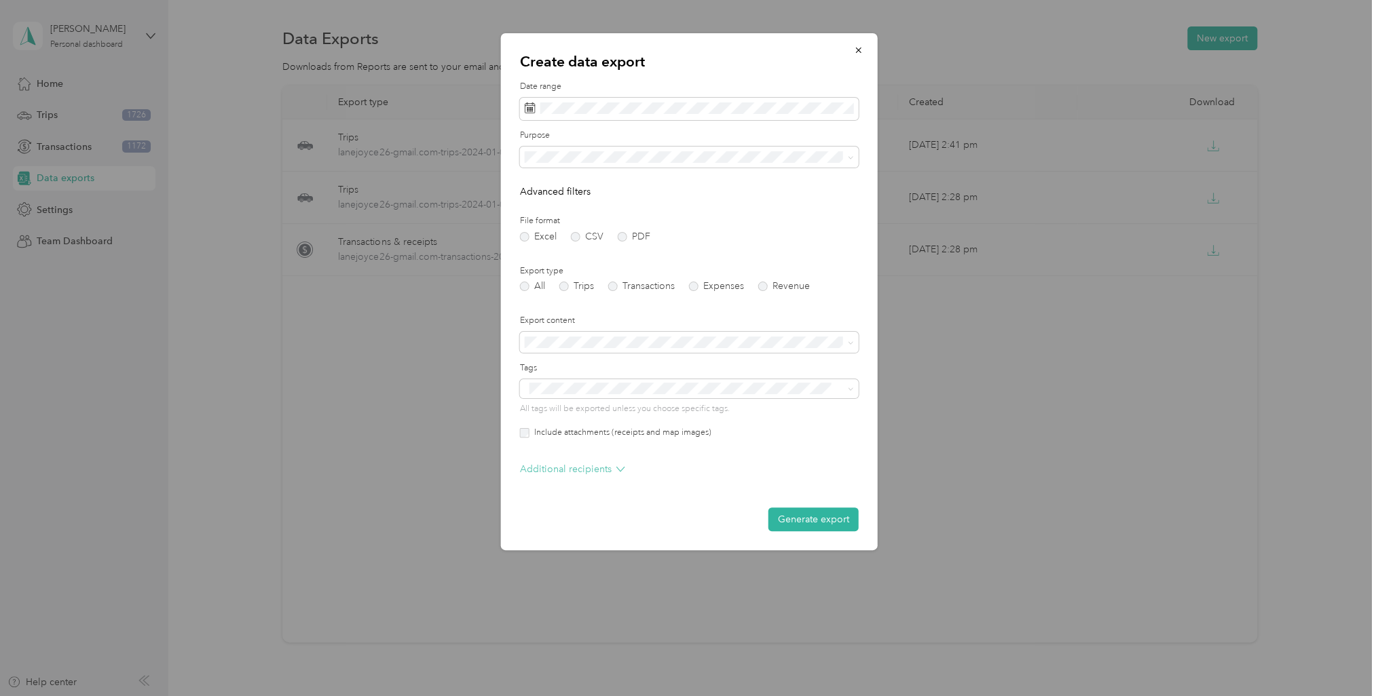
click at [621, 470] on icon at bounding box center [620, 469] width 9 height 9
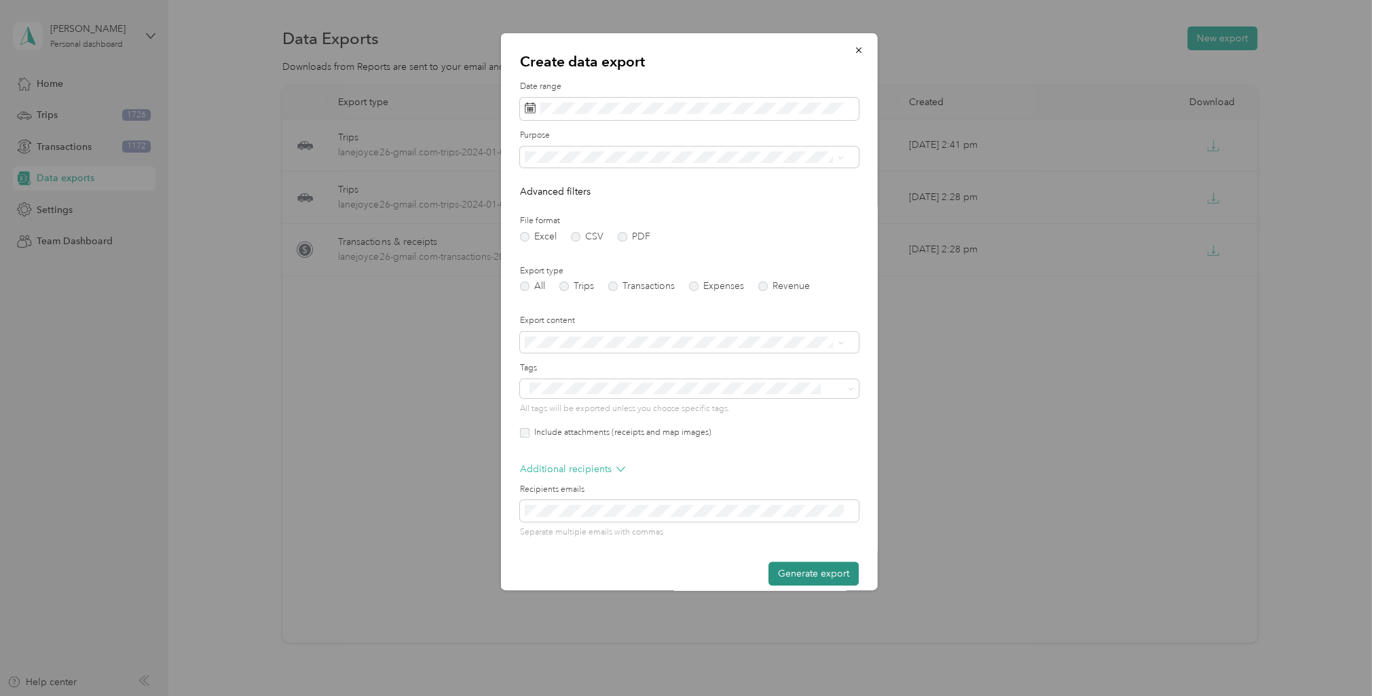
click at [814, 570] on button "Generate export" at bounding box center [813, 574] width 90 height 24
click at [597, 396] on div at bounding box center [681, 388] width 312 height 14
click at [796, 573] on div "Generate export" at bounding box center [689, 574] width 339 height 24
